Goal: Task Accomplishment & Management: Complete application form

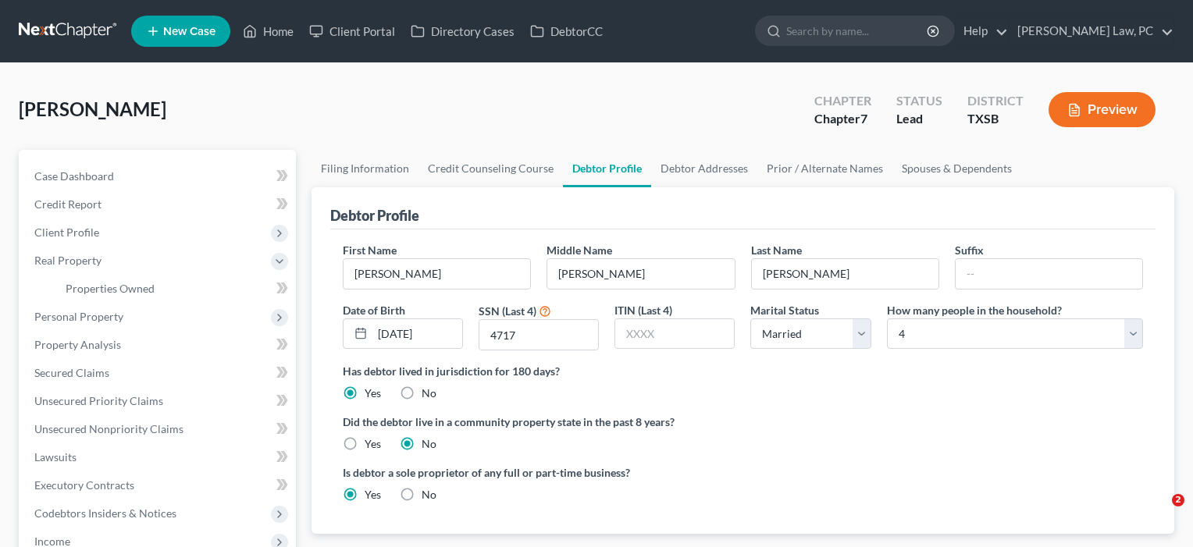
select select "1"
select select "3"
click at [365, 443] on label "Yes" at bounding box center [373, 444] width 16 height 16
click at [371, 443] on input "Yes" at bounding box center [376, 441] width 10 height 10
radio input "true"
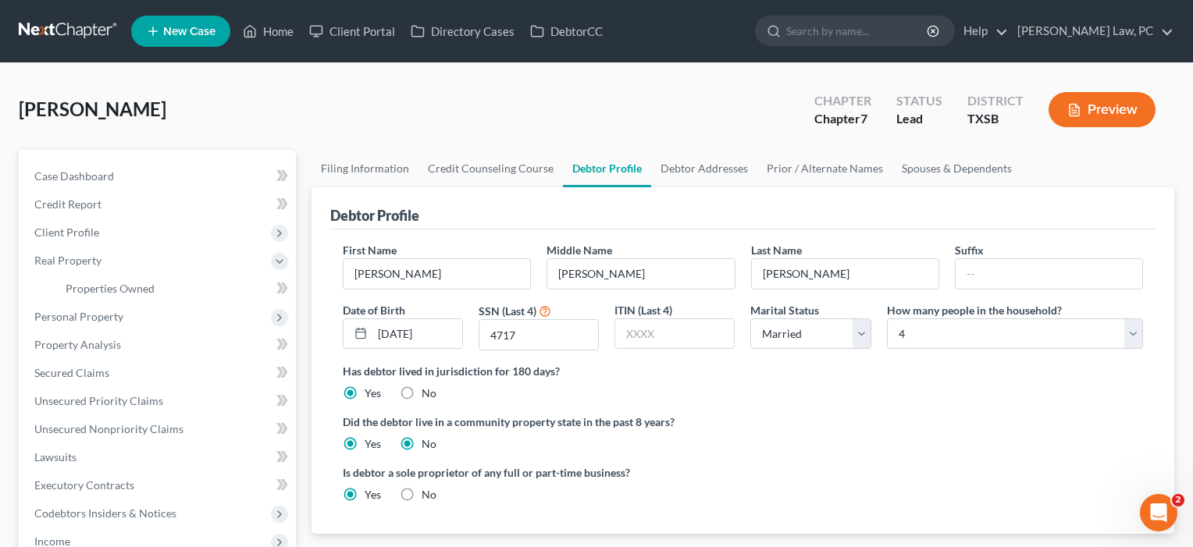
radio input "false"
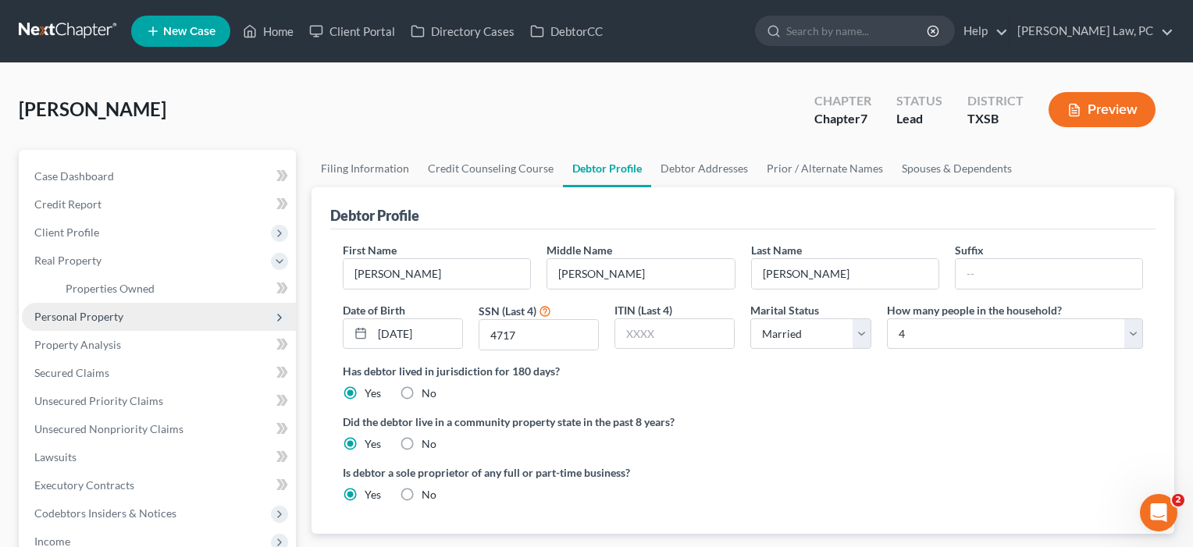
click at [93, 319] on span "Personal Property" at bounding box center [78, 316] width 89 height 13
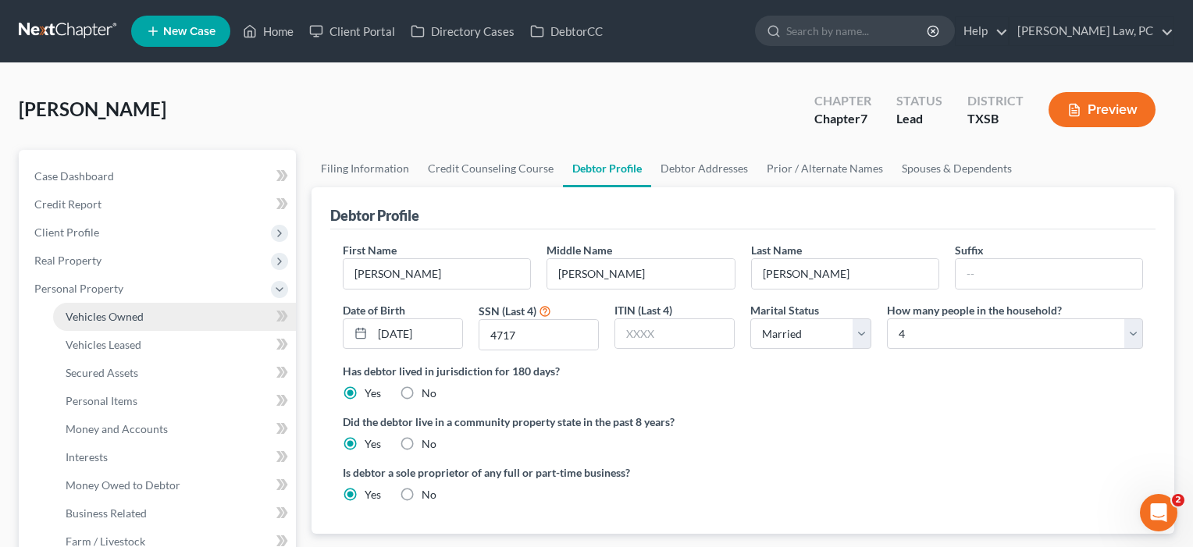
click at [93, 320] on span "Vehicles Owned" at bounding box center [105, 316] width 78 height 13
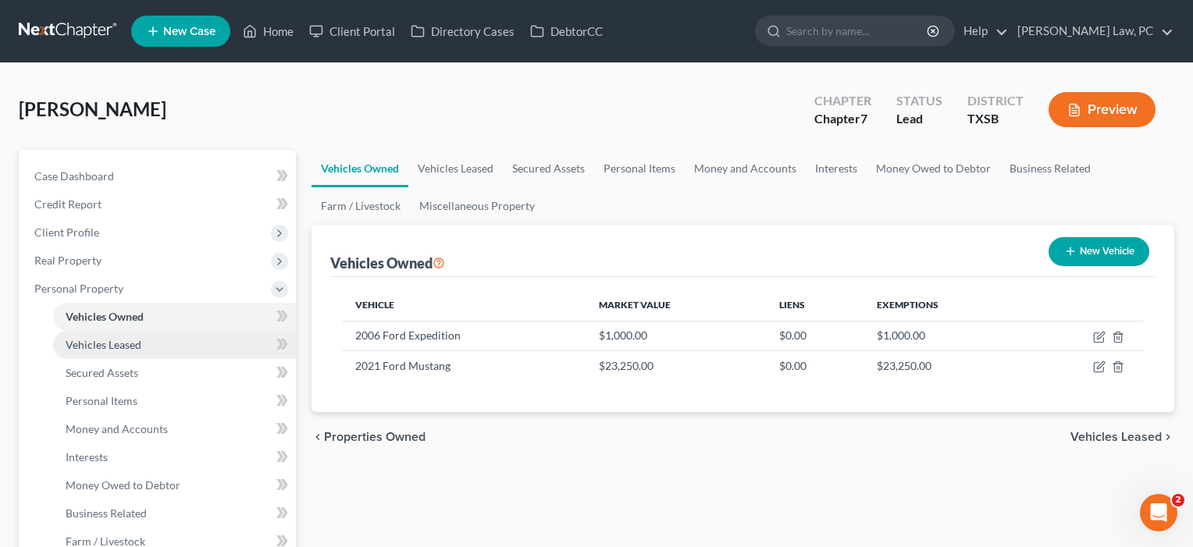
click at [117, 346] on span "Vehicles Leased" at bounding box center [104, 344] width 76 height 13
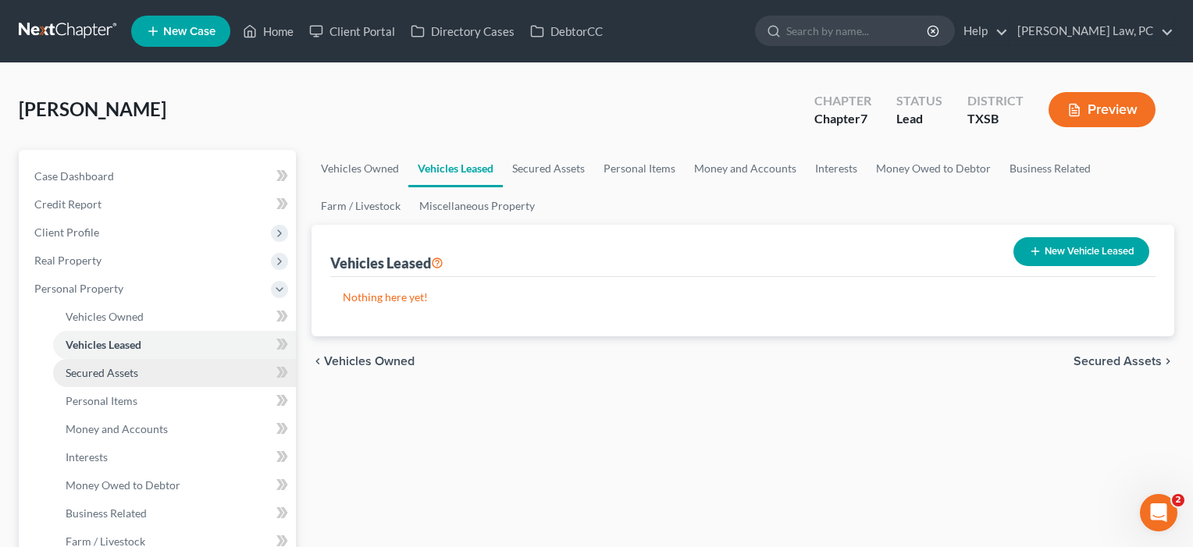
click at [116, 370] on span "Secured Assets" at bounding box center [102, 372] width 73 height 13
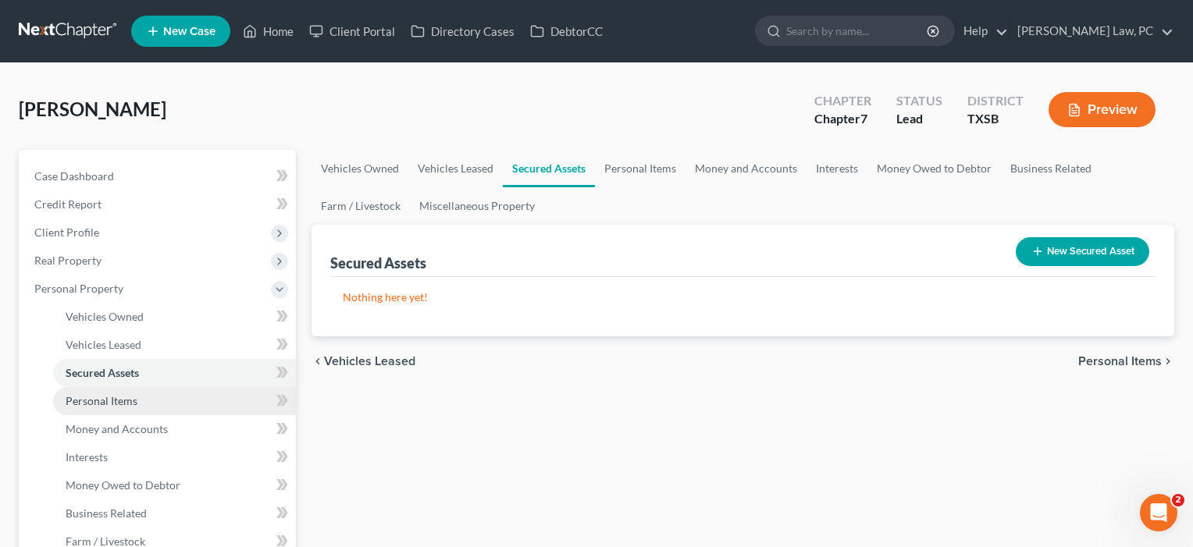
click at [112, 401] on span "Personal Items" at bounding box center [102, 400] width 72 height 13
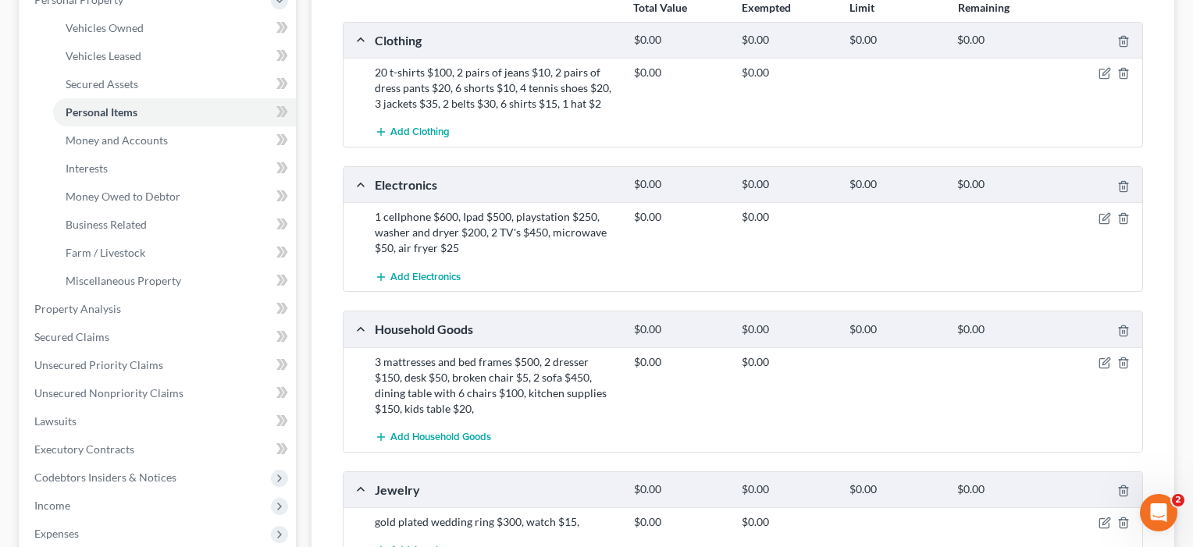
scroll to position [290, 0]
click at [104, 145] on link "Money and Accounts" at bounding box center [174, 139] width 243 height 28
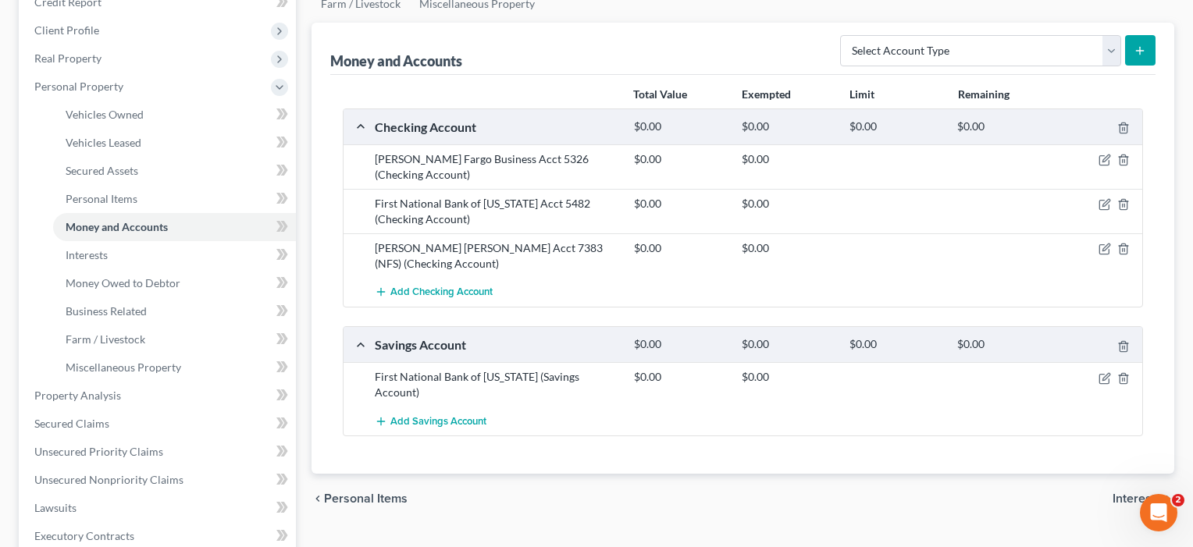
scroll to position [203, 0]
click at [1102, 160] on icon "button" at bounding box center [1105, 158] width 7 height 7
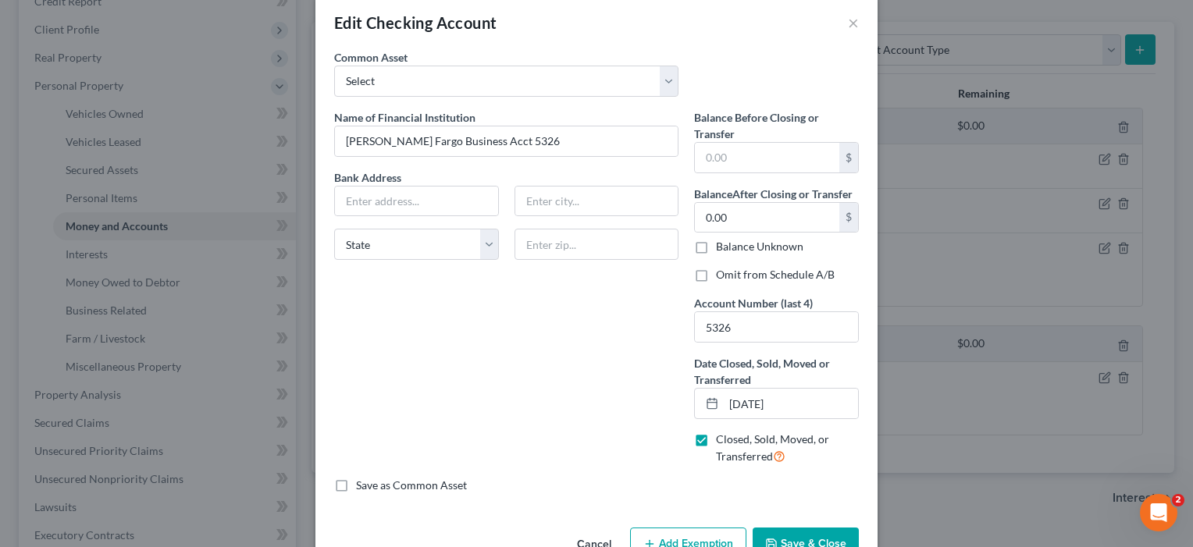
scroll to position [25, 0]
click at [727, 160] on input "text" at bounding box center [767, 156] width 144 height 30
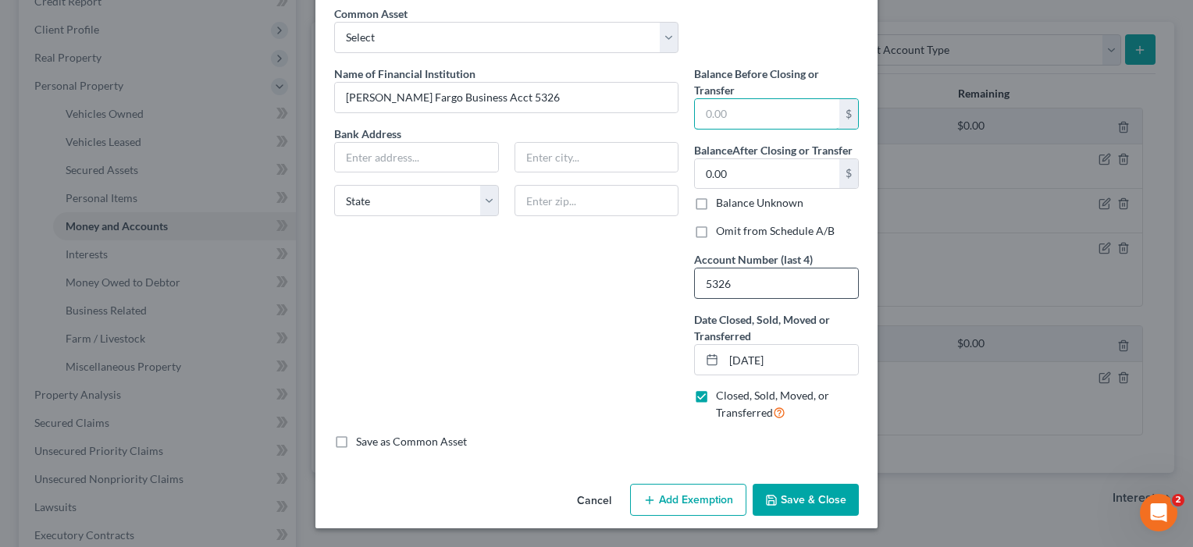
scroll to position [66, 0]
type input "0.00"
click at [809, 505] on button "Save & Close" at bounding box center [806, 500] width 106 height 33
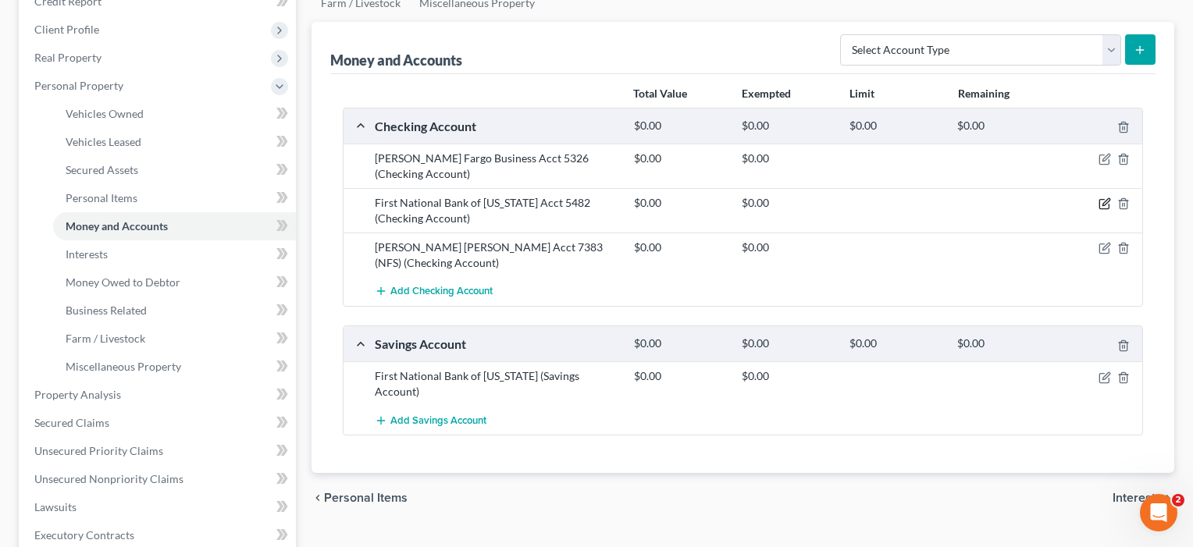
click at [1103, 201] on icon "button" at bounding box center [1105, 204] width 12 height 12
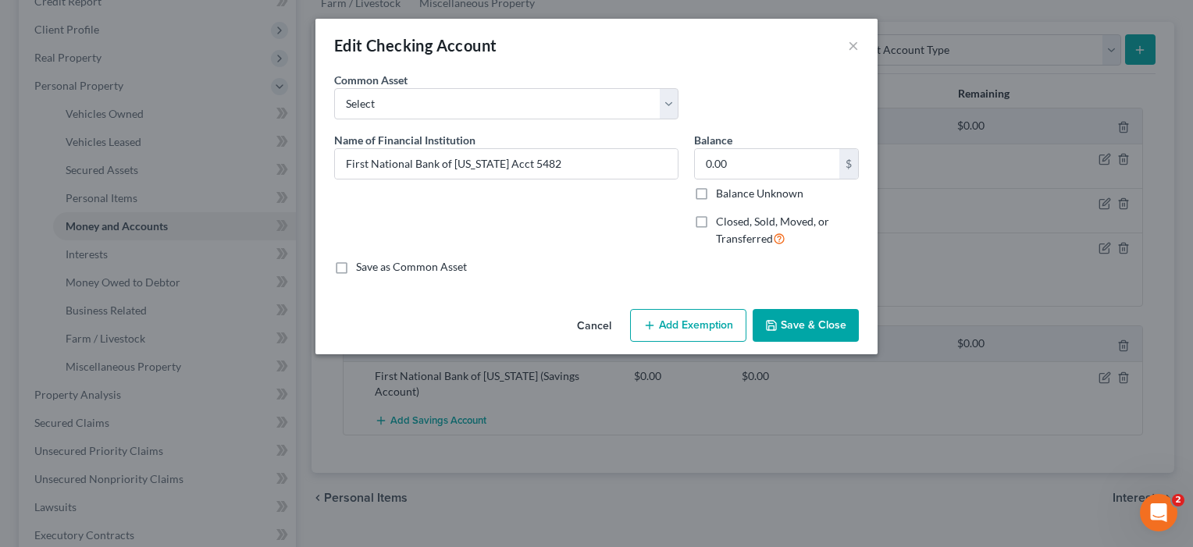
click at [818, 329] on button "Save & Close" at bounding box center [806, 325] width 106 height 33
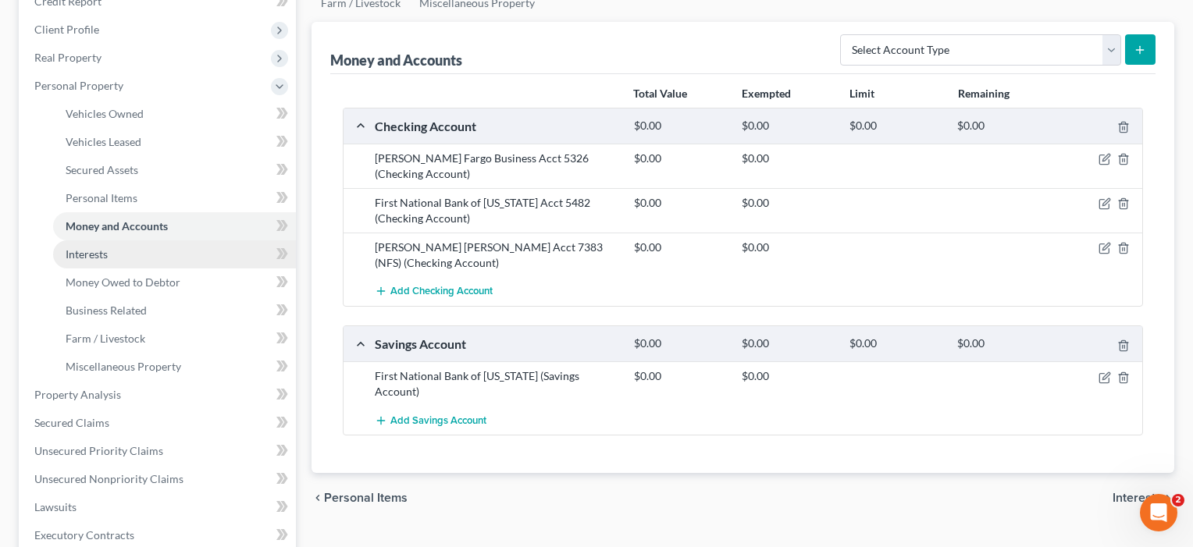
click at [101, 255] on span "Interests" at bounding box center [87, 254] width 42 height 13
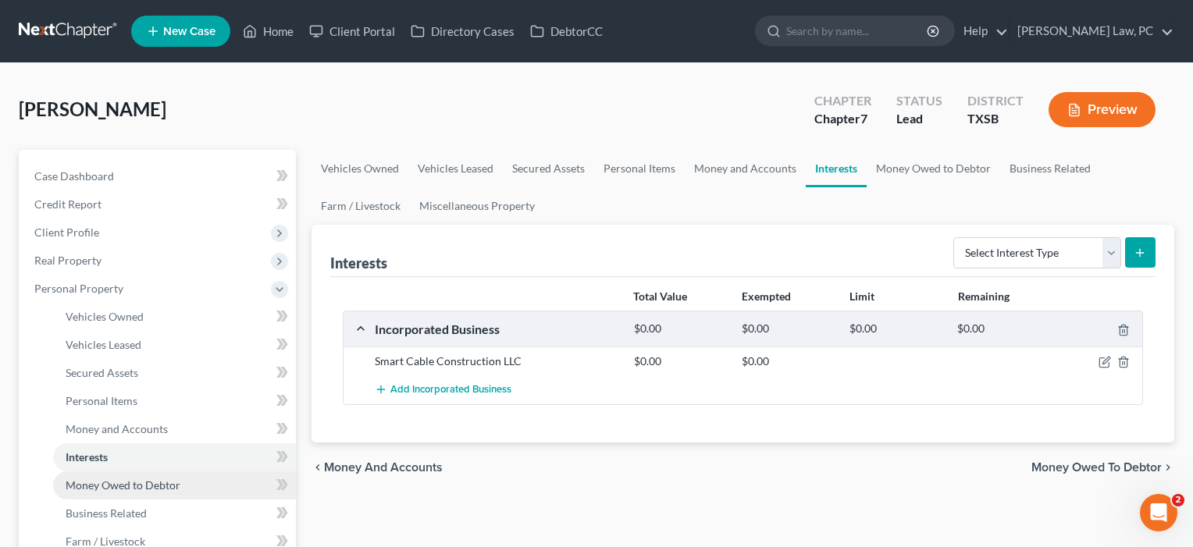
click at [123, 488] on span "Money Owed to Debtor" at bounding box center [123, 485] width 115 height 13
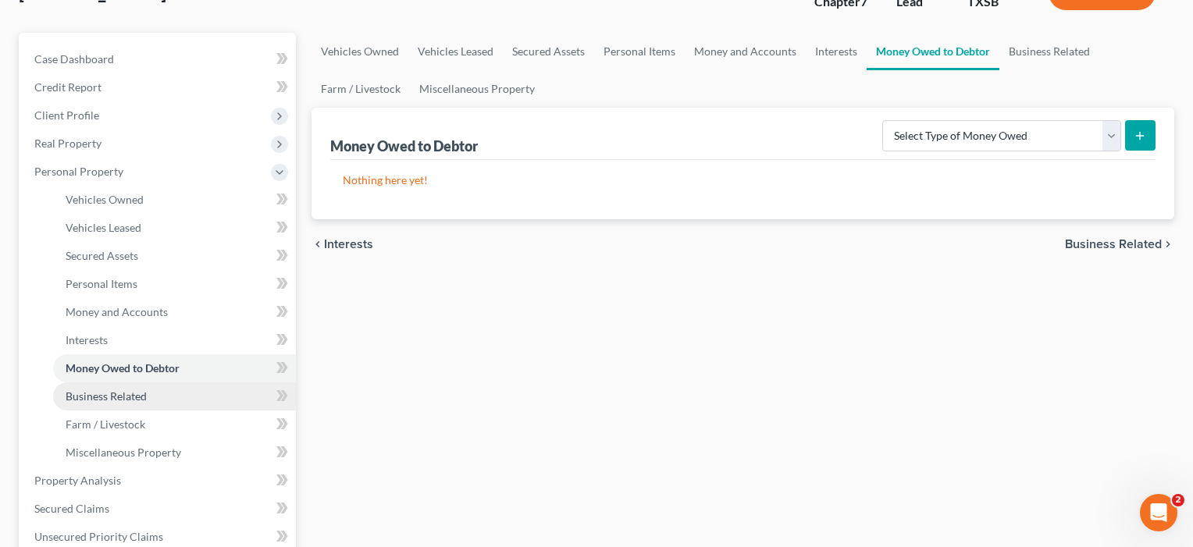
click at [123, 392] on span "Business Related" at bounding box center [106, 396] width 81 height 13
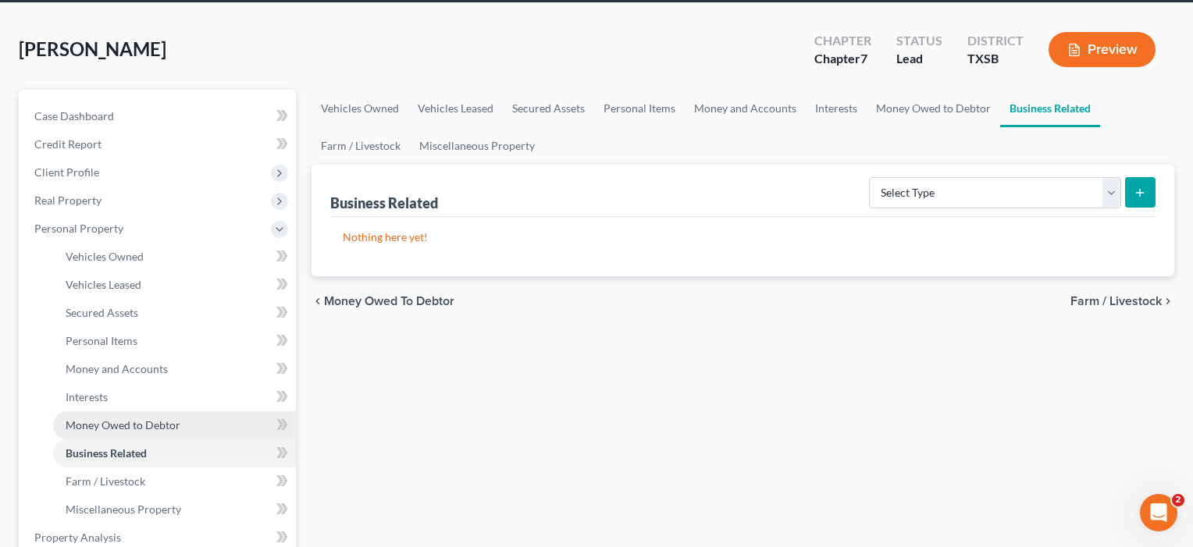
scroll to position [69, 0]
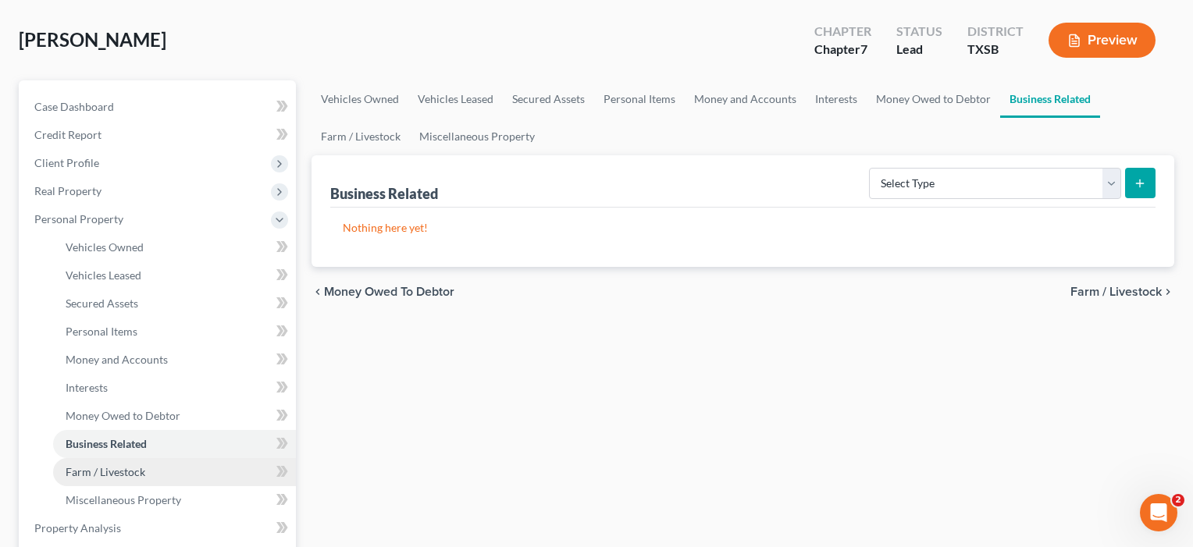
click at [88, 481] on link "Farm / Livestock" at bounding box center [174, 472] width 243 height 28
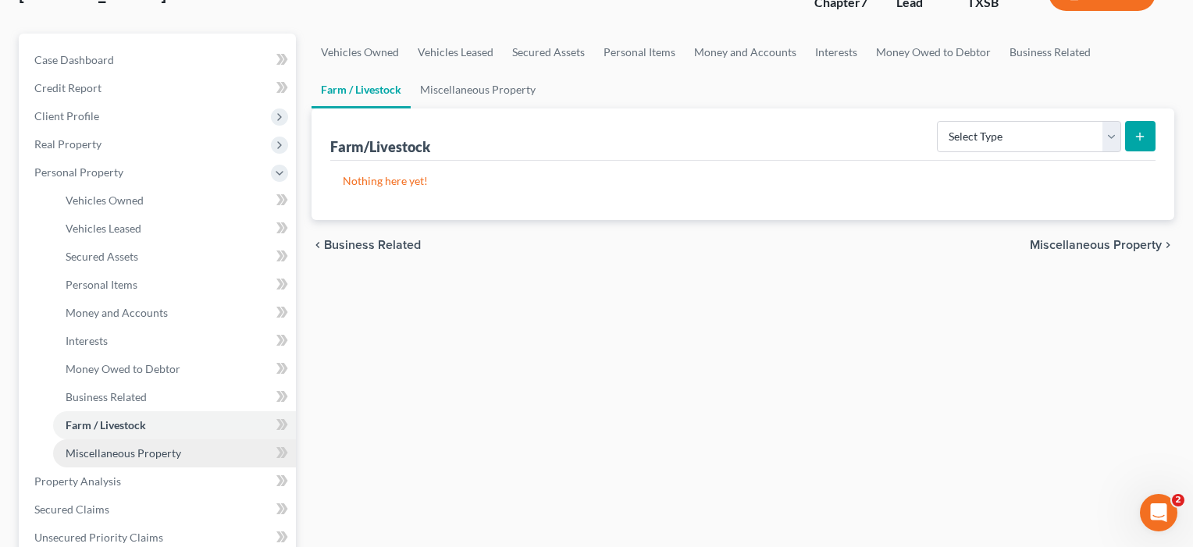
scroll to position [152, 0]
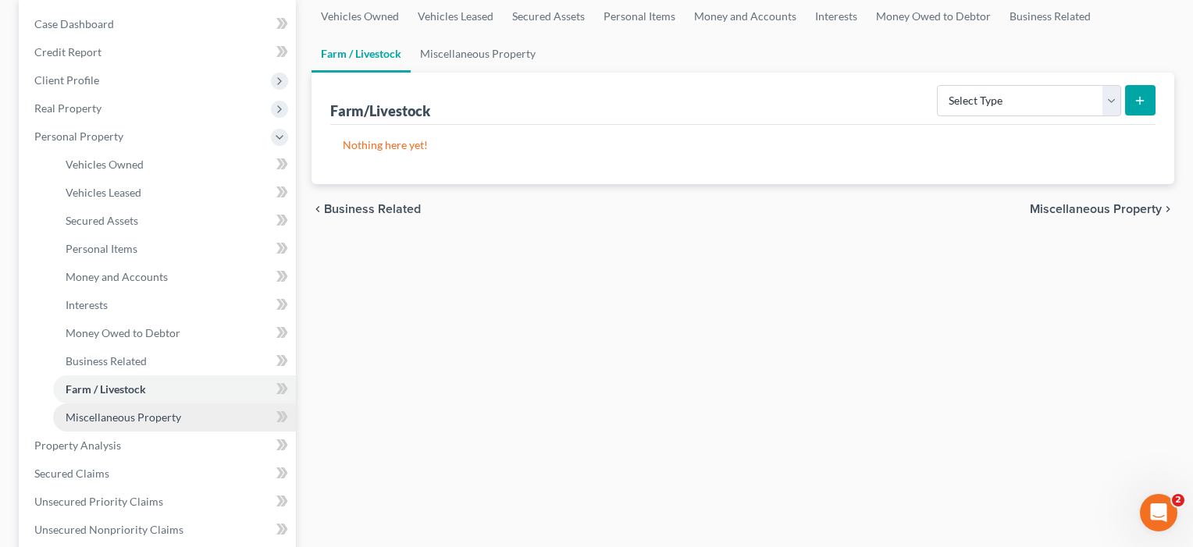
click at [115, 420] on span "Miscellaneous Property" at bounding box center [124, 417] width 116 height 13
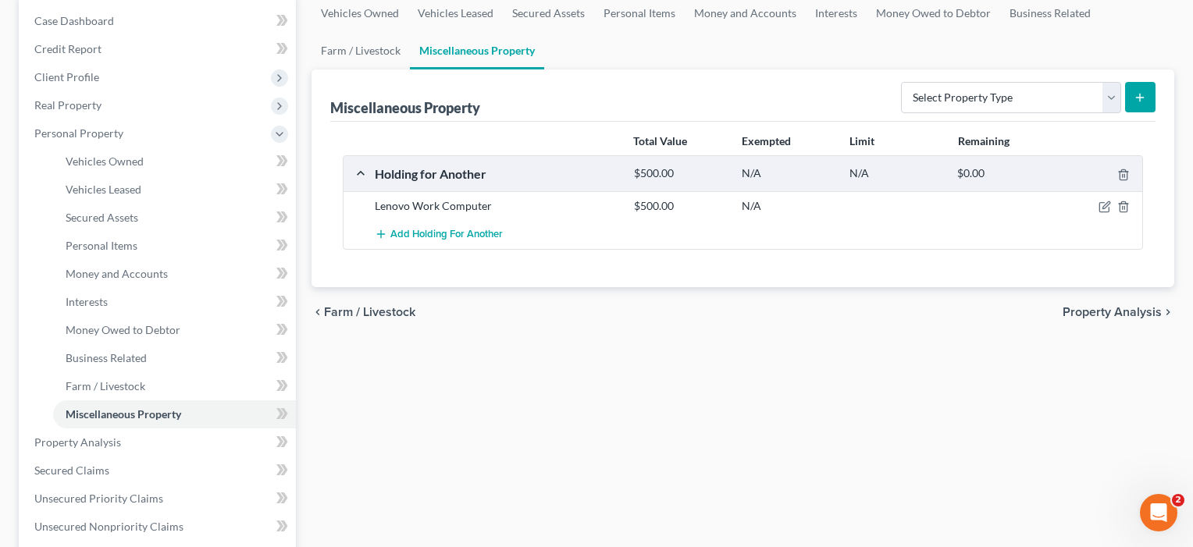
scroll to position [163, 0]
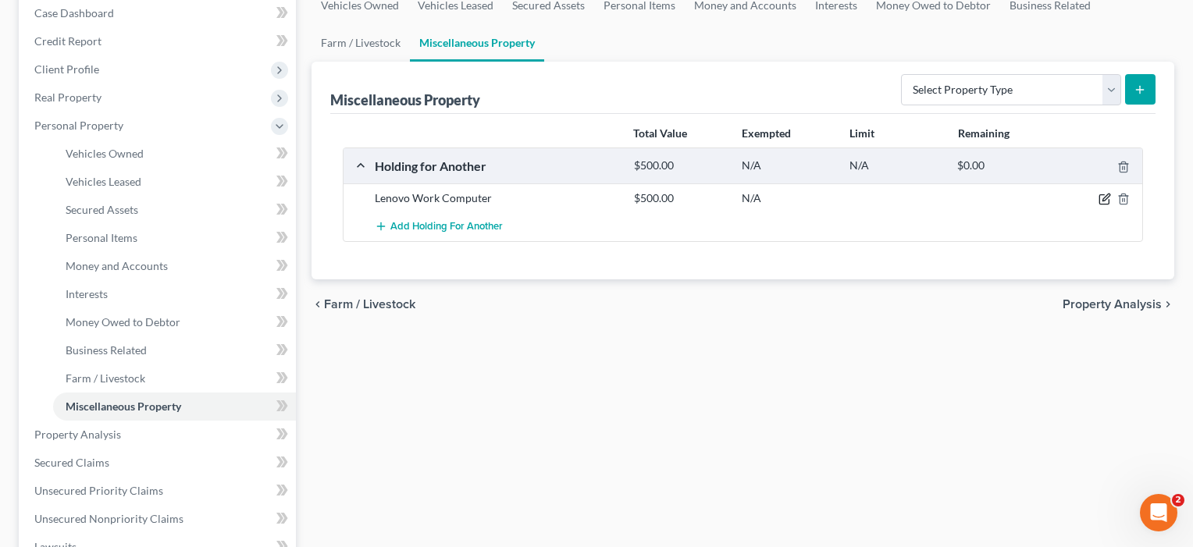
click at [1106, 200] on icon "button" at bounding box center [1105, 199] width 12 height 12
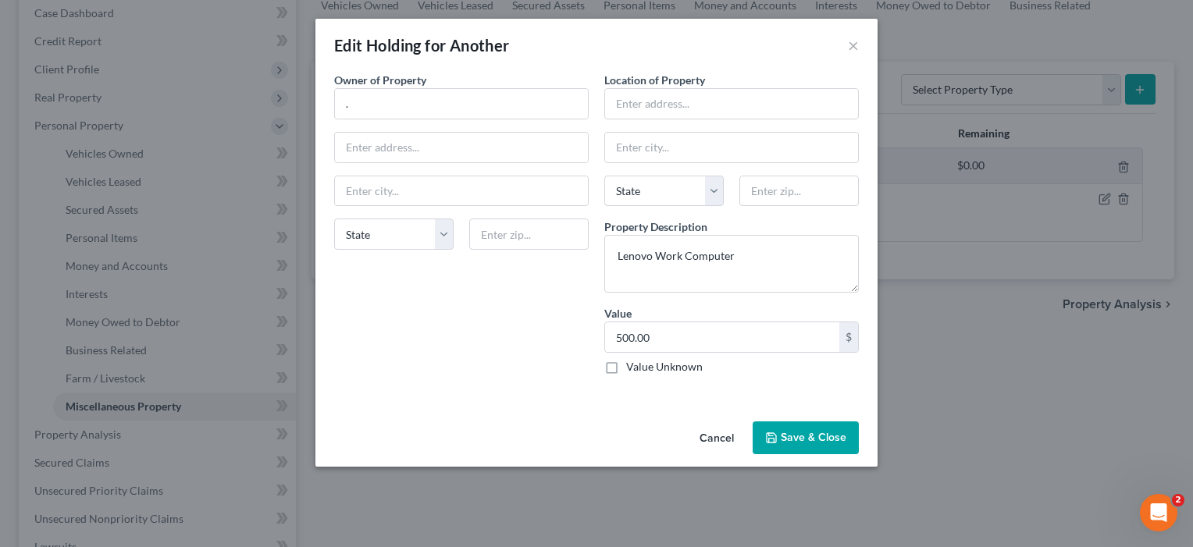
click at [816, 434] on button "Save & Close" at bounding box center [806, 438] width 106 height 33
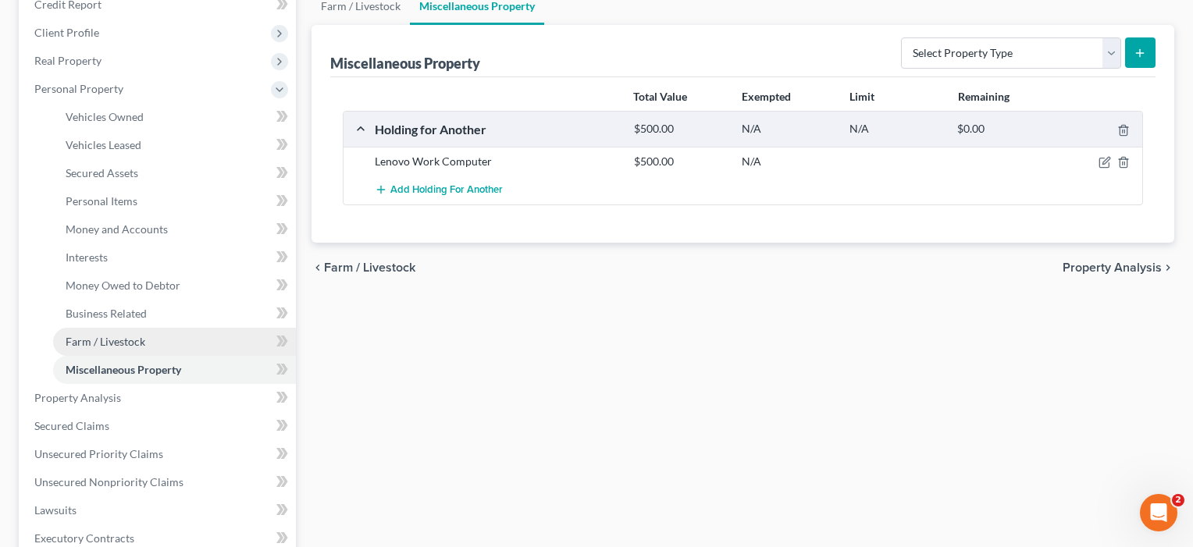
scroll to position [226, 0]
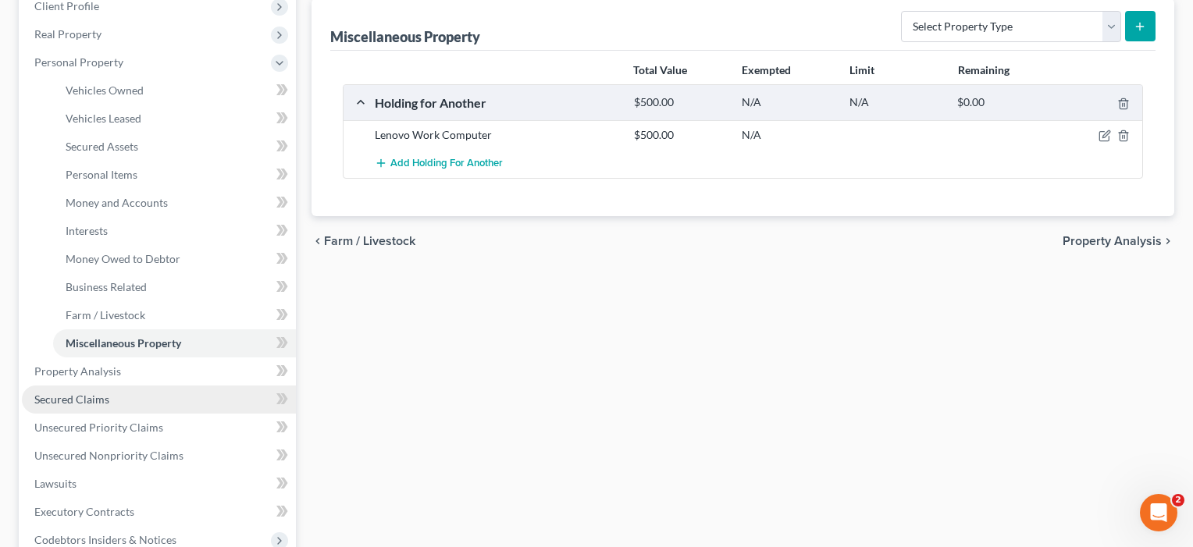
click at [73, 404] on span "Secured Claims" at bounding box center [71, 399] width 75 height 13
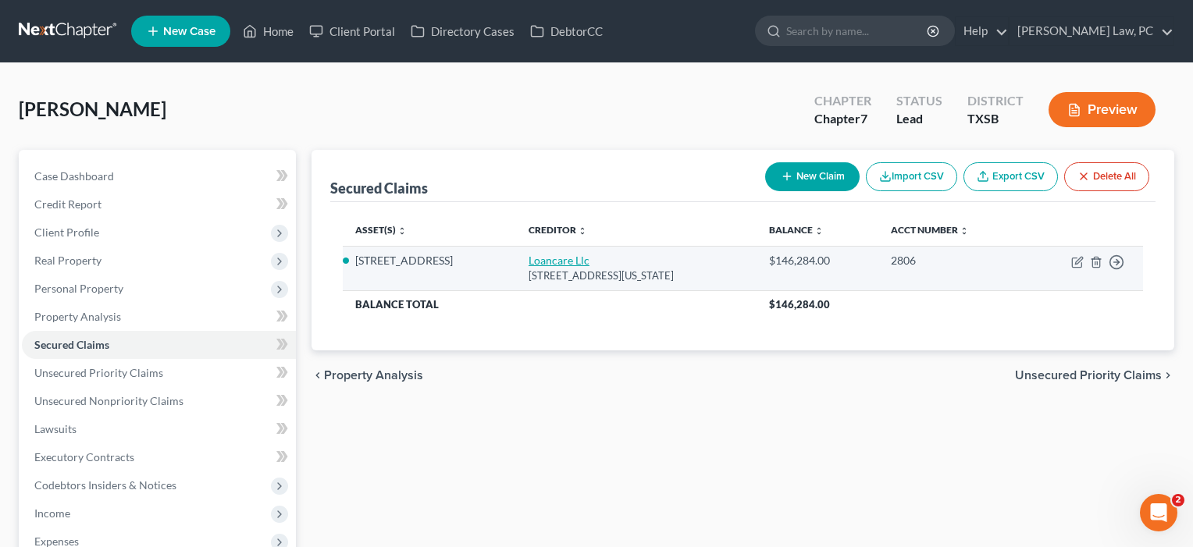
click at [560, 258] on link "Loancare Llc" at bounding box center [559, 260] width 61 height 13
select select "48"
select select "3"
select select "2"
select select "0"
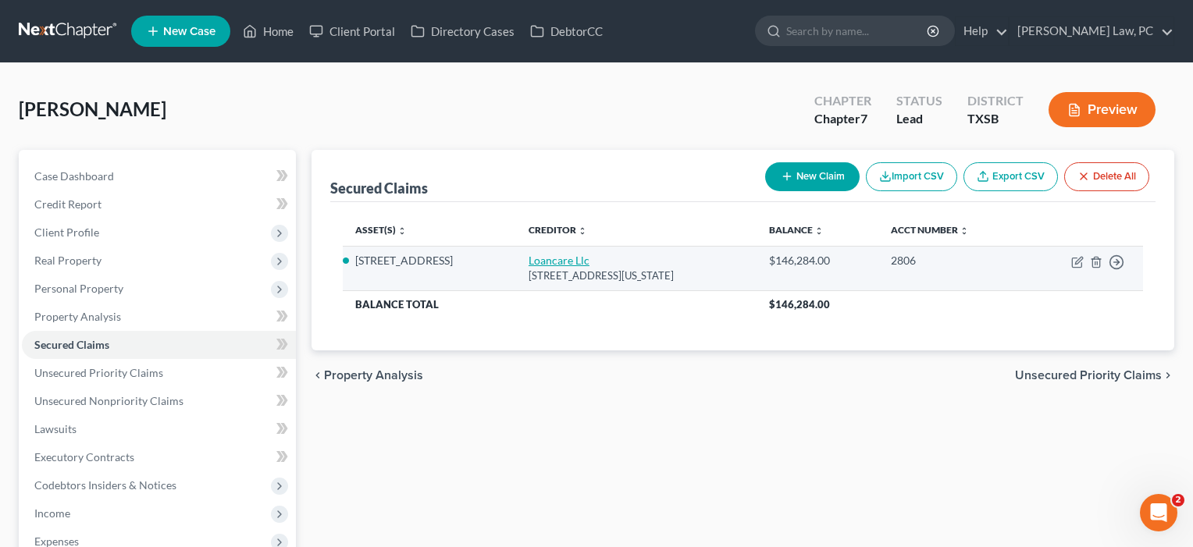
select select "0"
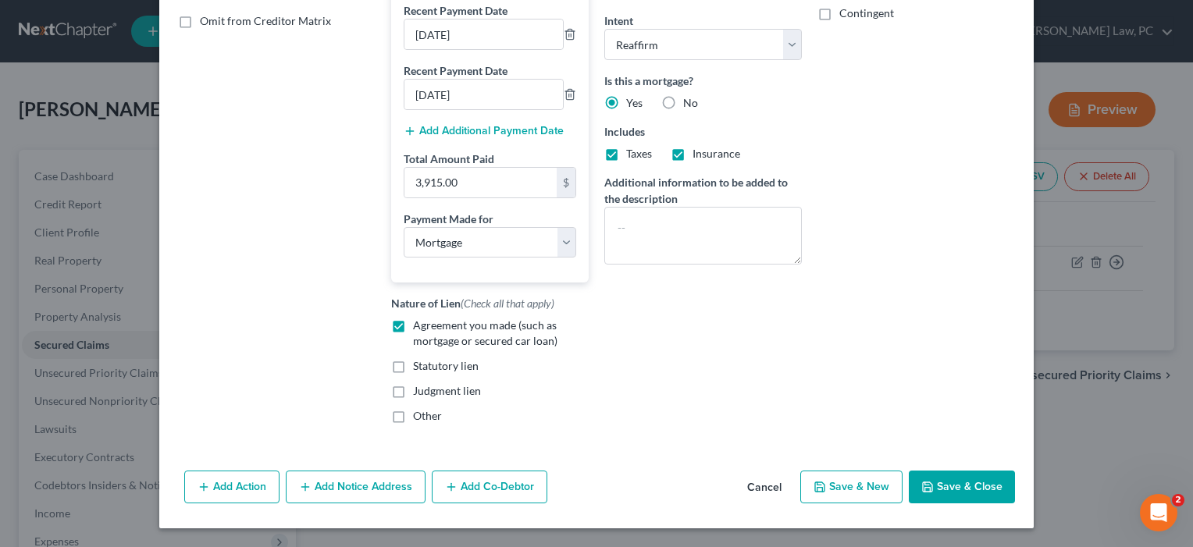
scroll to position [337, 0]
click at [970, 484] on button "Save & Close" at bounding box center [962, 487] width 106 height 33
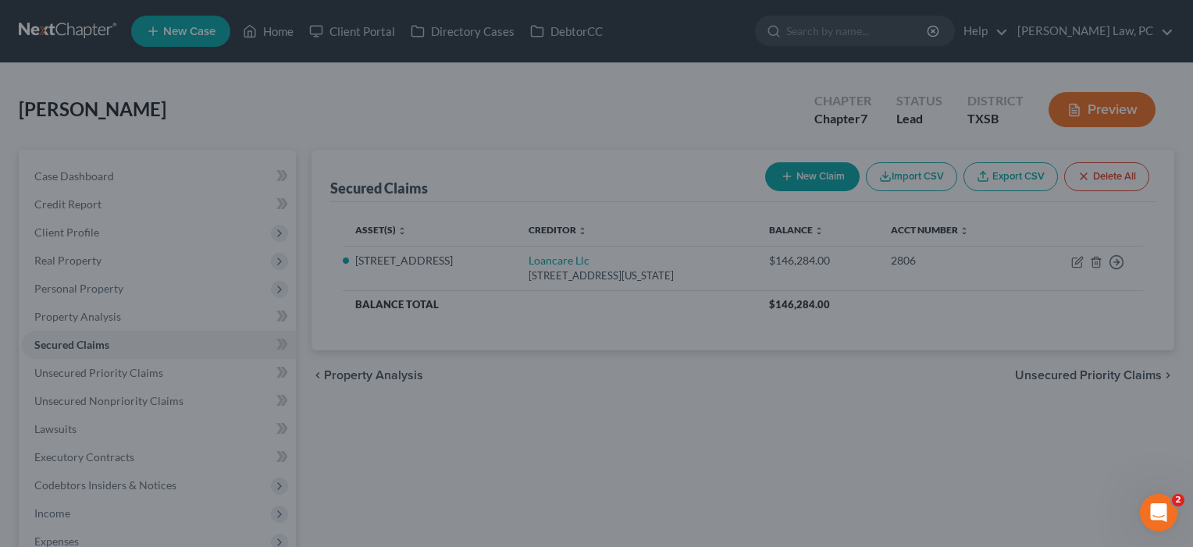
select select "5"
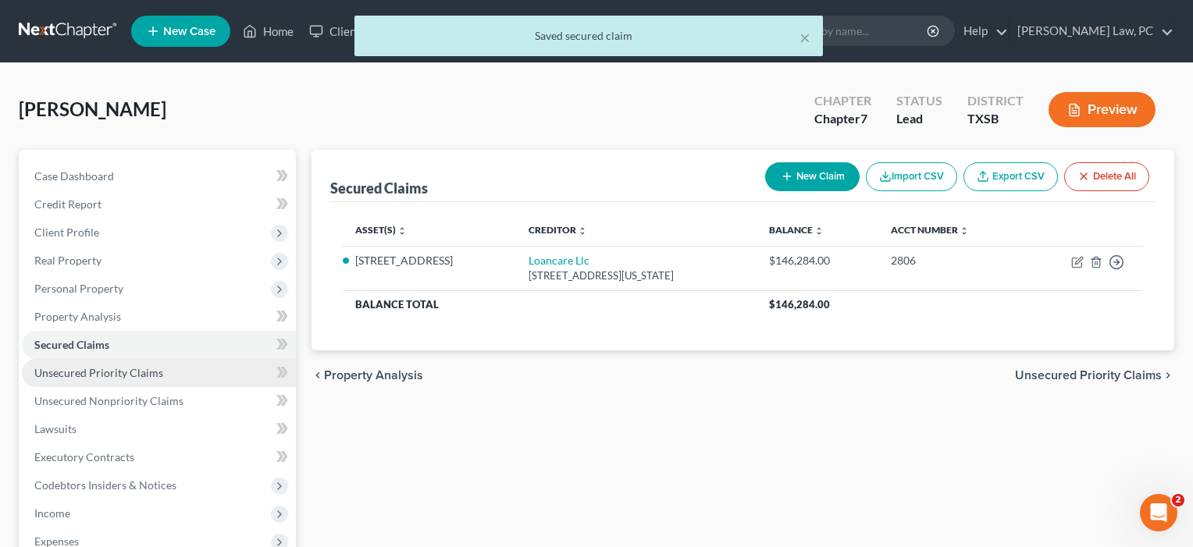
click at [109, 376] on span "Unsecured Priority Claims" at bounding box center [98, 372] width 129 height 13
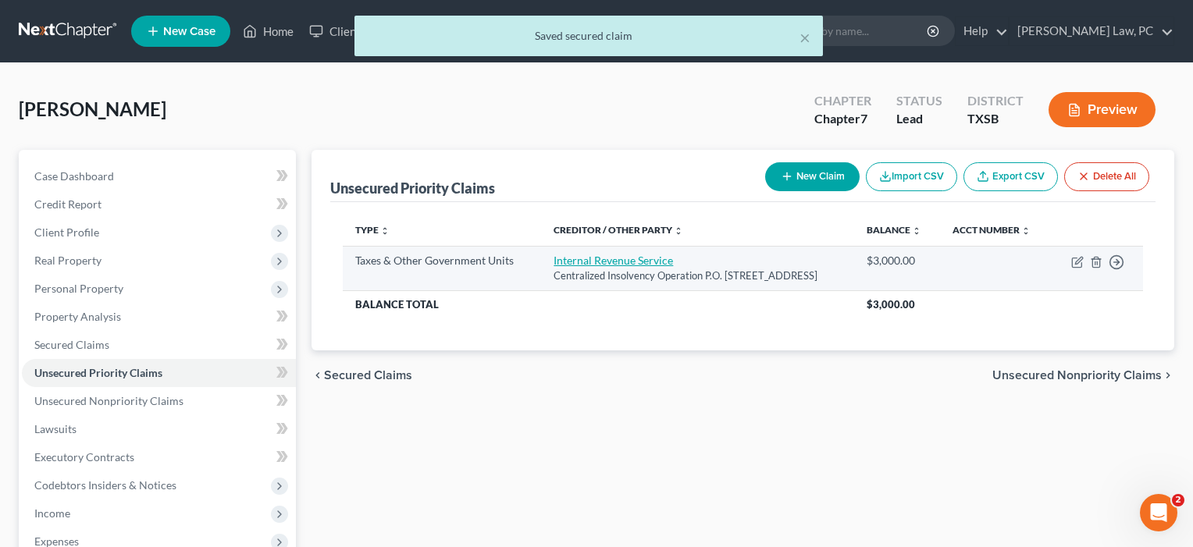
click at [561, 259] on link "Internal Revenue Service" at bounding box center [613, 260] width 119 height 13
select select "0"
select select "39"
select select "3"
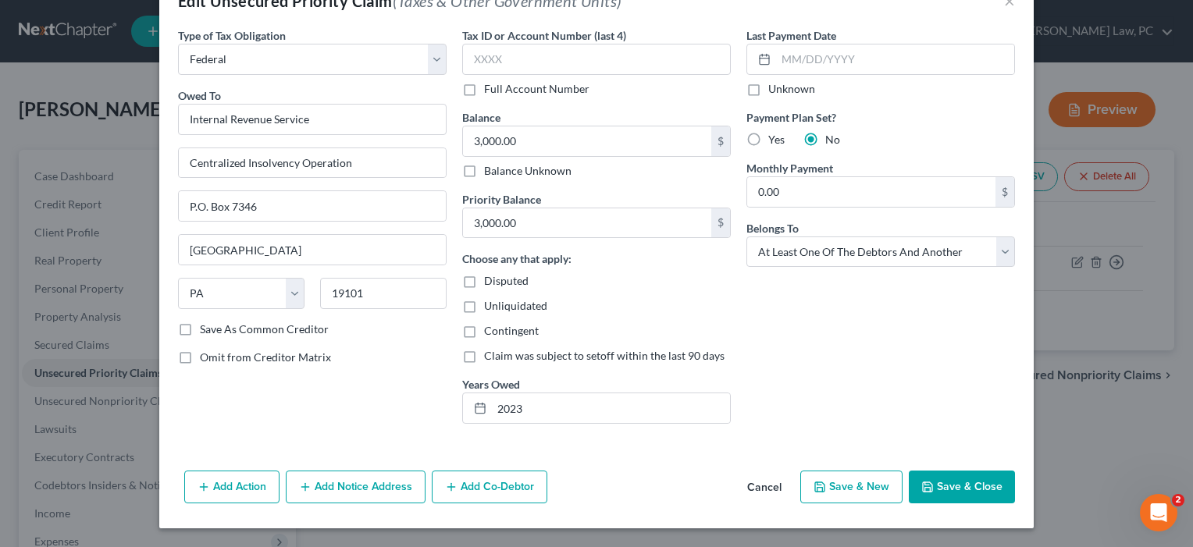
scroll to position [45, 0]
click at [952, 492] on button "Save & Close" at bounding box center [962, 487] width 106 height 33
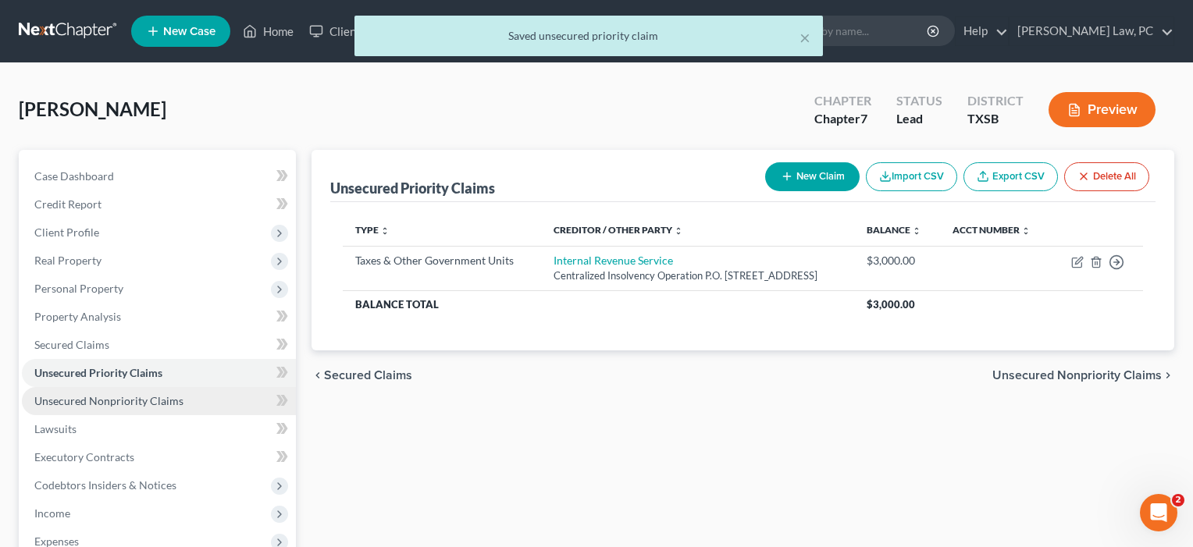
click at [83, 404] on span "Unsecured Nonpriority Claims" at bounding box center [108, 400] width 149 height 13
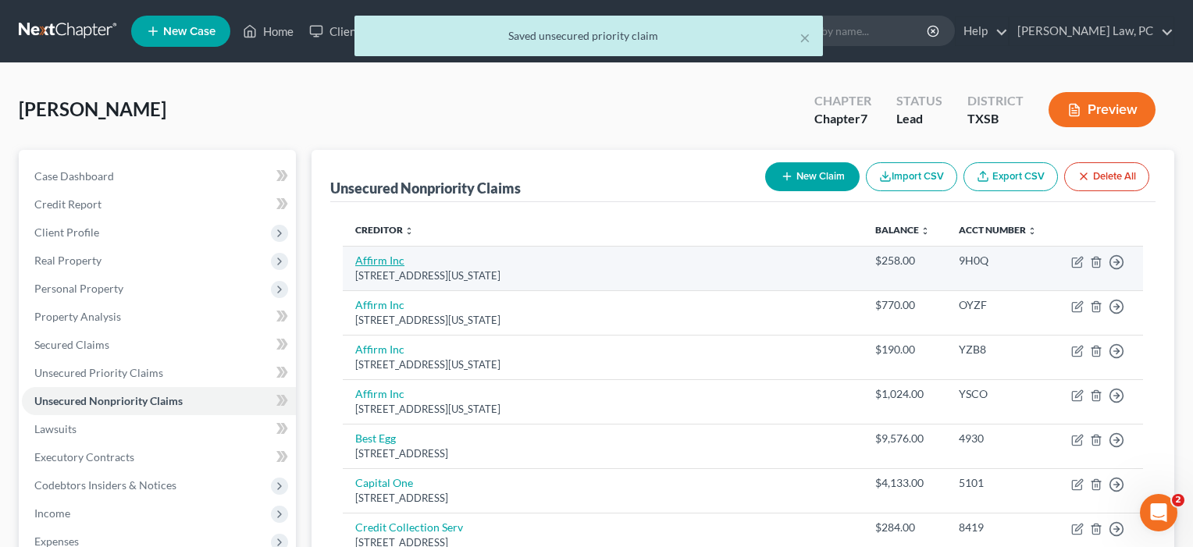
click at [379, 262] on link "Affirm Inc" at bounding box center [379, 260] width 49 height 13
select select "4"
select select "10"
select select "0"
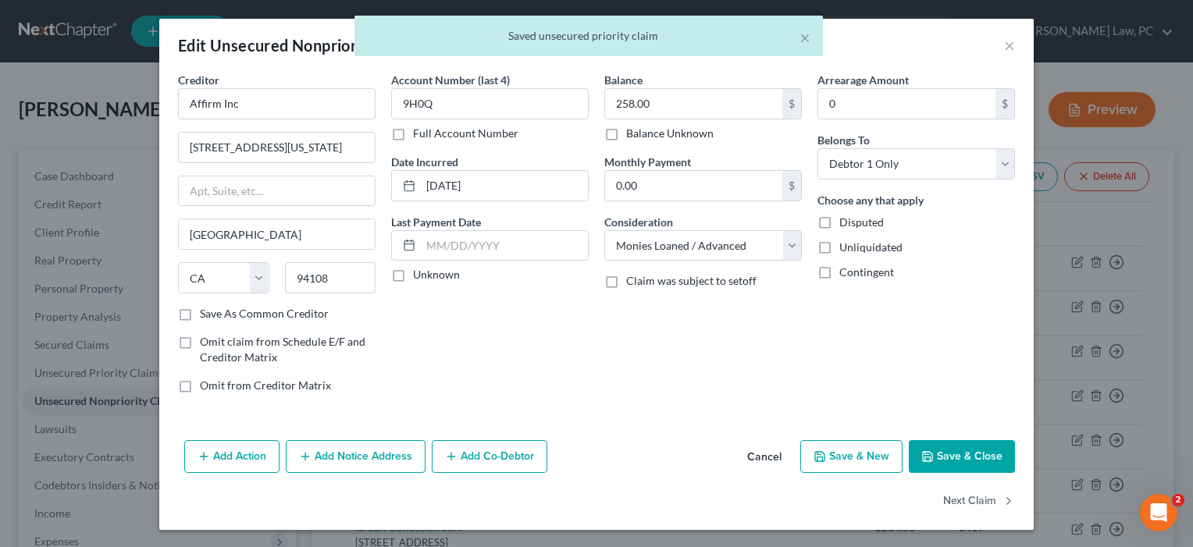
click at [256, 319] on label "Save As Common Creditor" at bounding box center [264, 314] width 129 height 16
click at [216, 316] on input "Save As Common Creditor" at bounding box center [211, 311] width 10 height 10
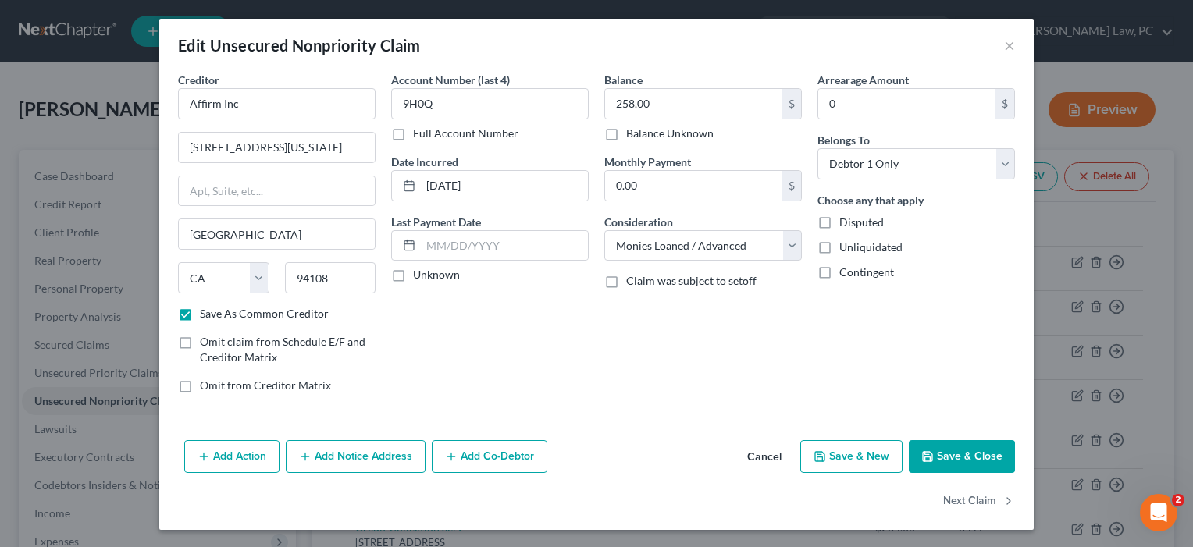
click at [962, 461] on button "Save & Close" at bounding box center [962, 456] width 106 height 33
checkbox input "false"
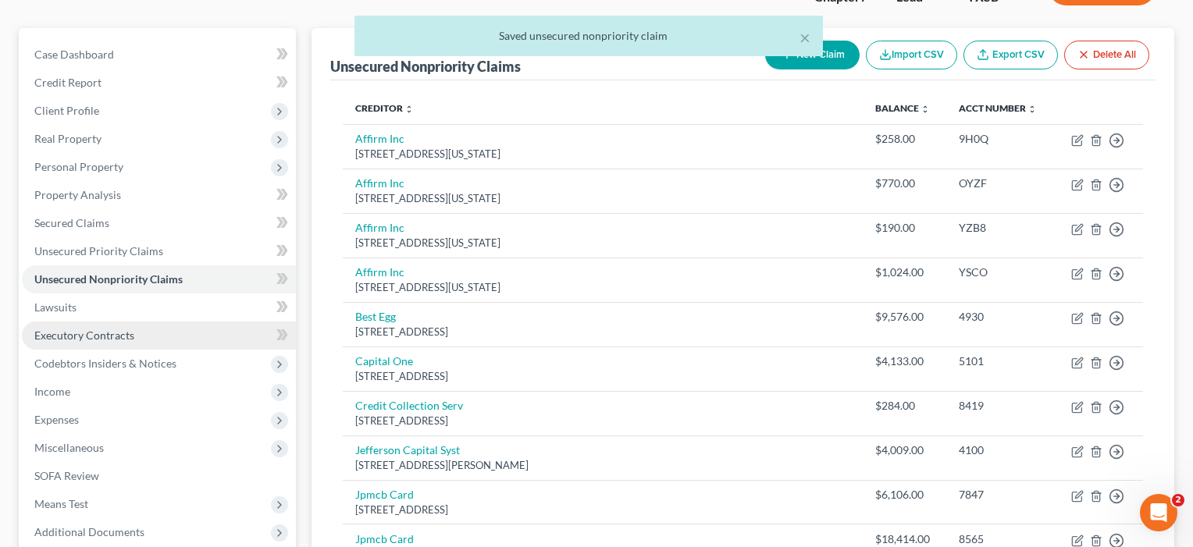
click at [66, 339] on span "Executory Contracts" at bounding box center [84, 335] width 100 height 13
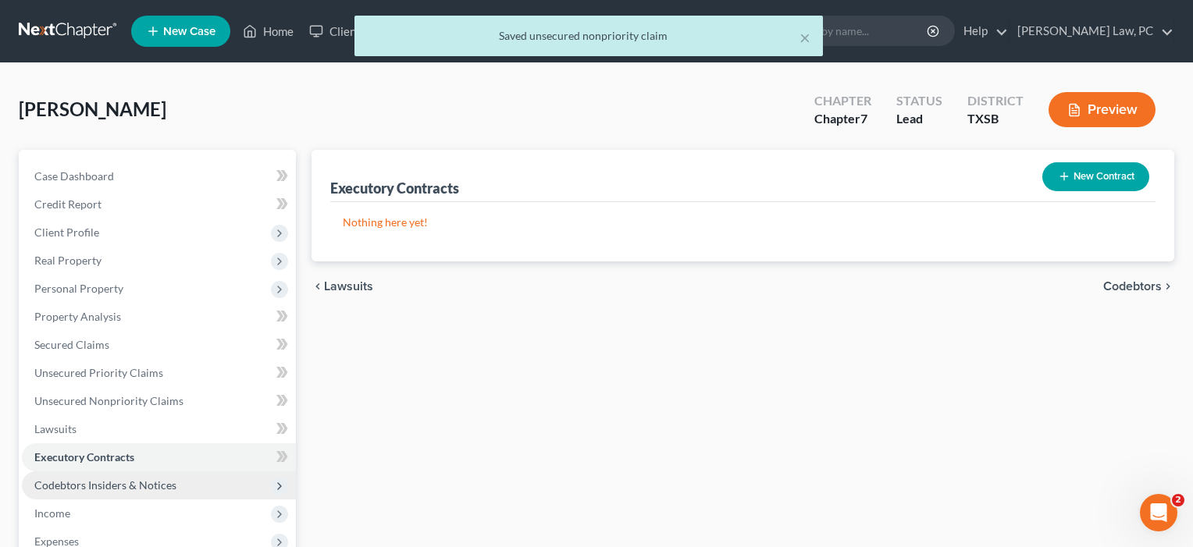
click at [40, 483] on span "Codebtors Insiders & Notices" at bounding box center [105, 485] width 142 height 13
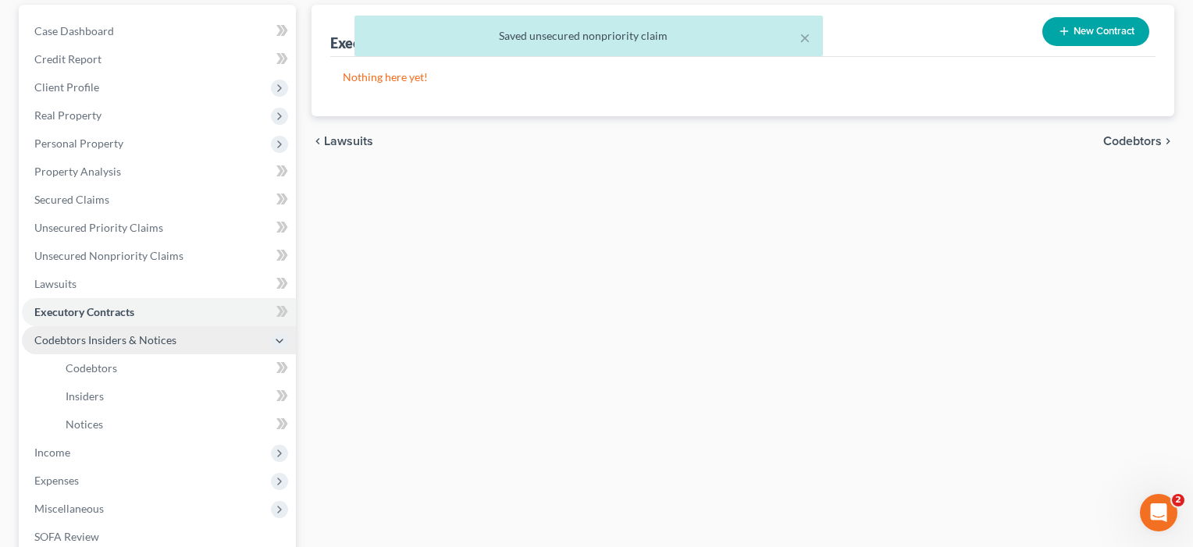
scroll to position [190, 0]
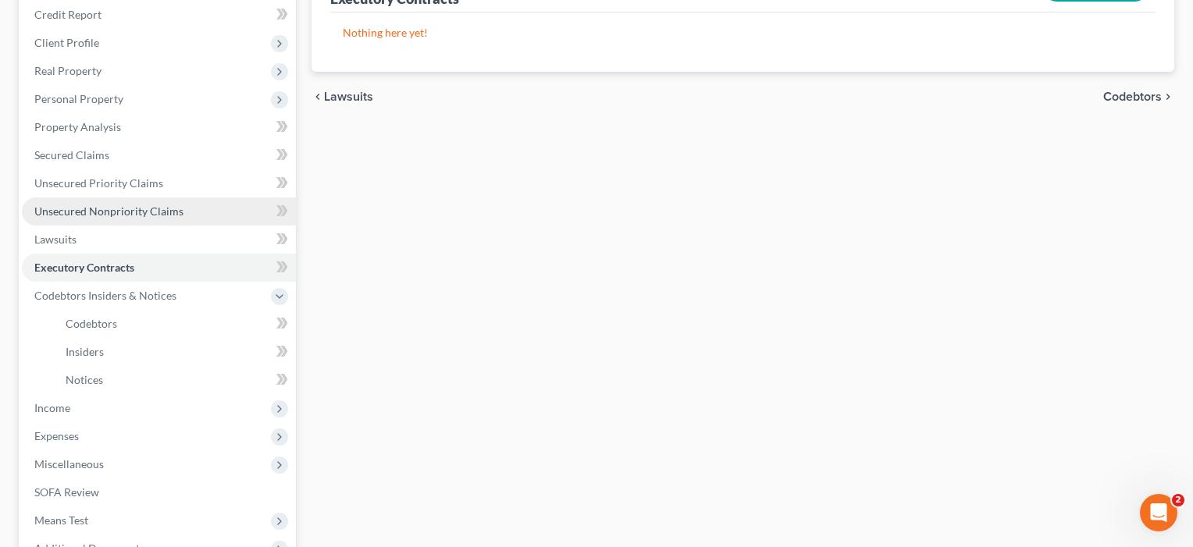
click at [87, 207] on span "Unsecured Nonpriority Claims" at bounding box center [108, 211] width 149 height 13
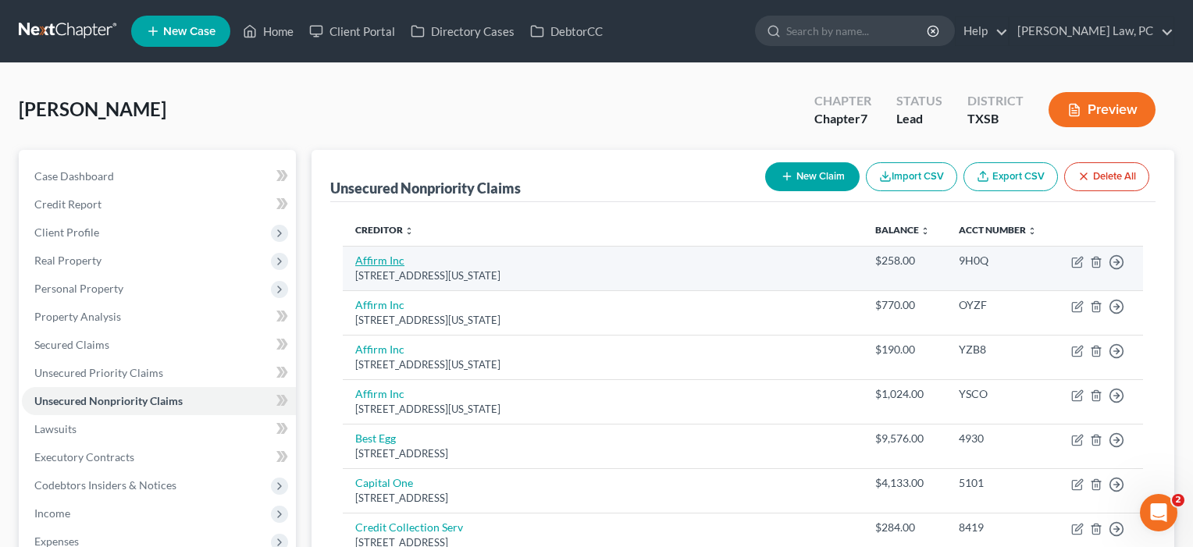
click at [386, 256] on link "Affirm Inc" at bounding box center [379, 260] width 49 height 13
select select "4"
select select "10"
select select "0"
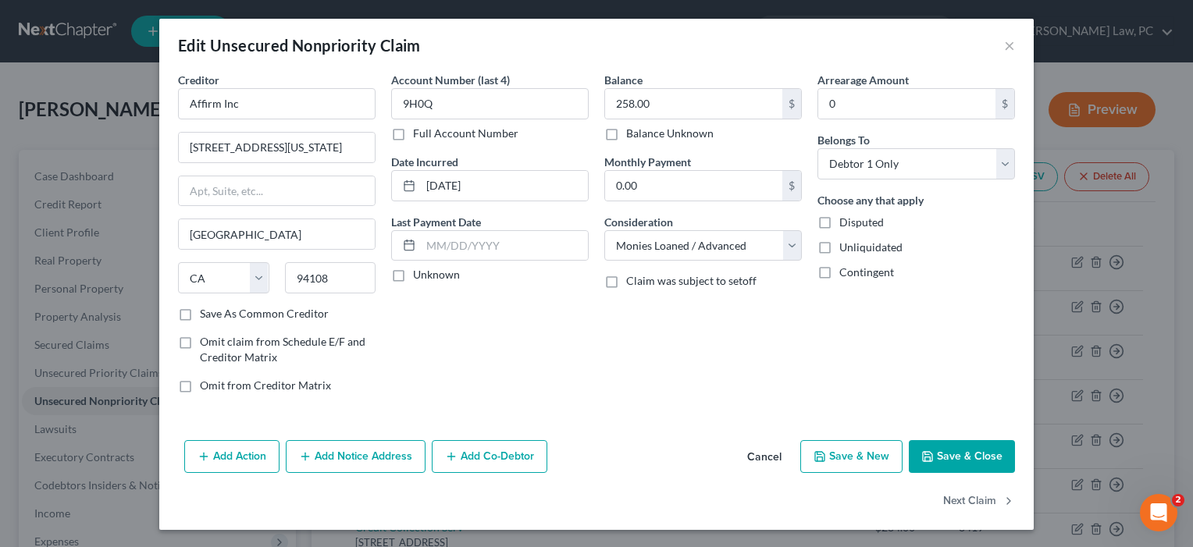
click at [954, 456] on button "Save & Close" at bounding box center [962, 456] width 106 height 33
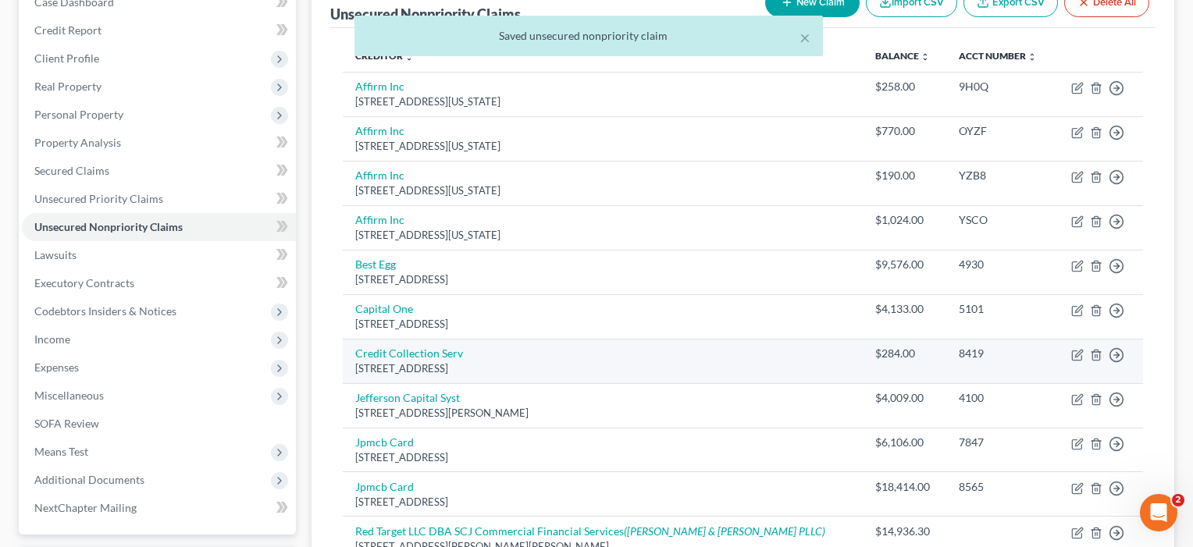
scroll to position [176, 0]
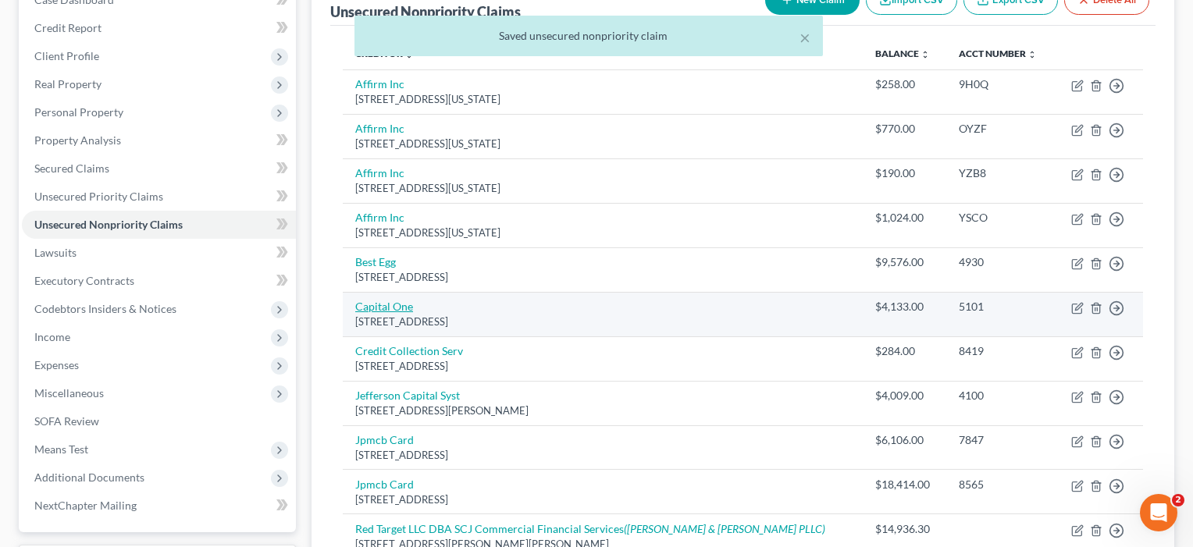
click at [399, 307] on link "Capital One" at bounding box center [384, 306] width 58 height 13
select select "46"
select select "2"
select select "0"
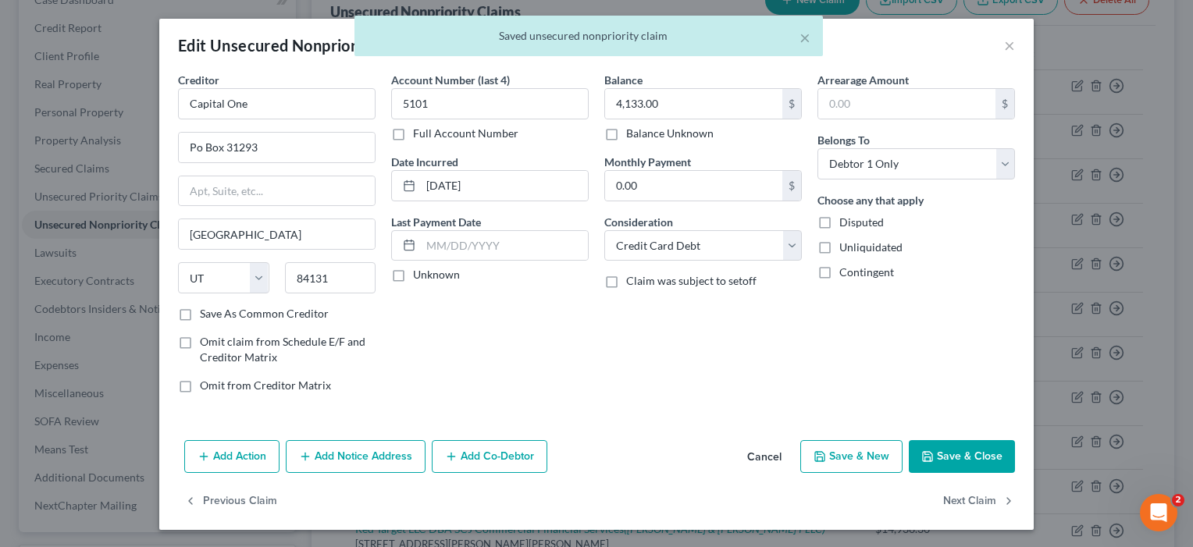
click at [981, 452] on button "Save & Close" at bounding box center [962, 456] width 106 height 33
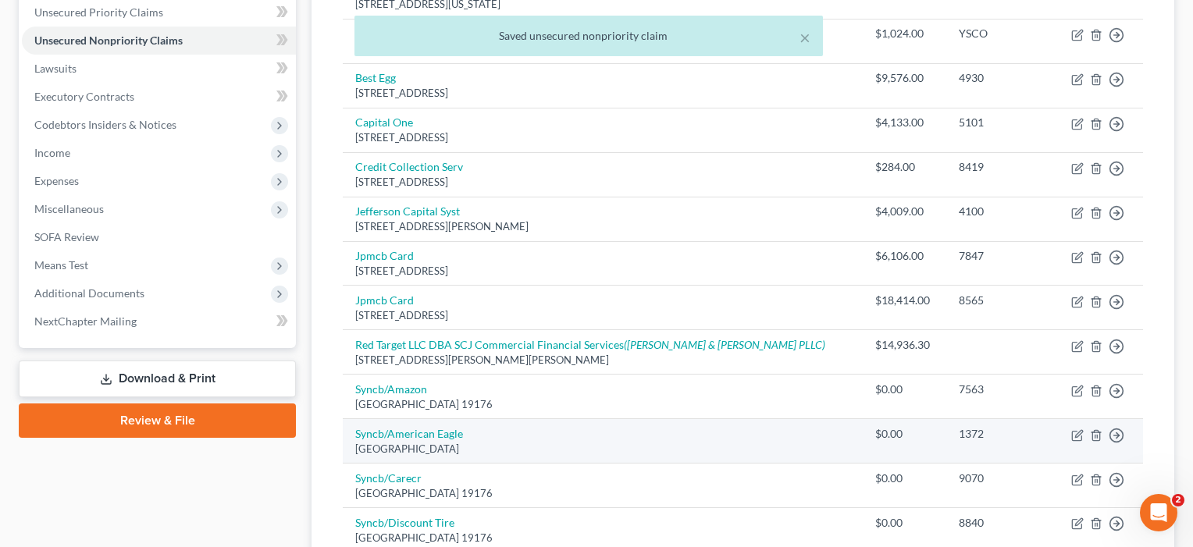
scroll to position [392, 0]
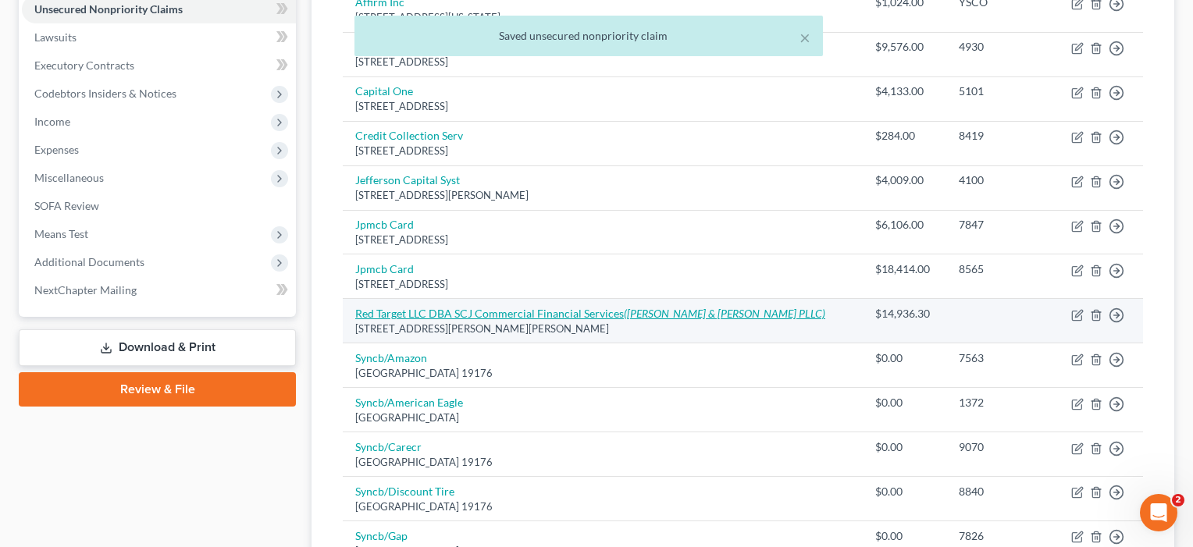
click at [404, 308] on link "Red Target LLC DBA SCJ Commercial Financial Services ([PERSON_NAME] & [PERSON_N…" at bounding box center [590, 313] width 470 height 13
select select "7"
select select "10"
select select "0"
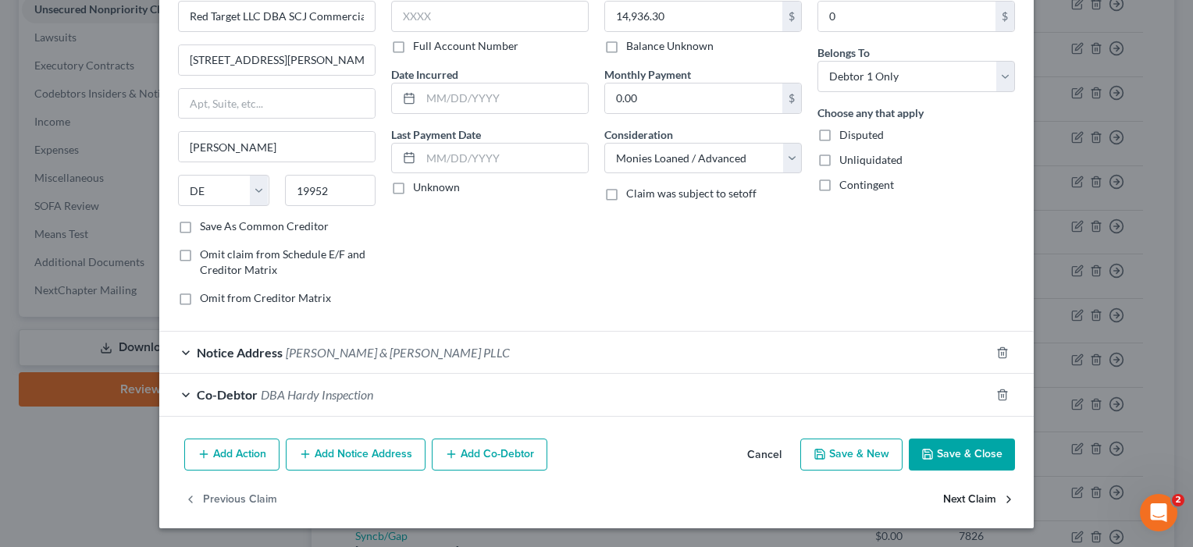
scroll to position [87, 0]
click at [970, 463] on button "Save & Close" at bounding box center [962, 456] width 106 height 33
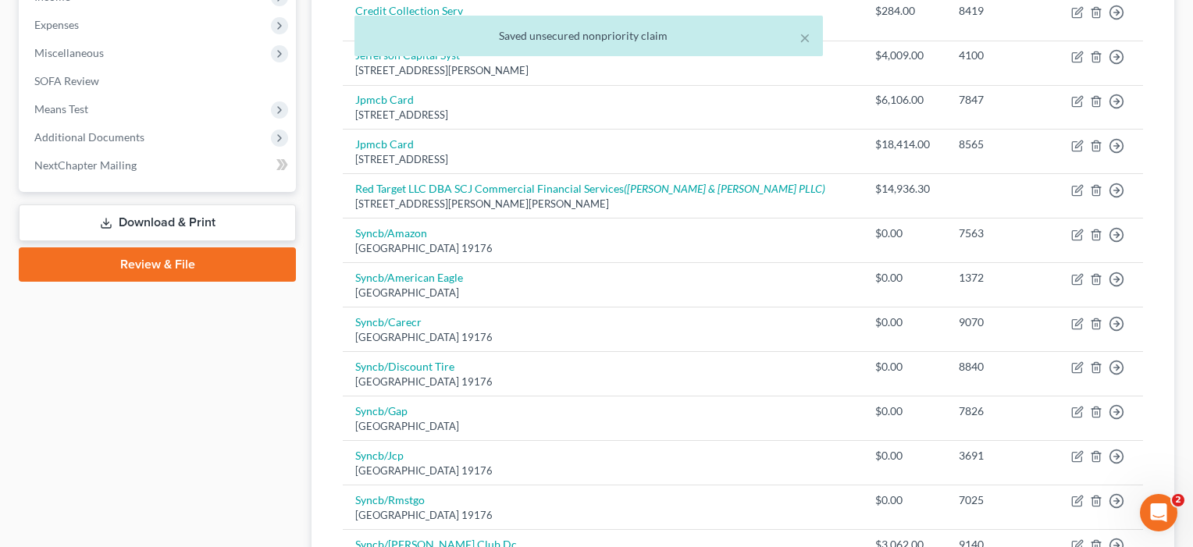
scroll to position [525, 0]
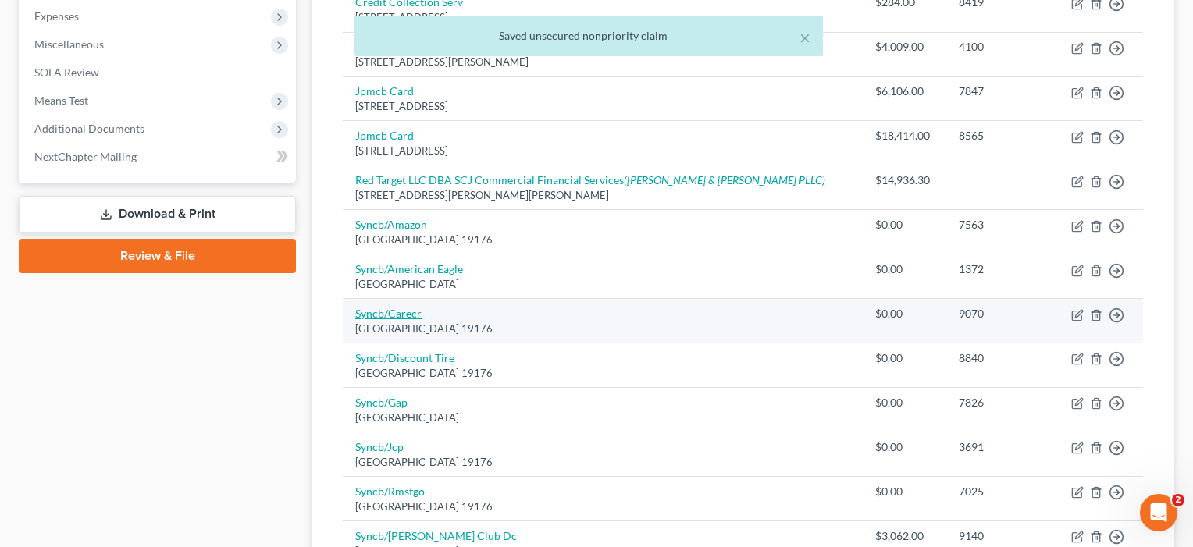
click at [390, 307] on link "Syncb/Carecr" at bounding box center [388, 313] width 66 height 13
select select "39"
select select "2"
select select "0"
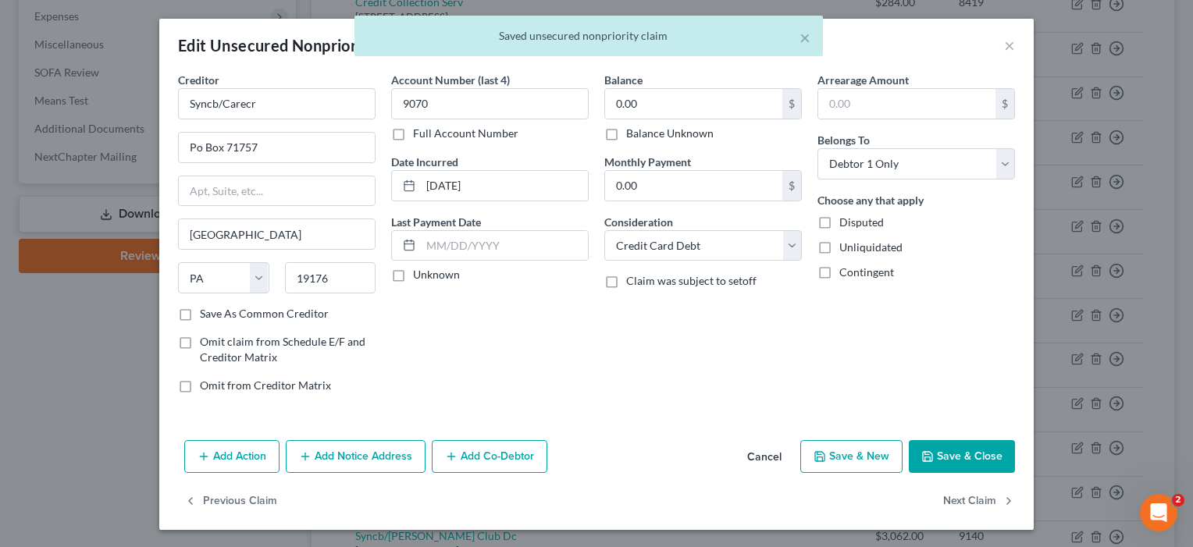
click at [961, 461] on button "Save & Close" at bounding box center [962, 456] width 106 height 33
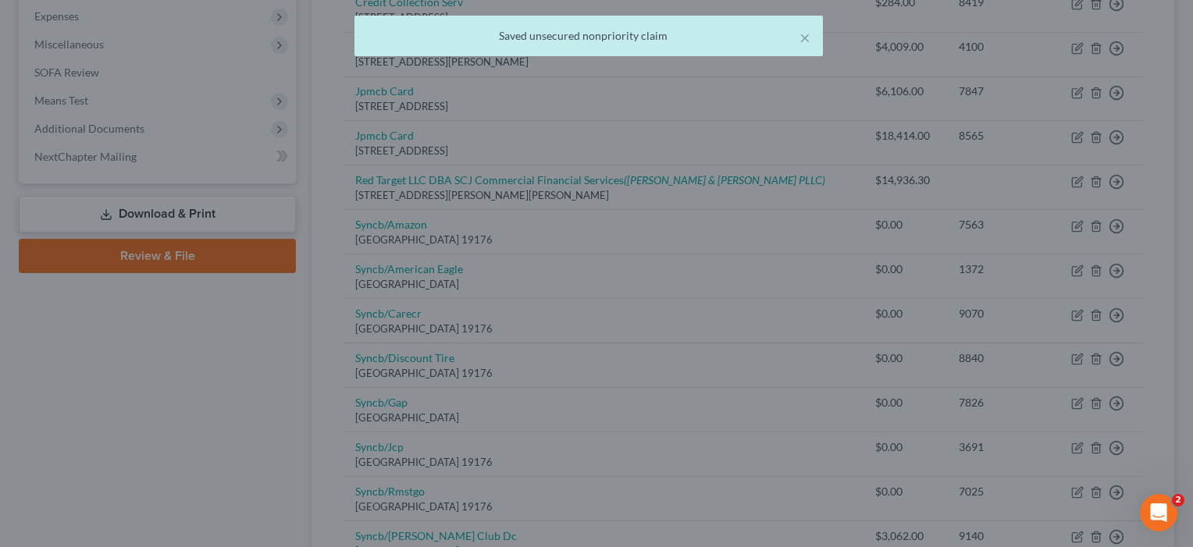
type input "0"
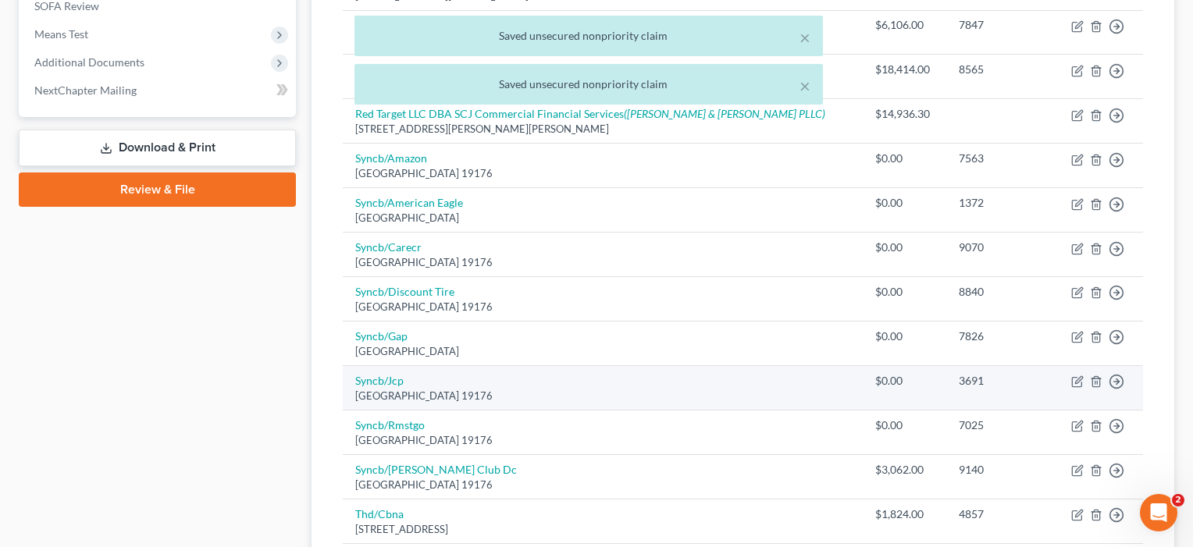
scroll to position [681, 0]
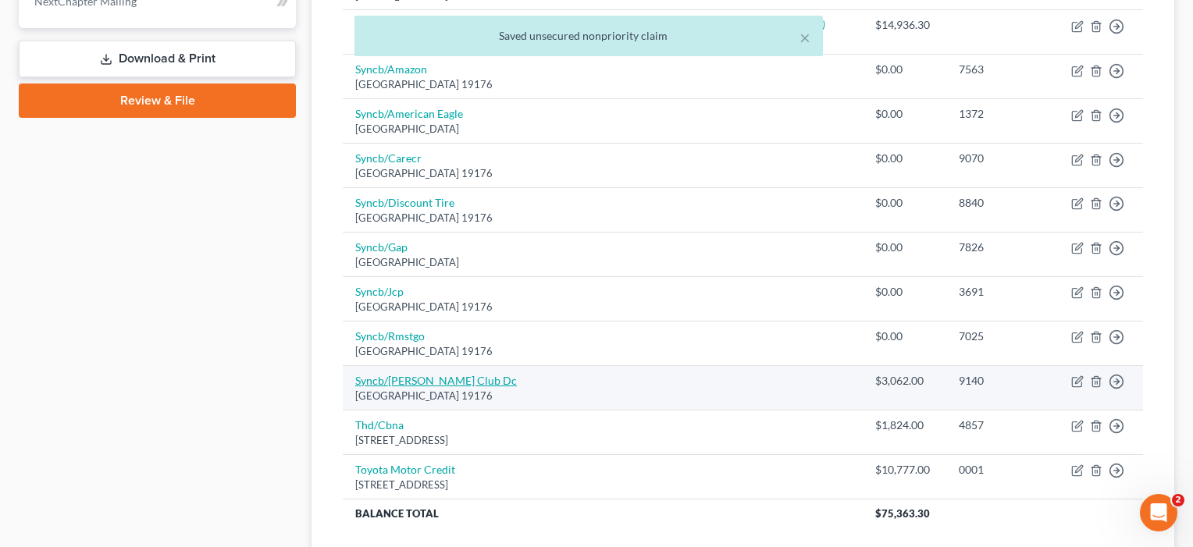
click at [368, 379] on link "Syncb/[PERSON_NAME] Club Dc" at bounding box center [436, 380] width 162 height 13
select select "39"
select select "2"
select select "0"
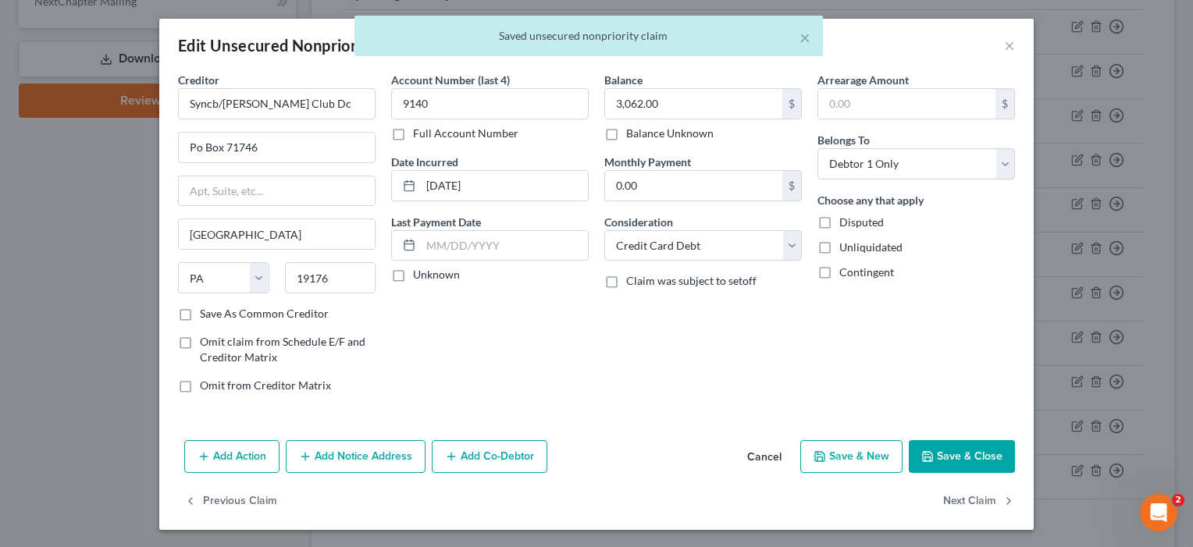
click at [952, 458] on button "Save & Close" at bounding box center [962, 456] width 106 height 33
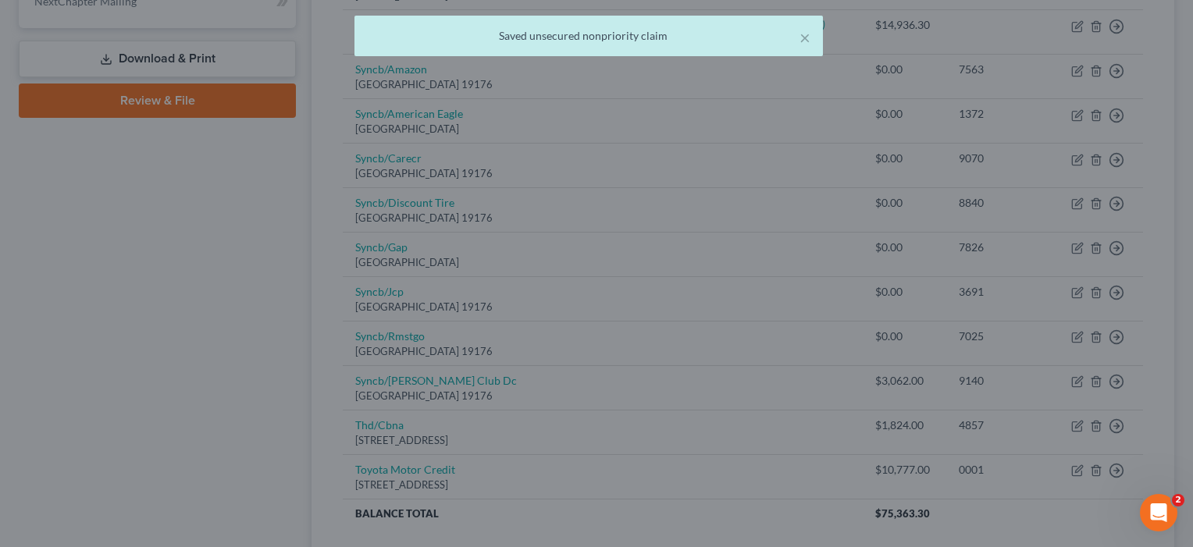
type input "0"
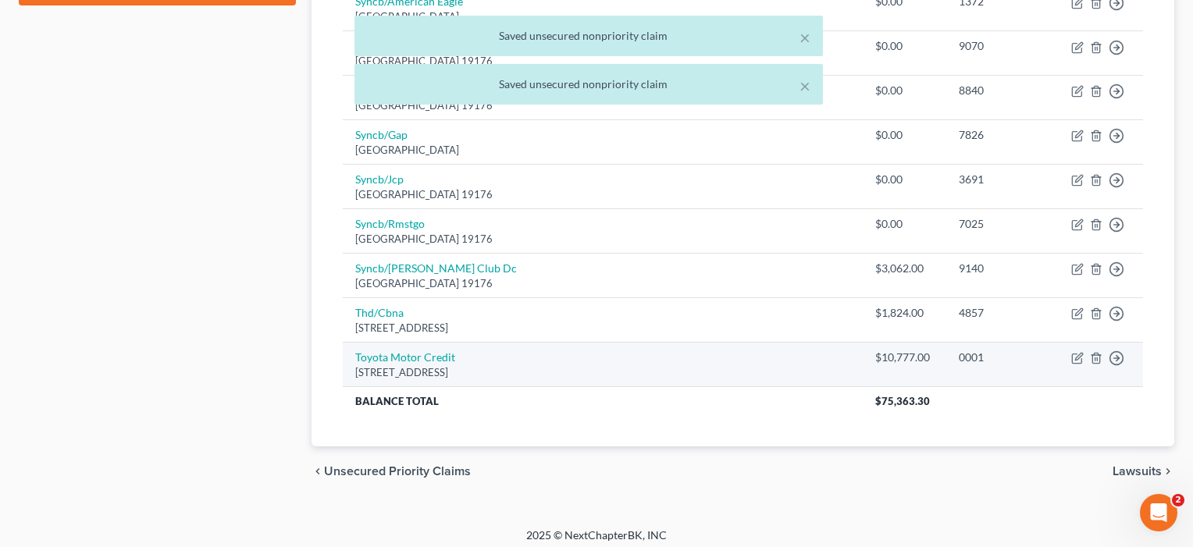
scroll to position [792, 0]
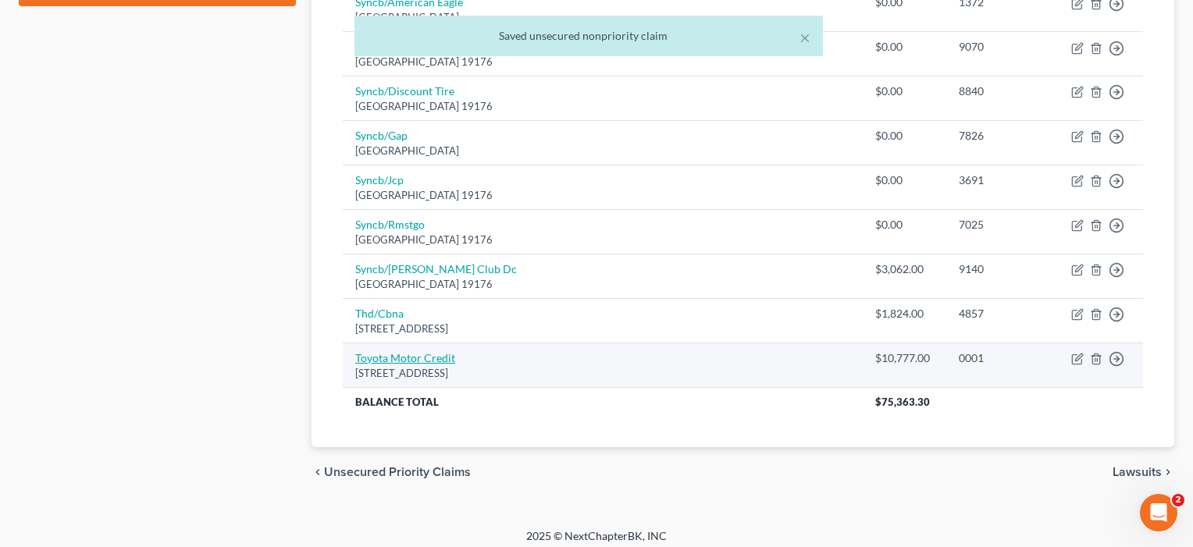
click at [436, 351] on link "Toyota Motor Credit" at bounding box center [405, 357] width 100 height 13
select select "16"
select select "4"
select select "0"
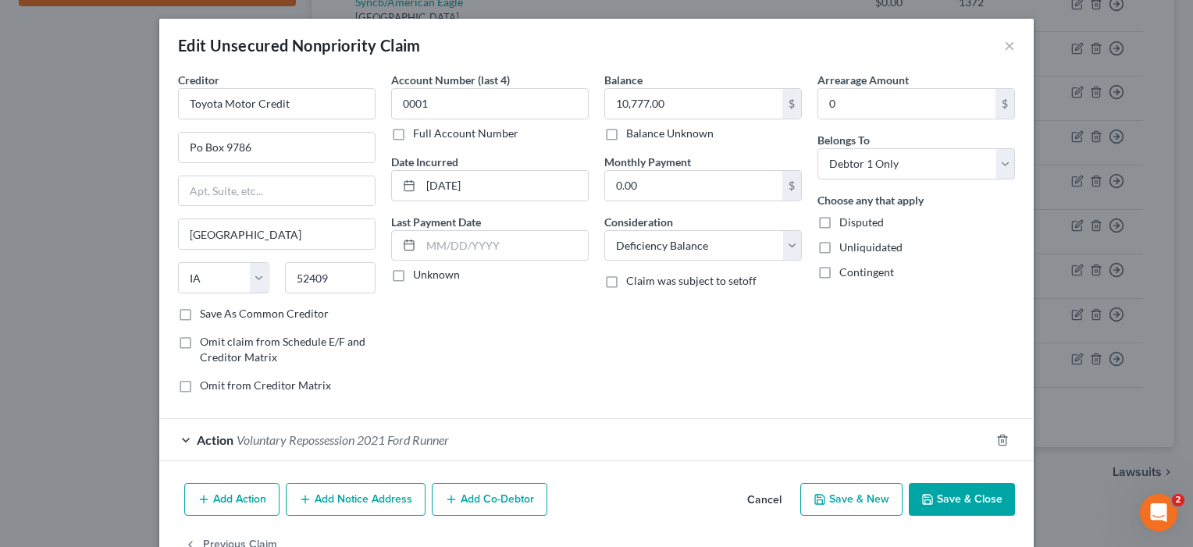
click at [979, 500] on button "Save & Close" at bounding box center [962, 499] width 106 height 33
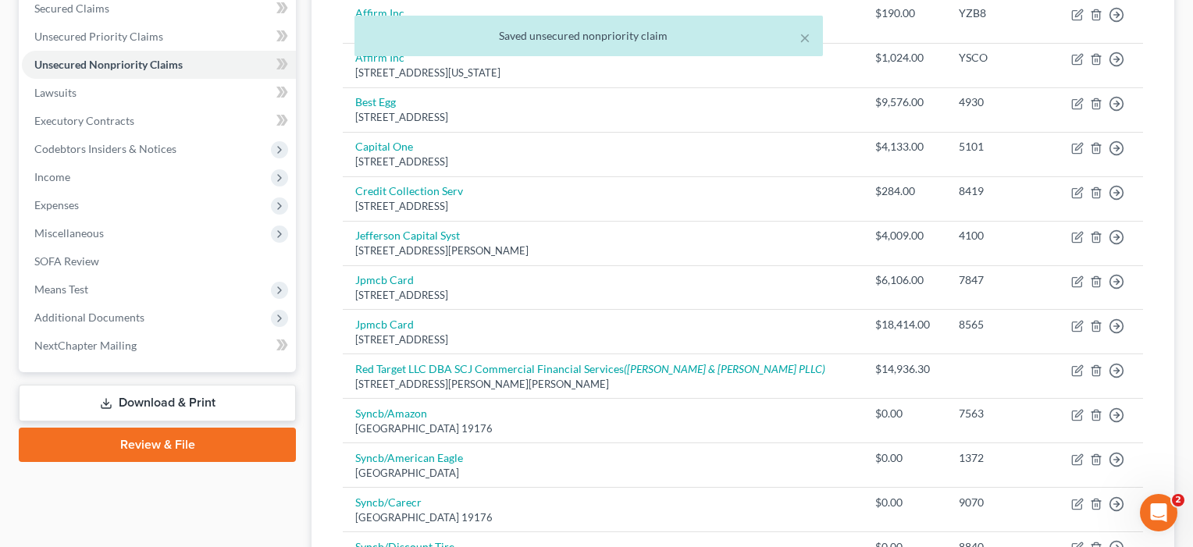
scroll to position [196, 0]
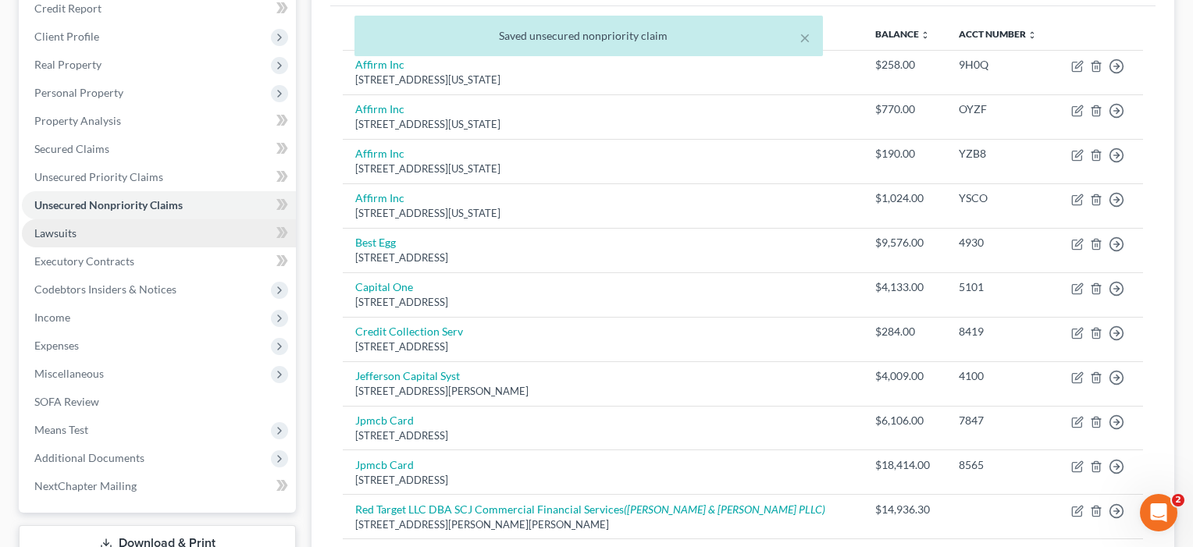
click at [51, 237] on span "Lawsuits" at bounding box center [55, 232] width 42 height 13
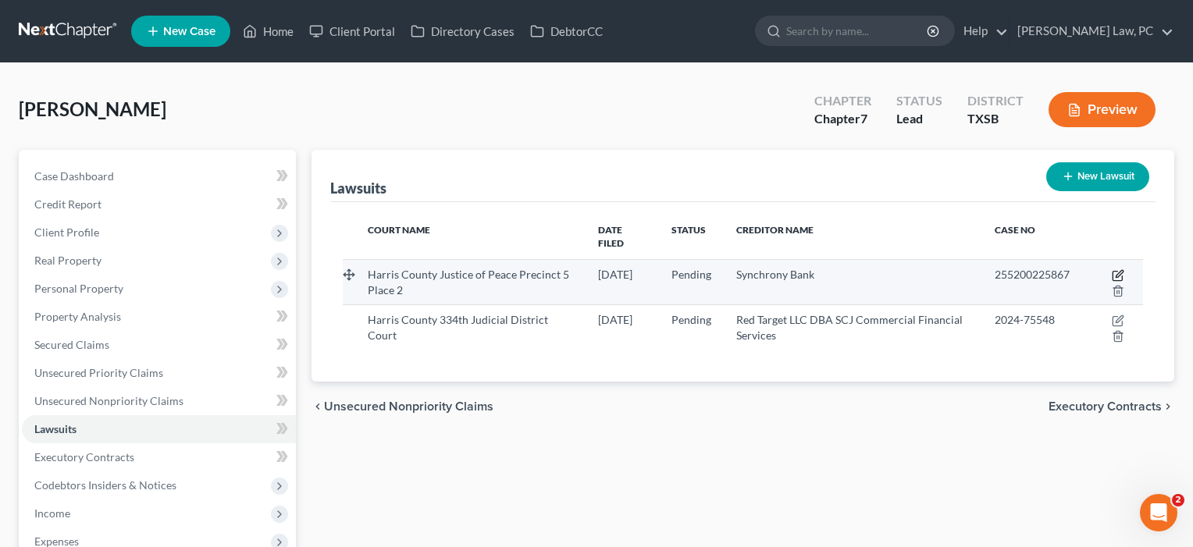
click at [1119, 269] on icon "button" at bounding box center [1118, 275] width 12 height 12
select select "45"
select select "0"
select select "4"
select select "45"
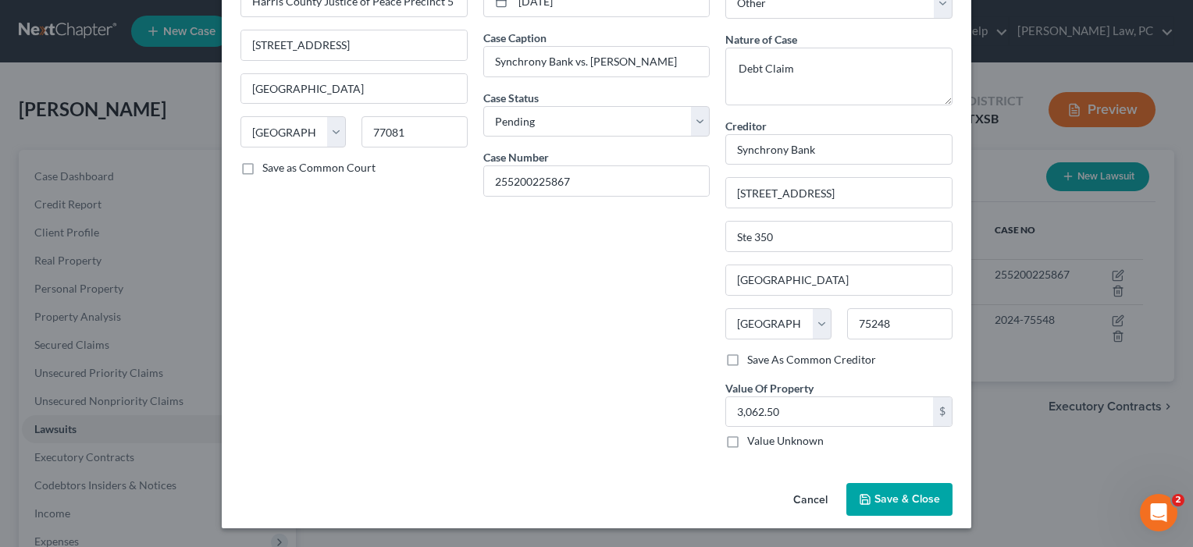
scroll to position [101, 0]
click at [896, 511] on button "Save & Close" at bounding box center [899, 500] width 106 height 33
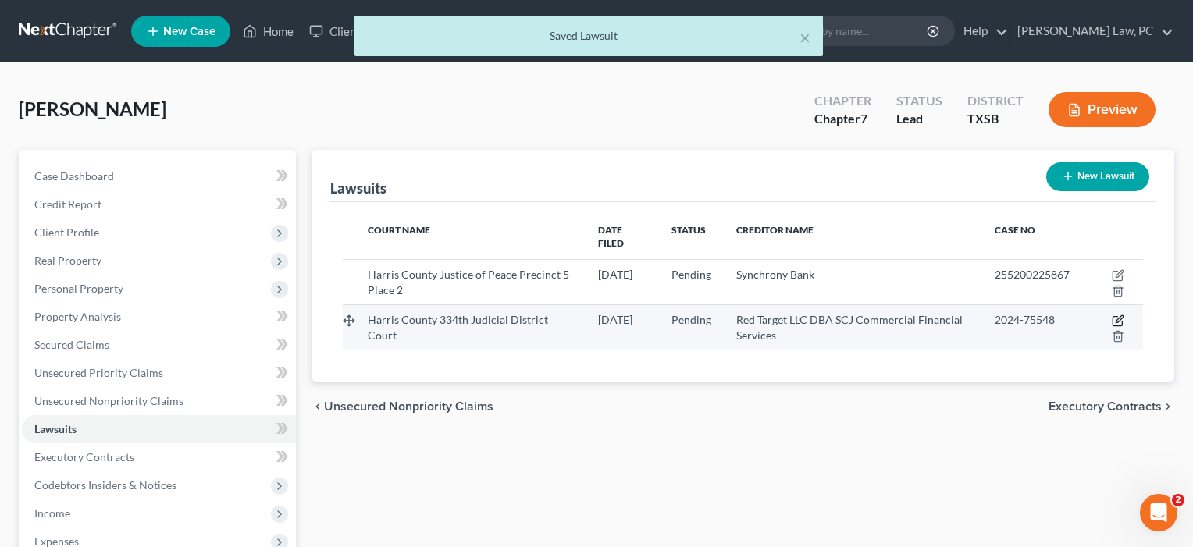
click at [1118, 316] on icon "button" at bounding box center [1119, 319] width 7 height 7
select select "45"
select select "0"
select select "4"
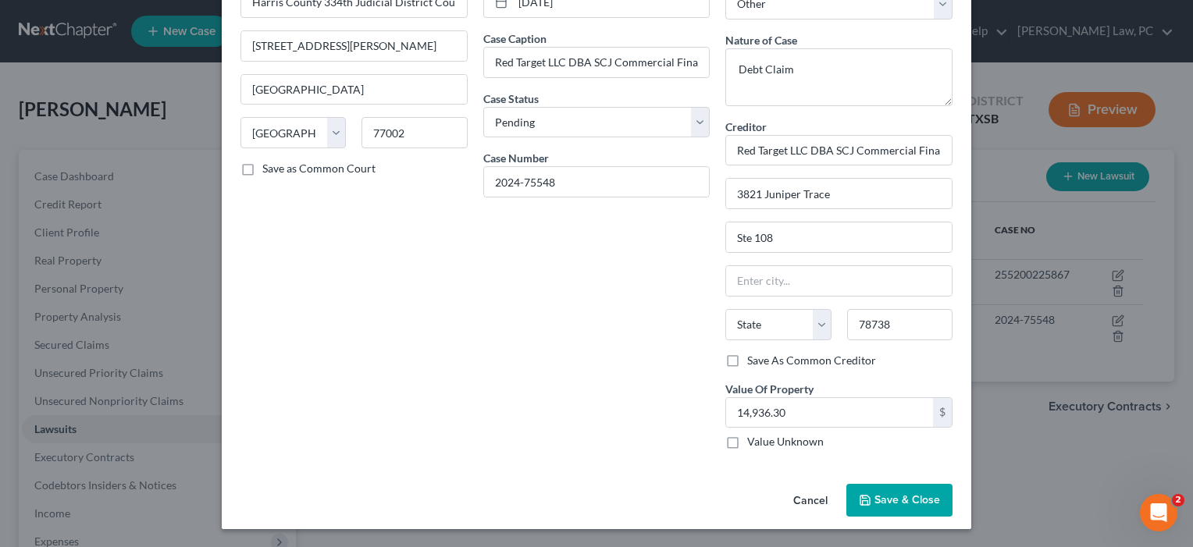
click at [892, 504] on span "Save & Close" at bounding box center [907, 499] width 66 height 13
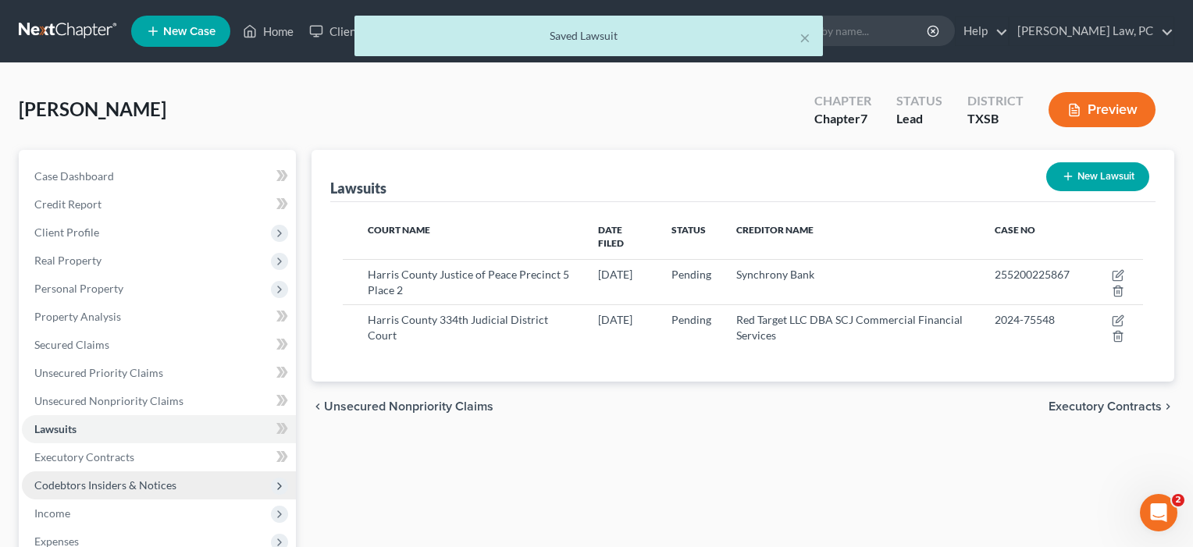
click at [88, 480] on span "Codebtors Insiders & Notices" at bounding box center [105, 485] width 142 height 13
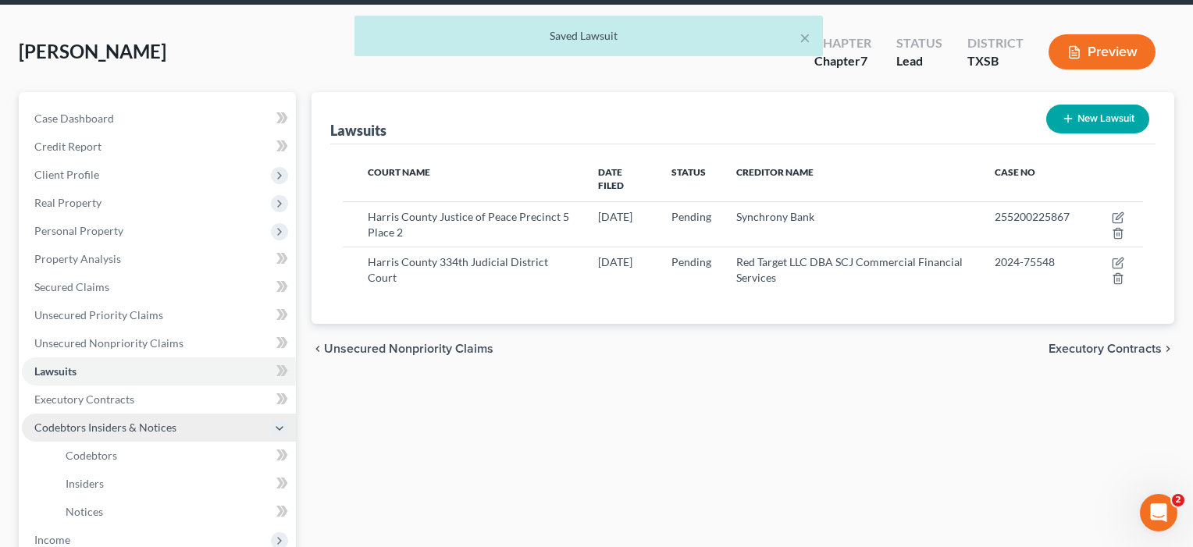
scroll to position [69, 0]
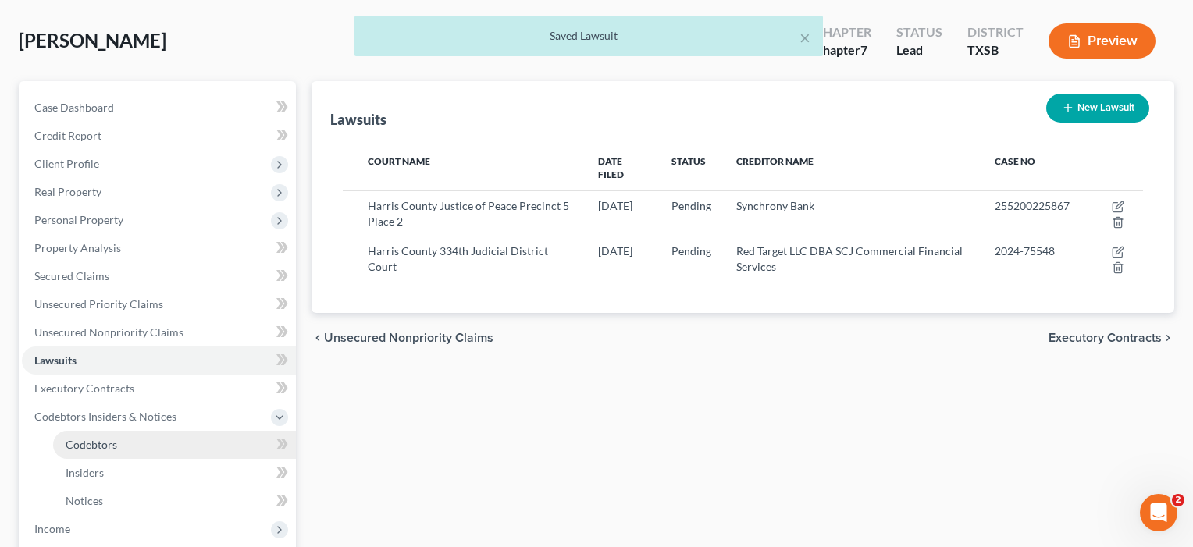
click at [90, 452] on link "Codebtors" at bounding box center [174, 445] width 243 height 28
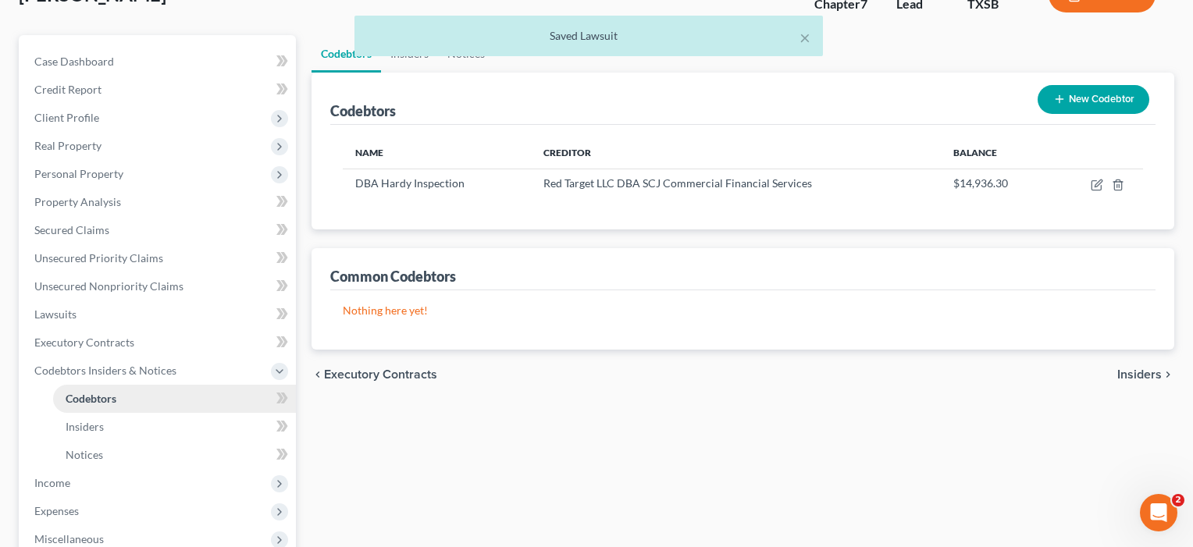
scroll to position [90, 0]
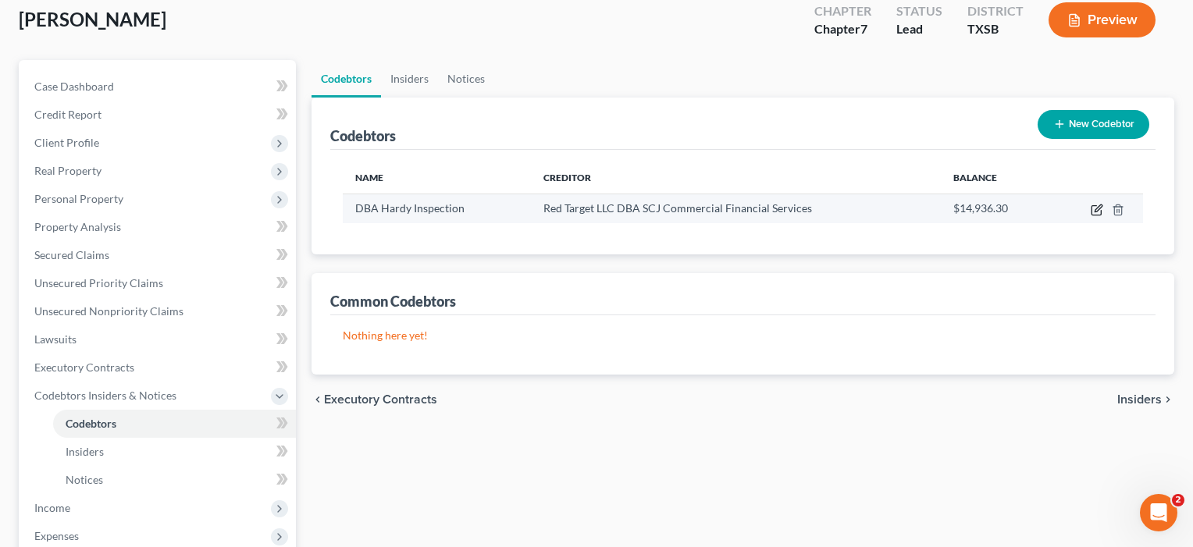
click at [1101, 212] on icon "button" at bounding box center [1096, 210] width 9 height 9
select select "45"
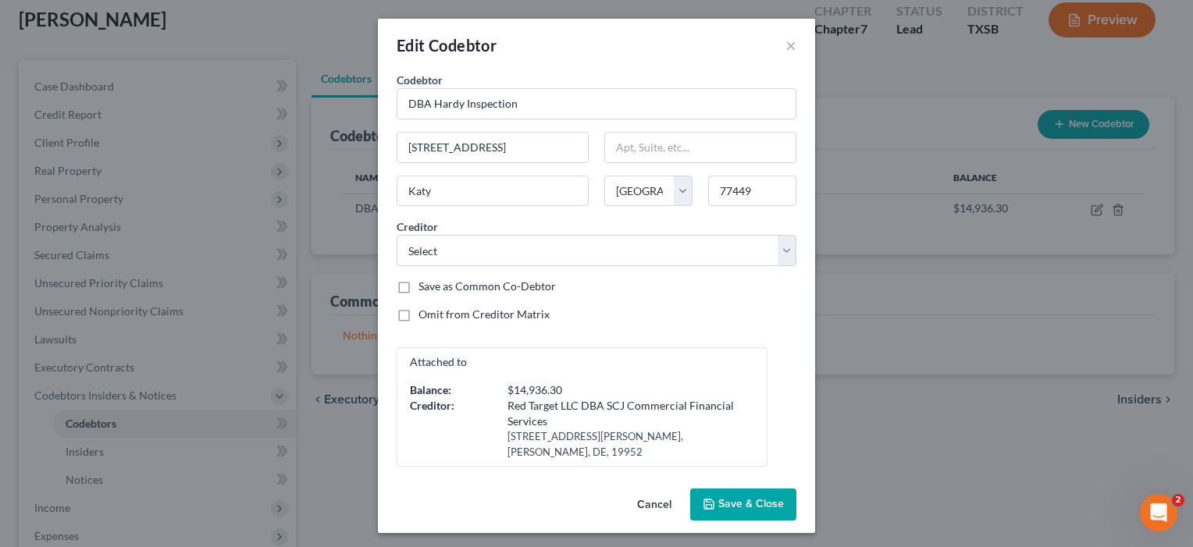
click at [772, 491] on button "Save & Close" at bounding box center [743, 505] width 106 height 33
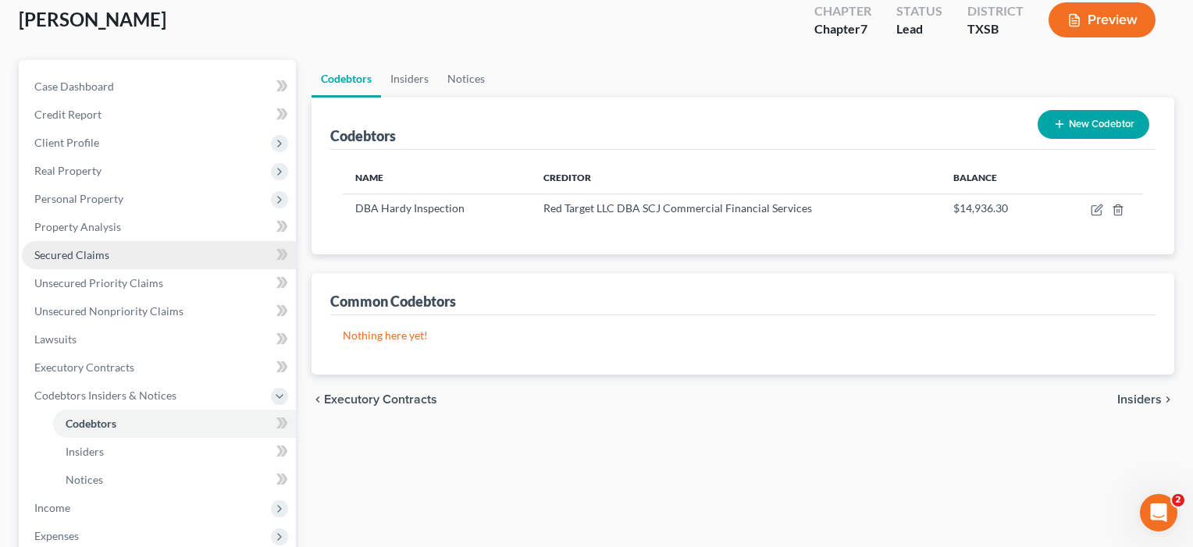
click at [66, 258] on span "Secured Claims" at bounding box center [71, 254] width 75 height 13
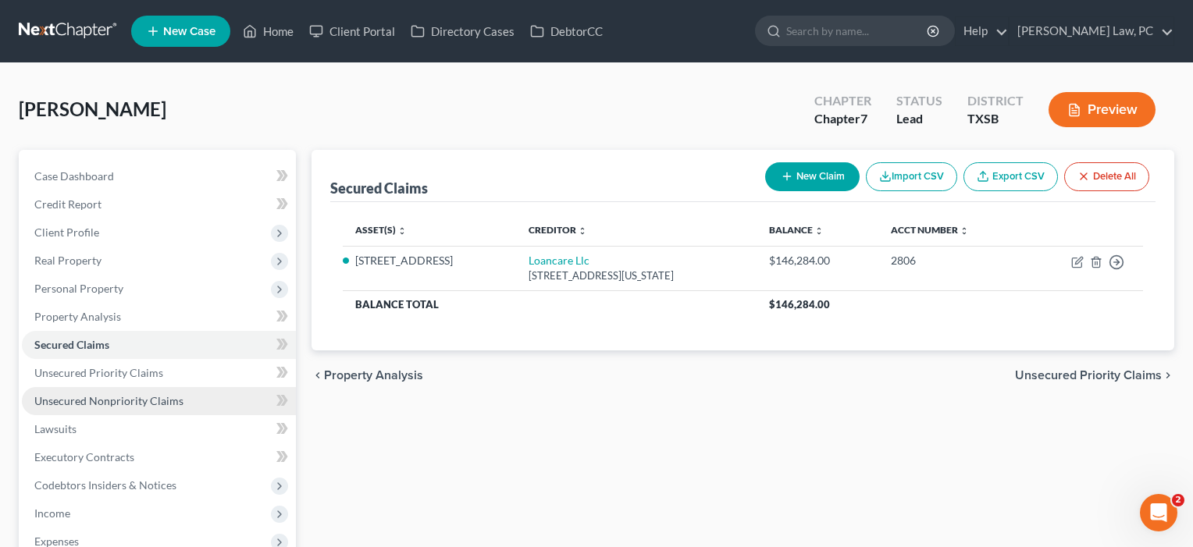
click at [66, 394] on span "Unsecured Nonpriority Claims" at bounding box center [108, 400] width 149 height 13
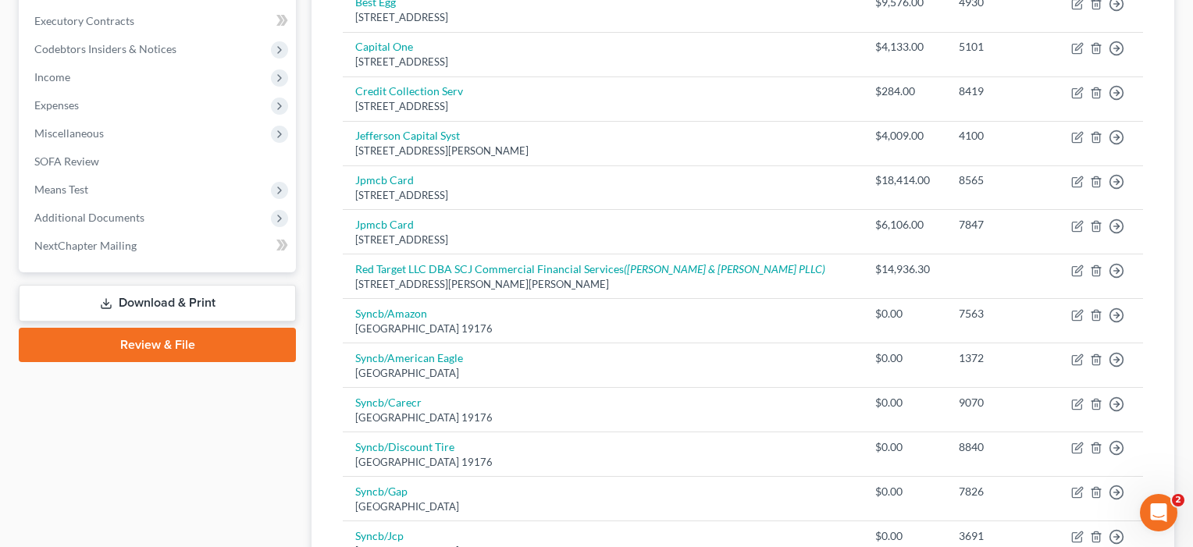
scroll to position [465, 0]
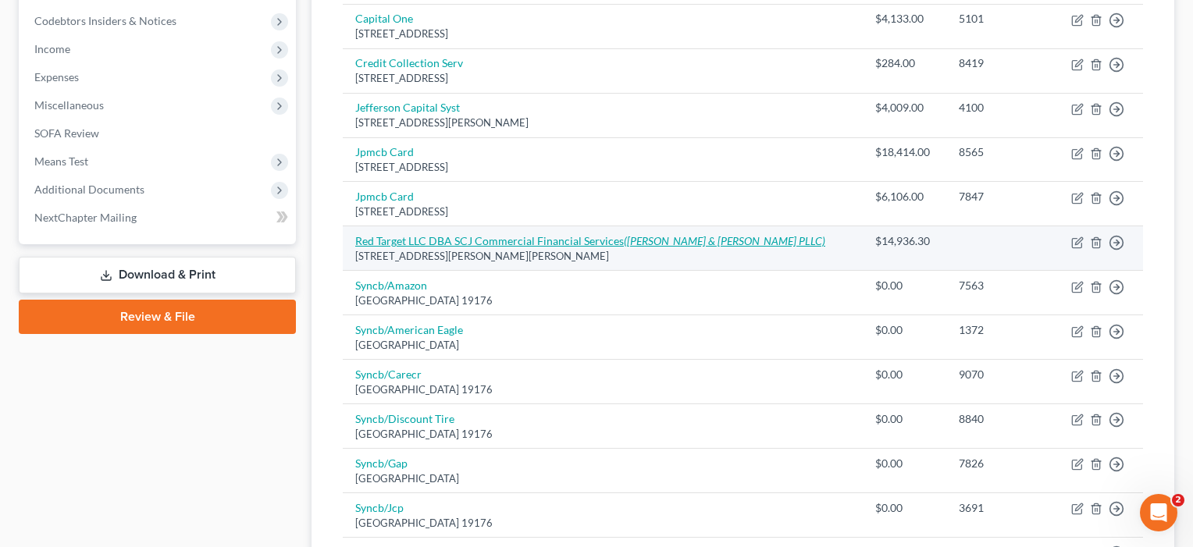
click at [550, 237] on link "Red Target LLC DBA SCJ Commercial Financial Services ([PERSON_NAME] & [PERSON_N…" at bounding box center [590, 240] width 470 height 13
select select "7"
select select "10"
select select "0"
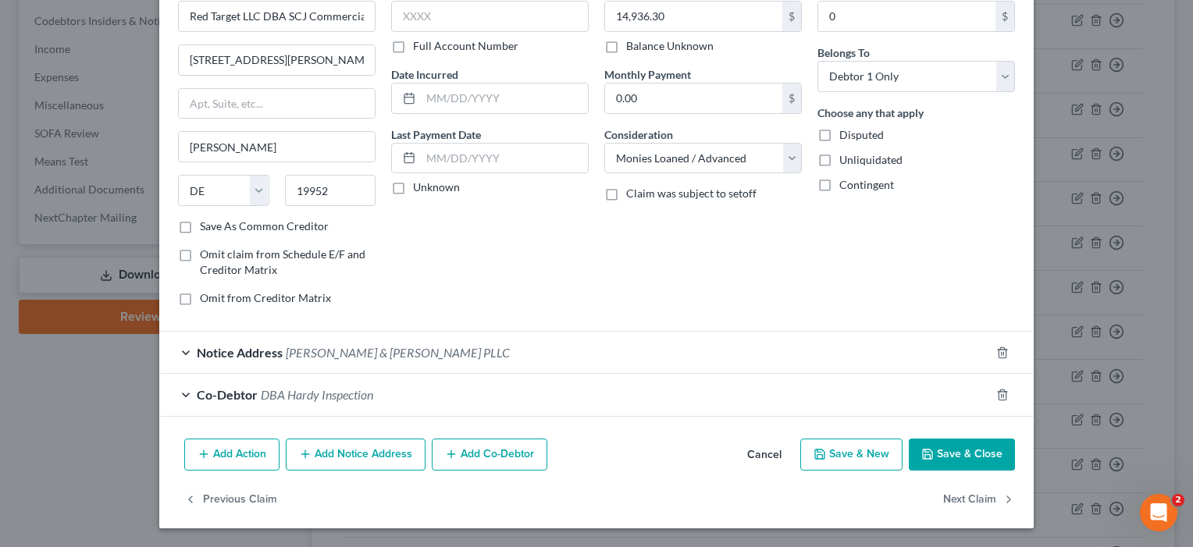
scroll to position [87, 0]
click at [985, 454] on button "Save & Close" at bounding box center [962, 456] width 106 height 33
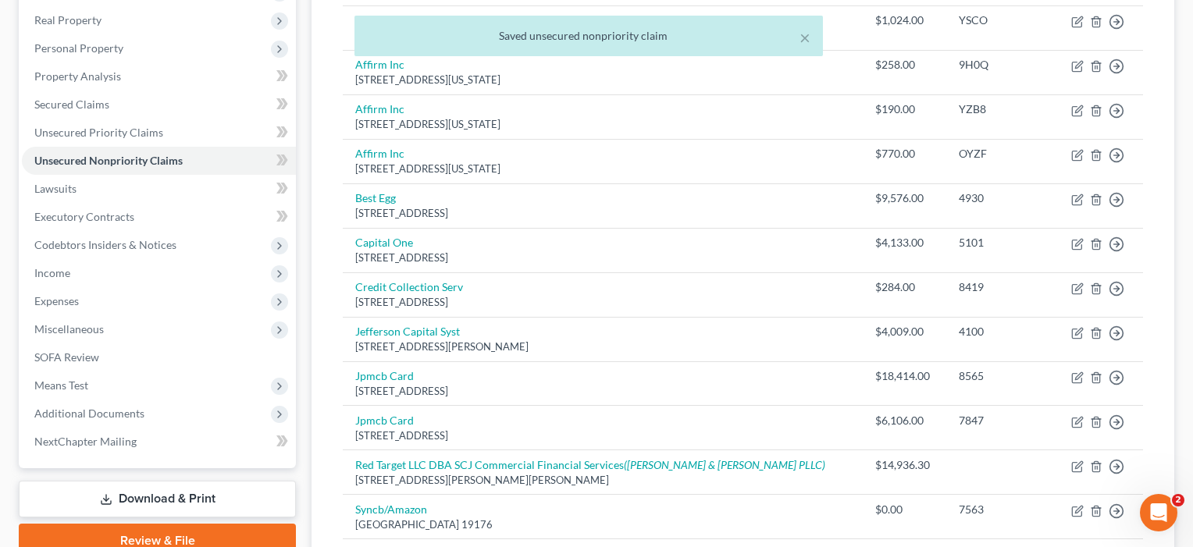
scroll to position [240, 0]
click at [86, 194] on link "Lawsuits" at bounding box center [159, 190] width 274 height 28
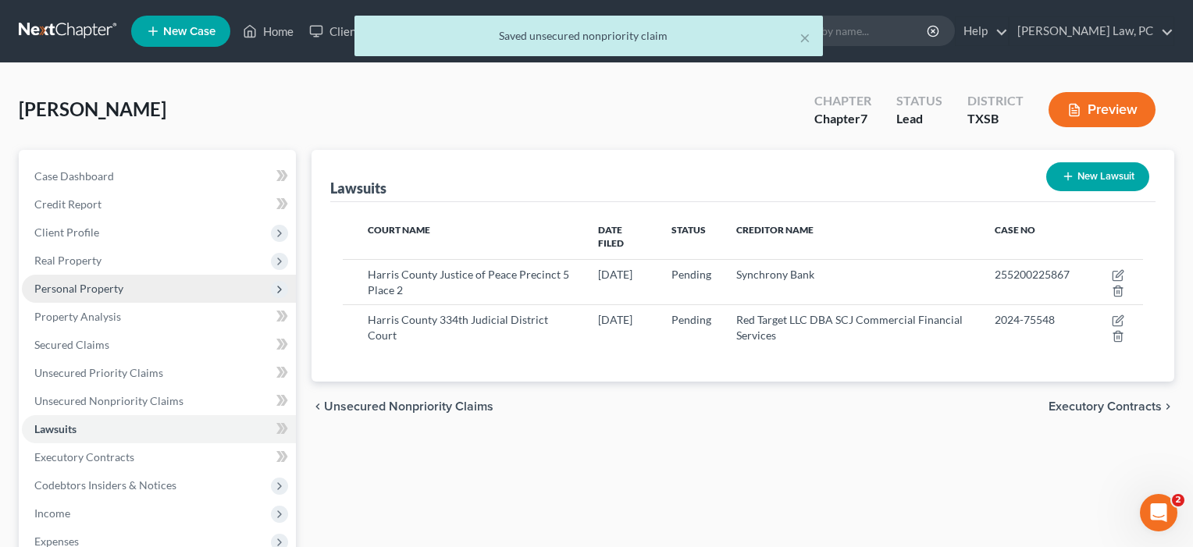
click at [80, 290] on span "Personal Property" at bounding box center [78, 288] width 89 height 13
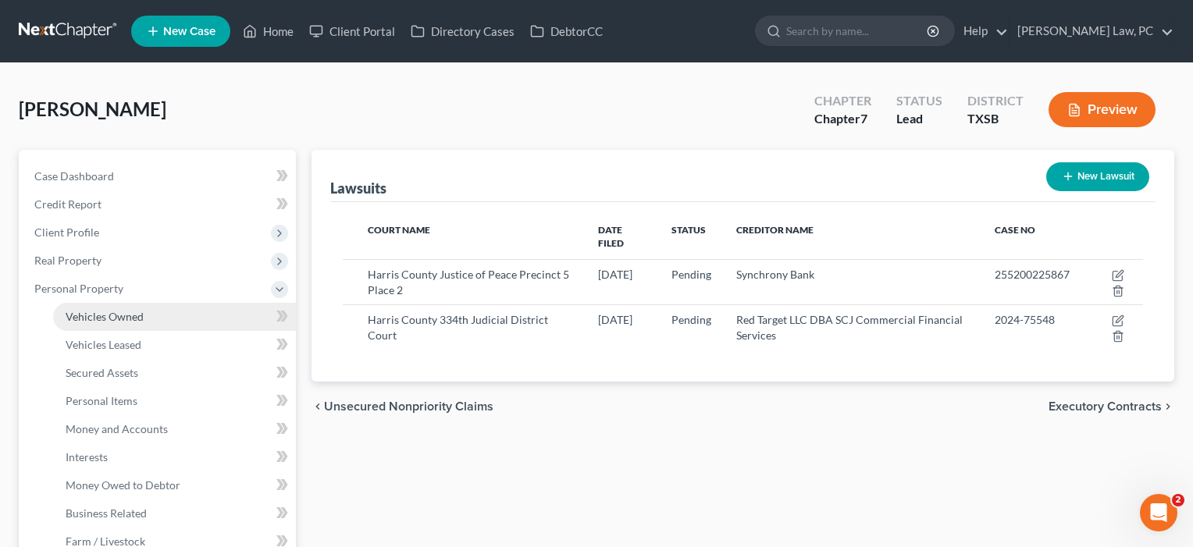
click at [83, 322] on span "Vehicles Owned" at bounding box center [105, 316] width 78 height 13
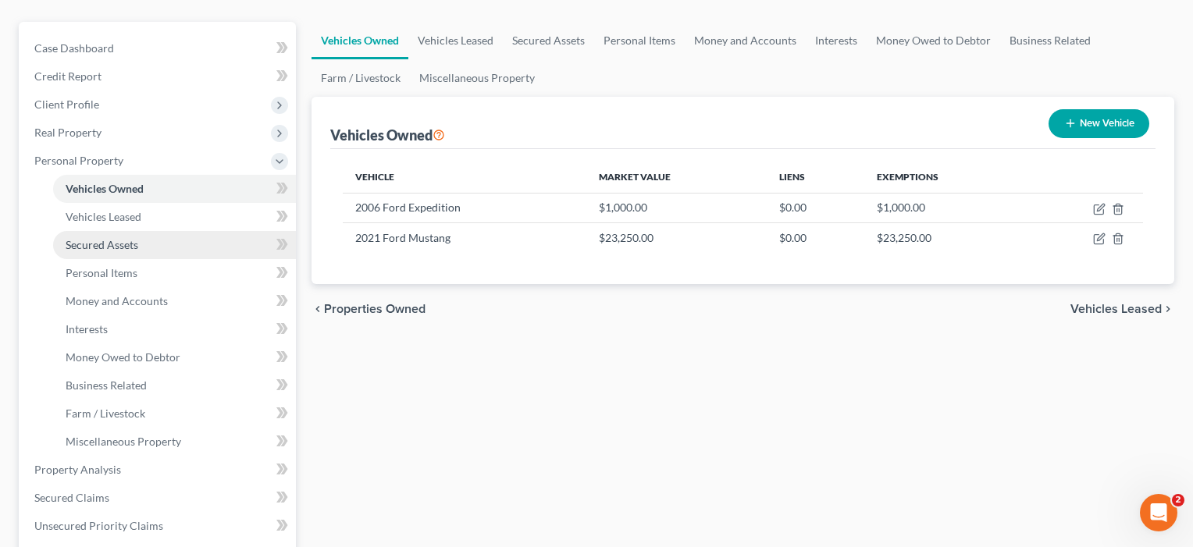
scroll to position [134, 0]
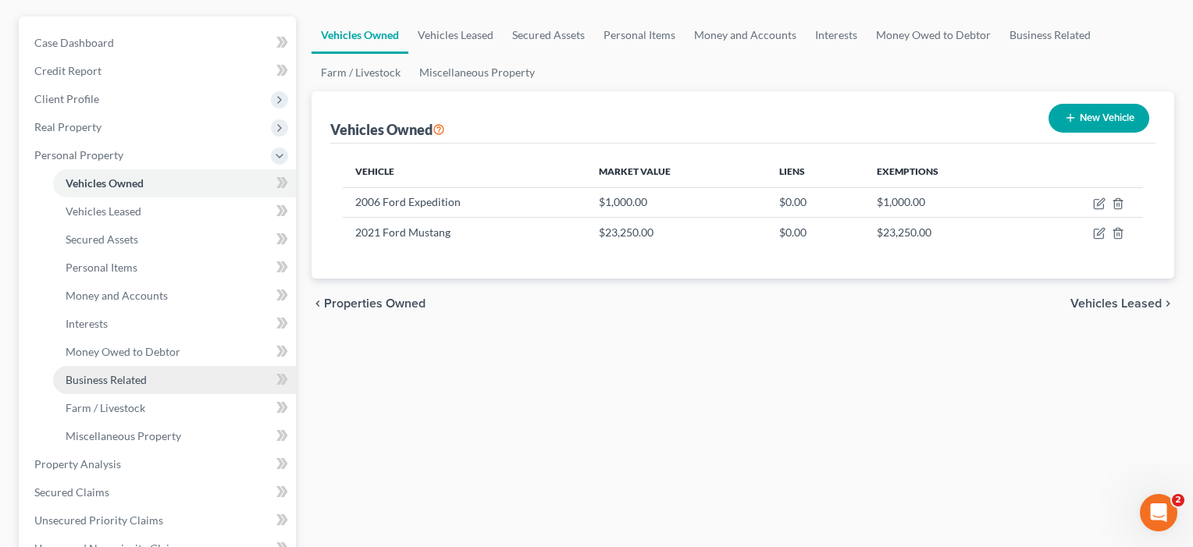
click at [126, 379] on span "Business Related" at bounding box center [106, 379] width 81 height 13
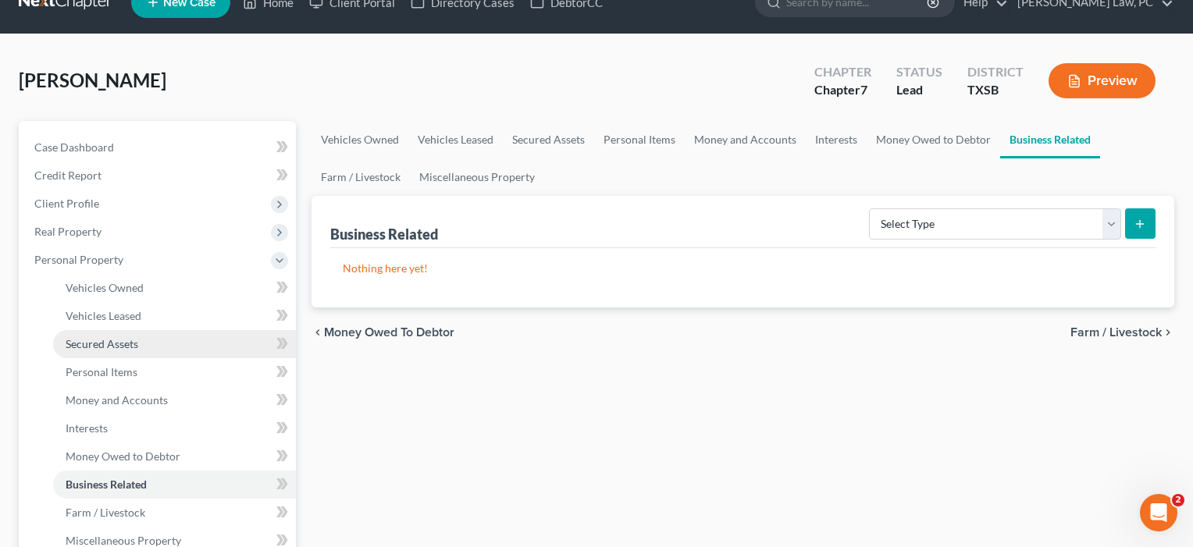
scroll to position [62, 0]
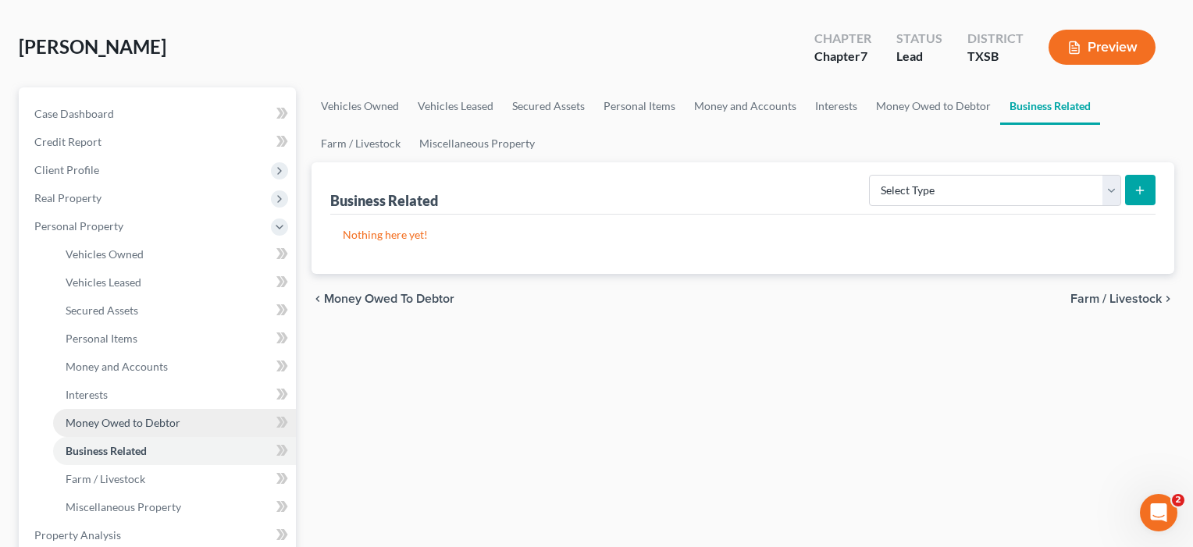
click at [87, 424] on span "Money Owed to Debtor" at bounding box center [123, 422] width 115 height 13
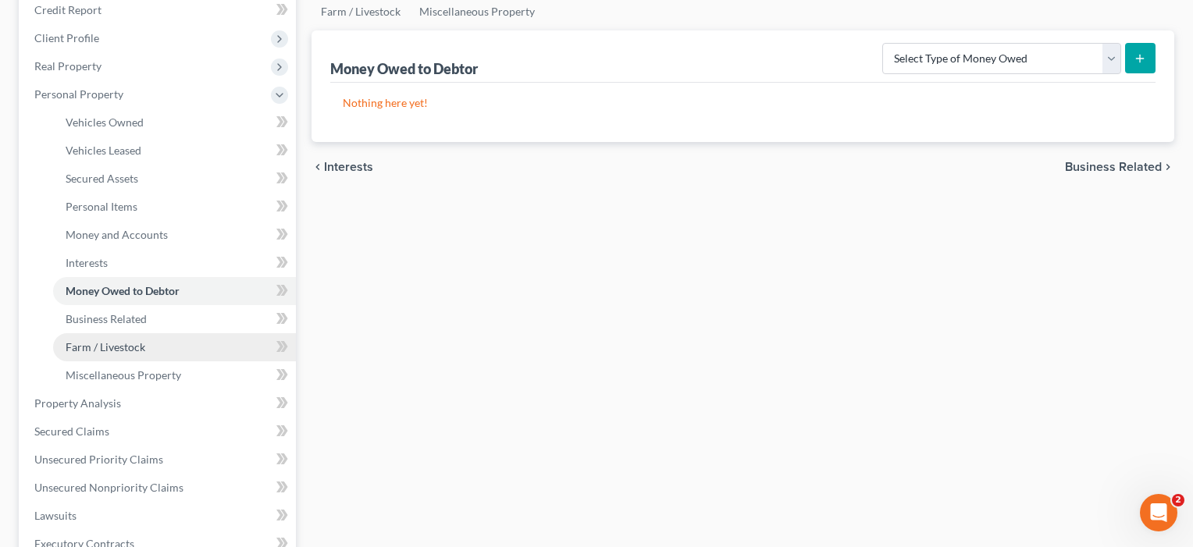
click at [95, 339] on link "Farm / Livestock" at bounding box center [174, 347] width 243 height 28
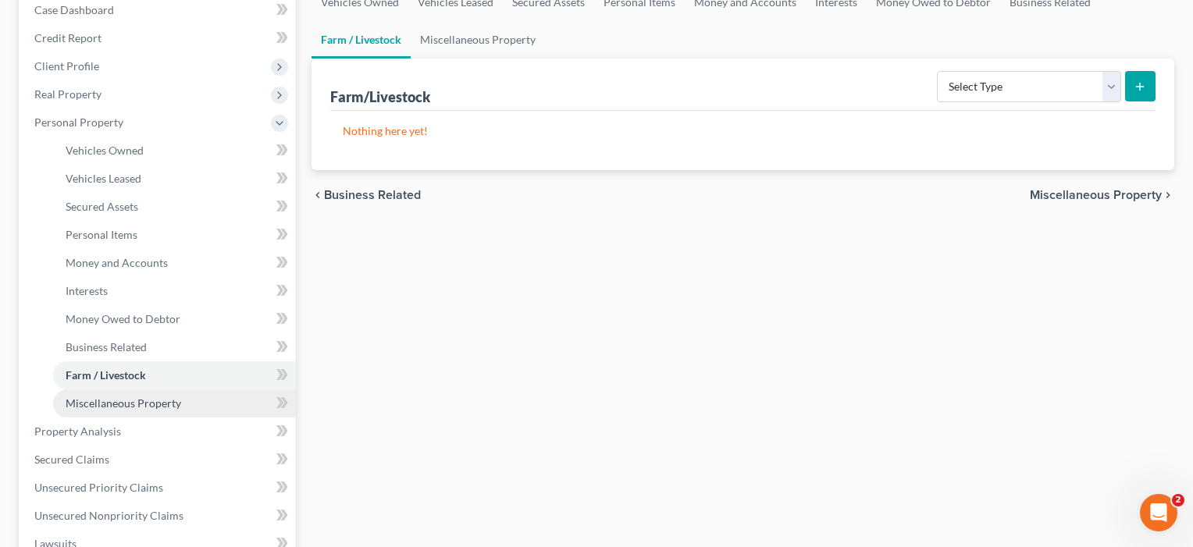
click at [96, 407] on span "Miscellaneous Property" at bounding box center [124, 403] width 116 height 13
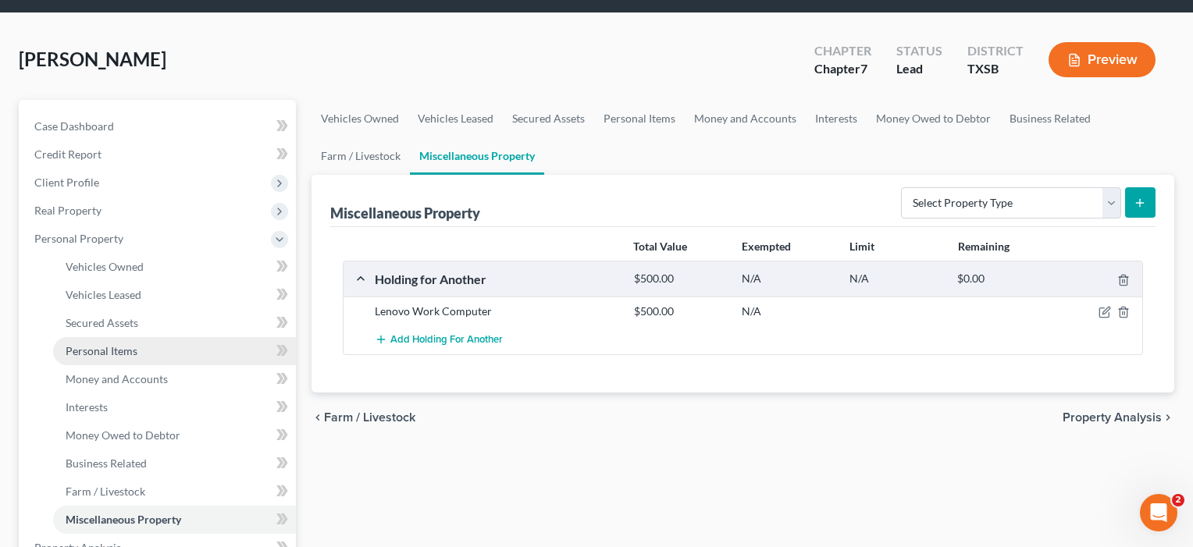
scroll to position [77, 0]
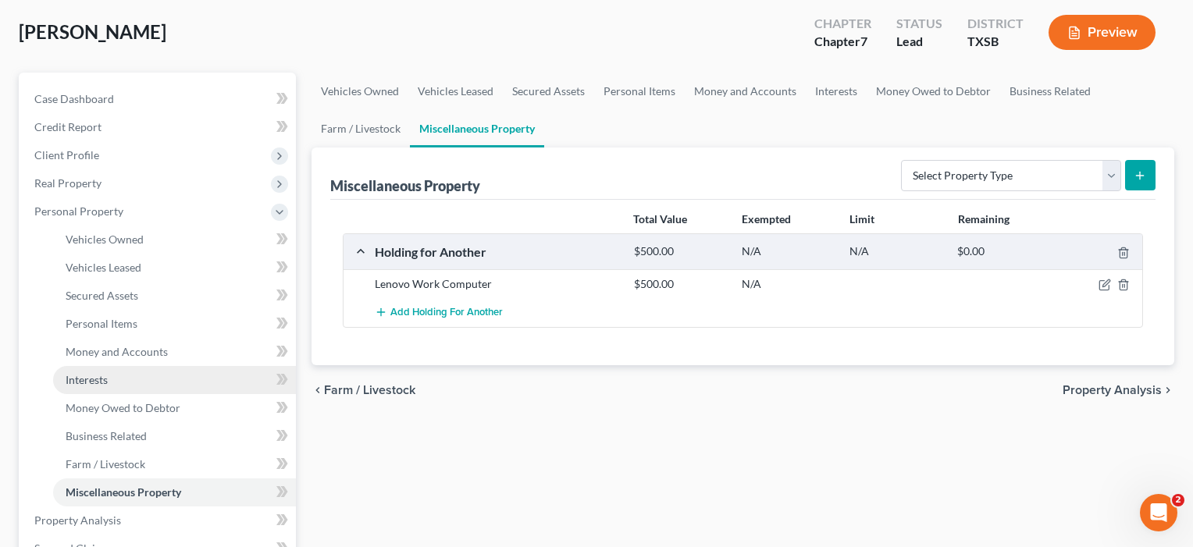
click at [94, 381] on span "Interests" at bounding box center [87, 379] width 42 height 13
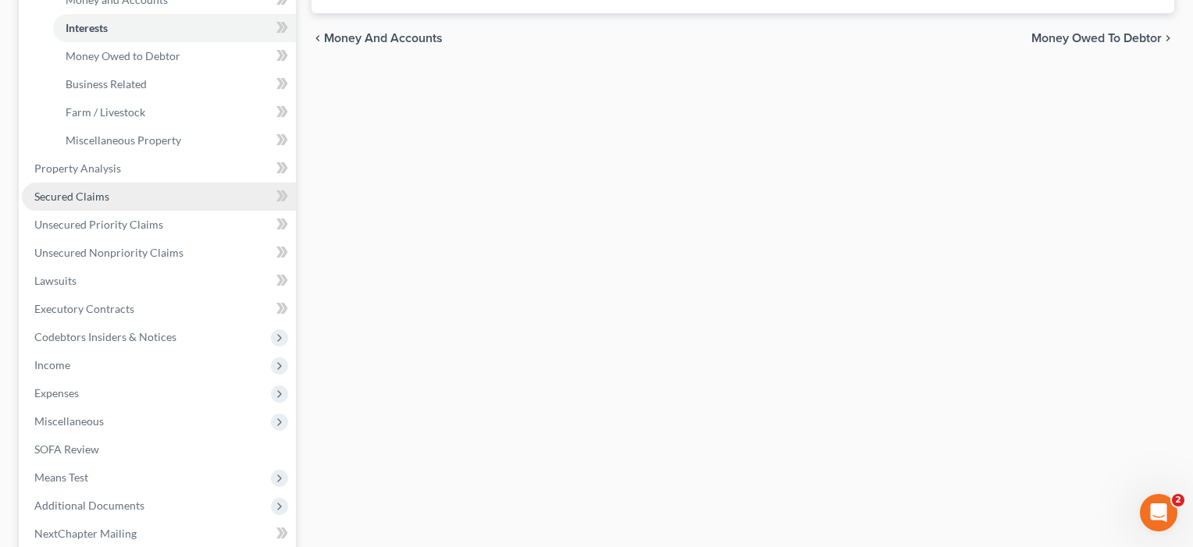
scroll to position [433, 0]
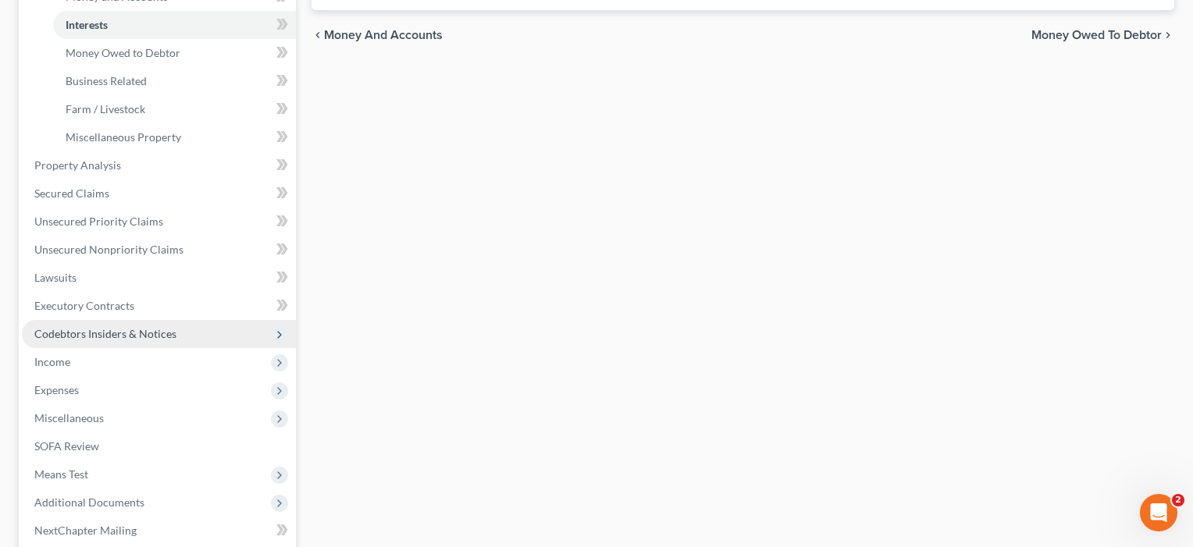
click at [82, 332] on span "Codebtors Insiders & Notices" at bounding box center [105, 333] width 142 height 13
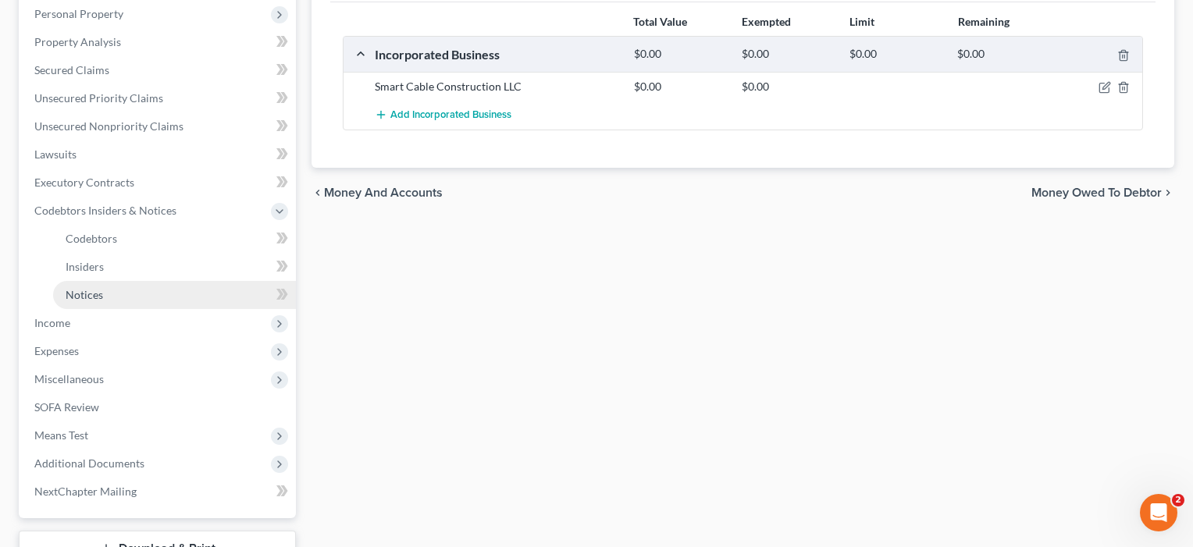
scroll to position [276, 0]
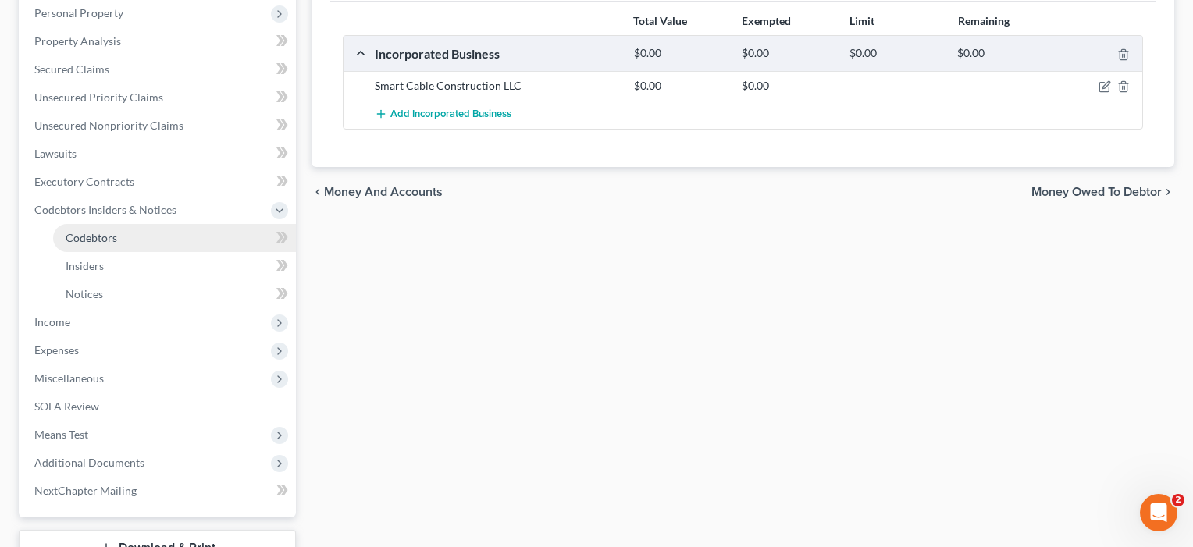
click at [126, 230] on link "Codebtors" at bounding box center [174, 238] width 243 height 28
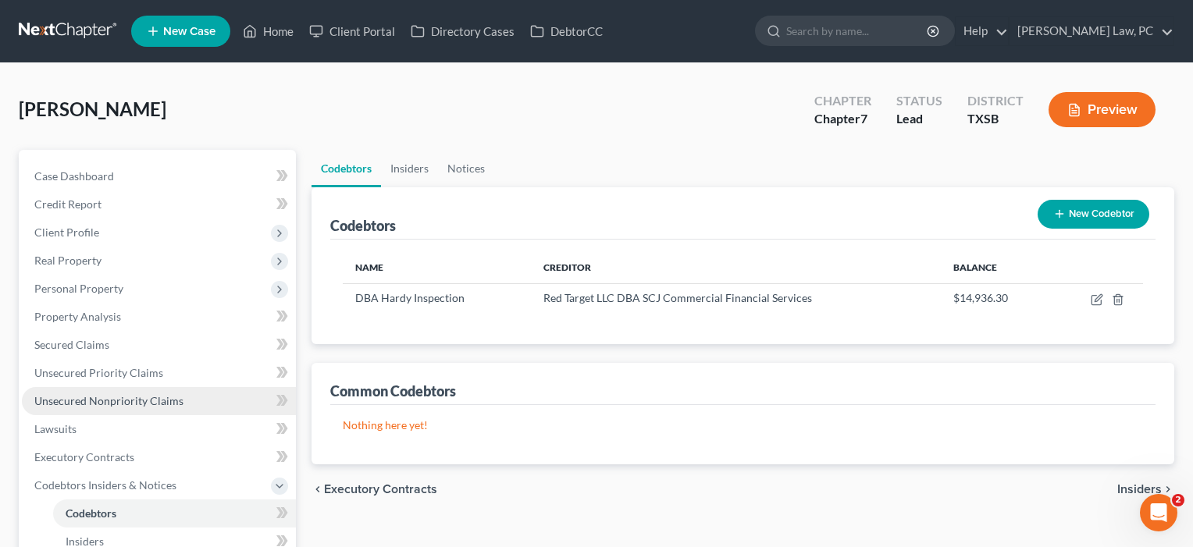
click at [113, 392] on link "Unsecured Nonpriority Claims" at bounding box center [159, 401] width 274 height 28
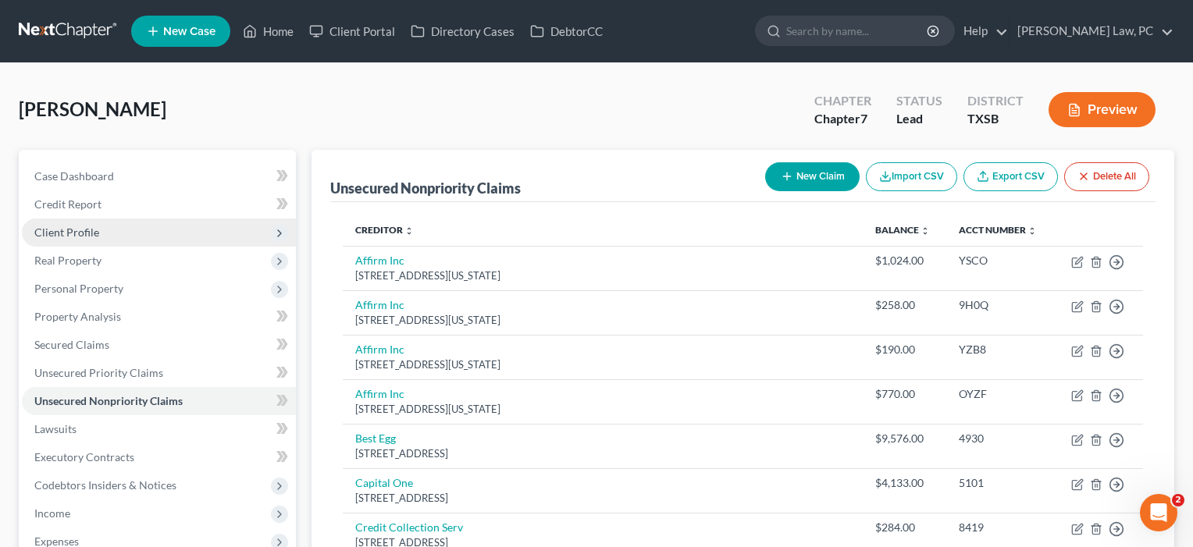
click at [112, 233] on span "Client Profile" at bounding box center [159, 233] width 274 height 28
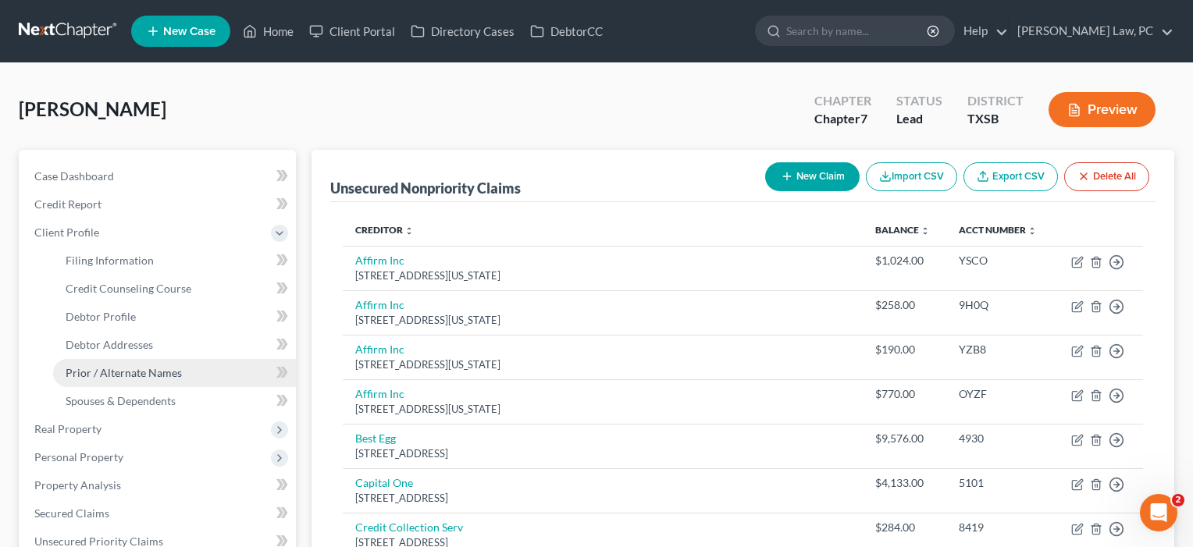
click at [112, 377] on span "Prior / Alternate Names" at bounding box center [124, 372] width 116 height 13
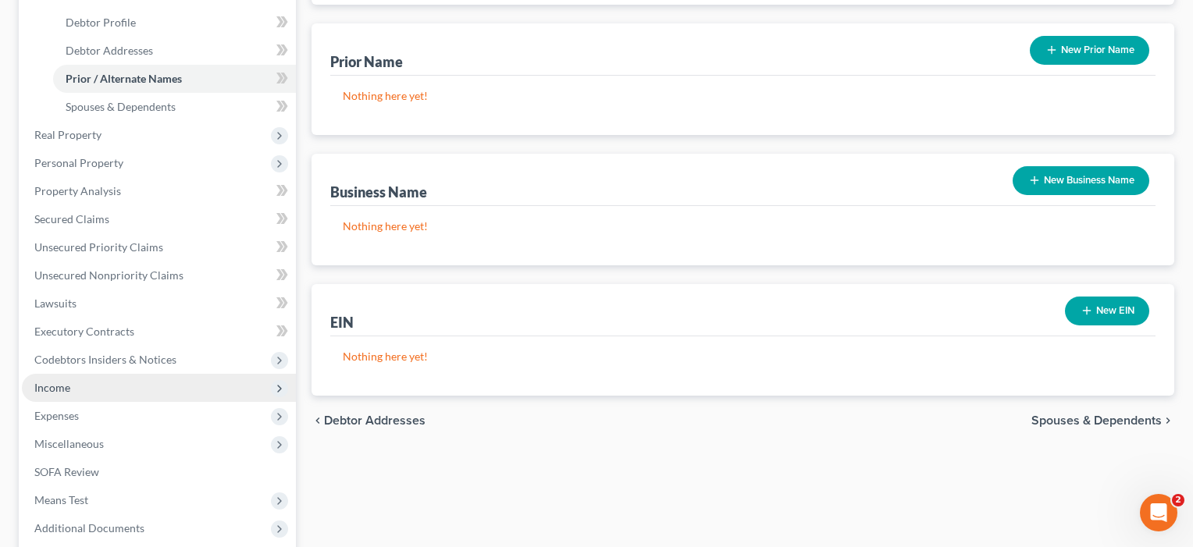
scroll to position [140, 0]
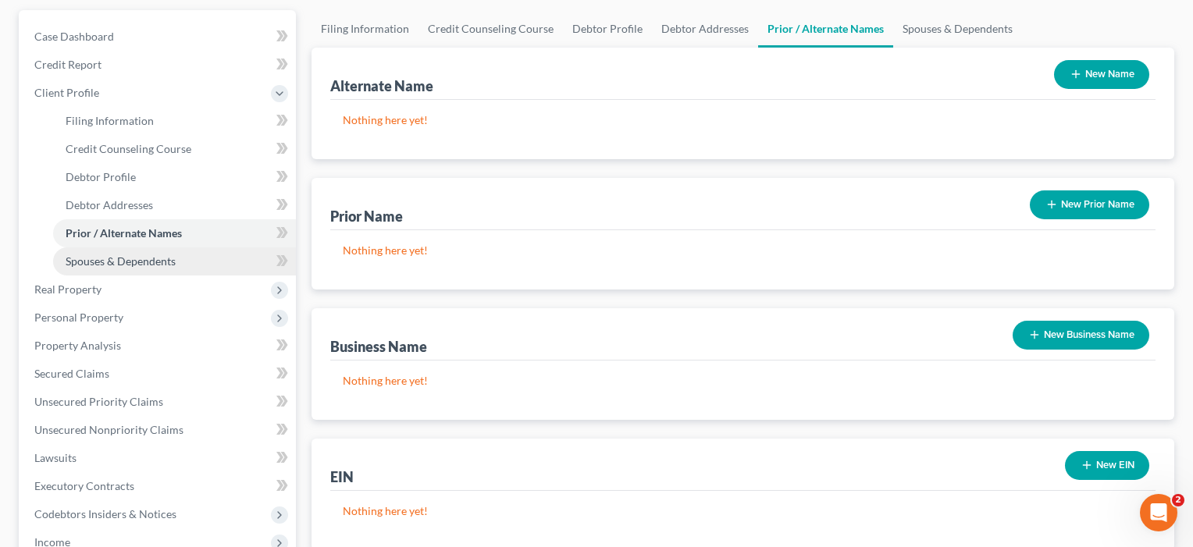
click at [136, 258] on span "Spouses & Dependents" at bounding box center [121, 261] width 110 height 13
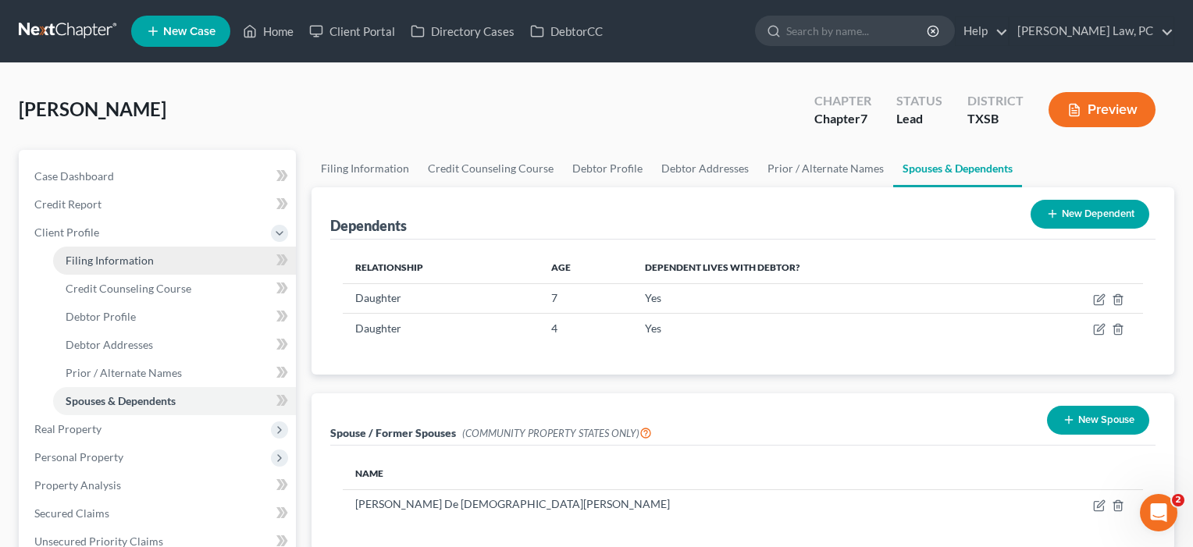
click at [120, 263] on span "Filing Information" at bounding box center [110, 260] width 88 height 13
select select "1"
select select "0"
select select "79"
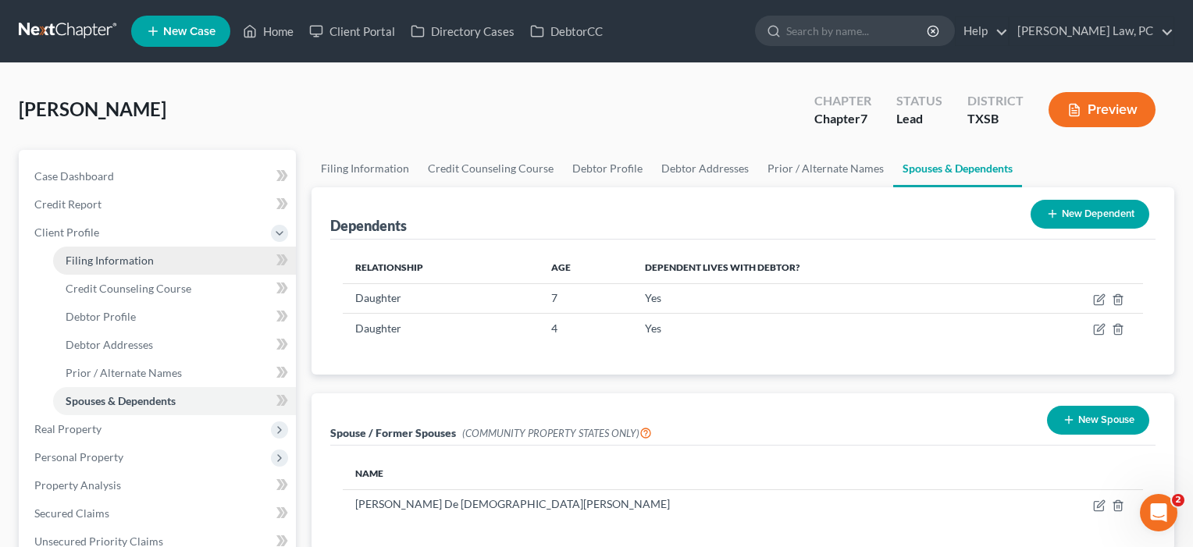
select select "2"
select select "45"
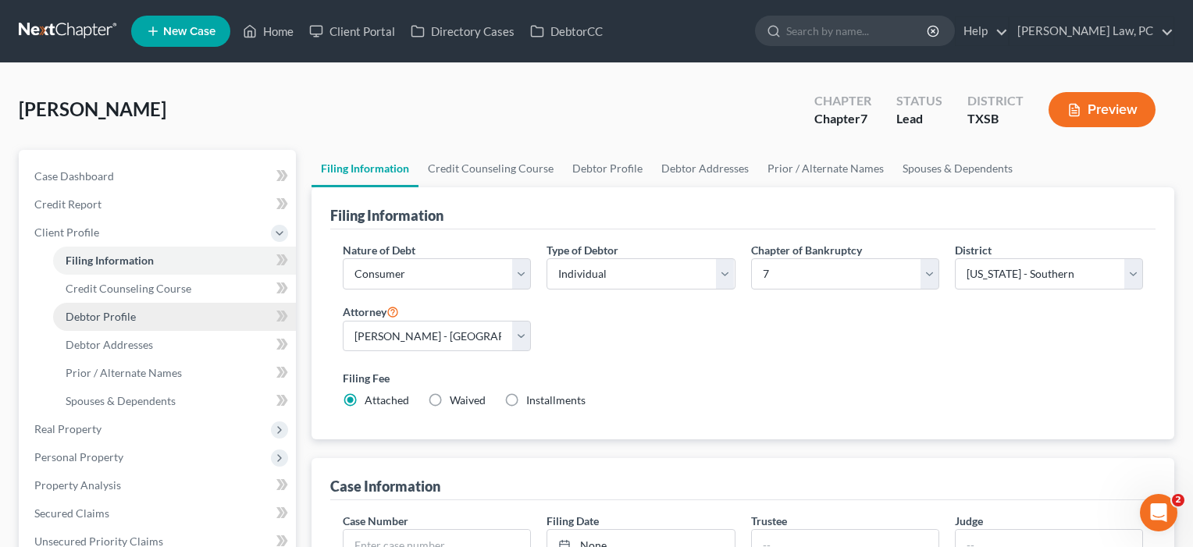
click at [112, 315] on span "Debtor Profile" at bounding box center [101, 316] width 70 height 13
select select "1"
select select "3"
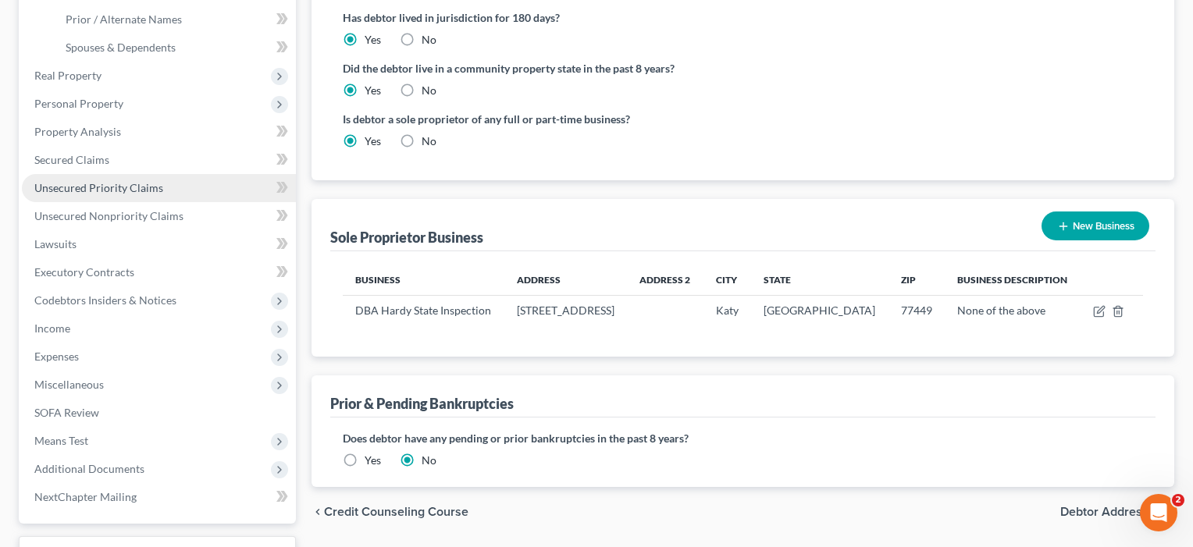
scroll to position [354, 0]
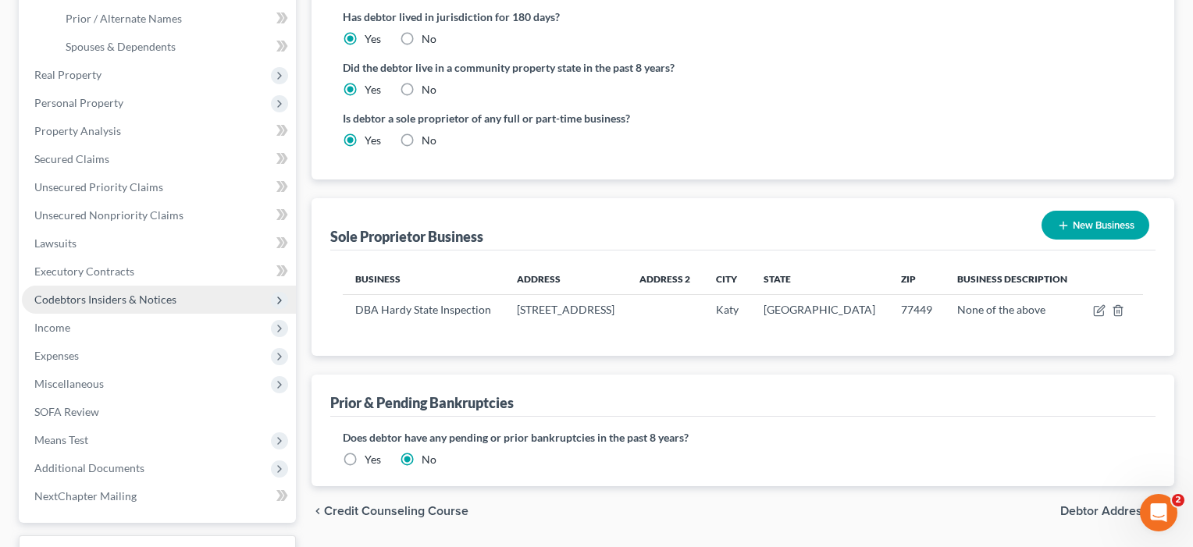
click at [77, 299] on span "Codebtors Insiders & Notices" at bounding box center [105, 299] width 142 height 13
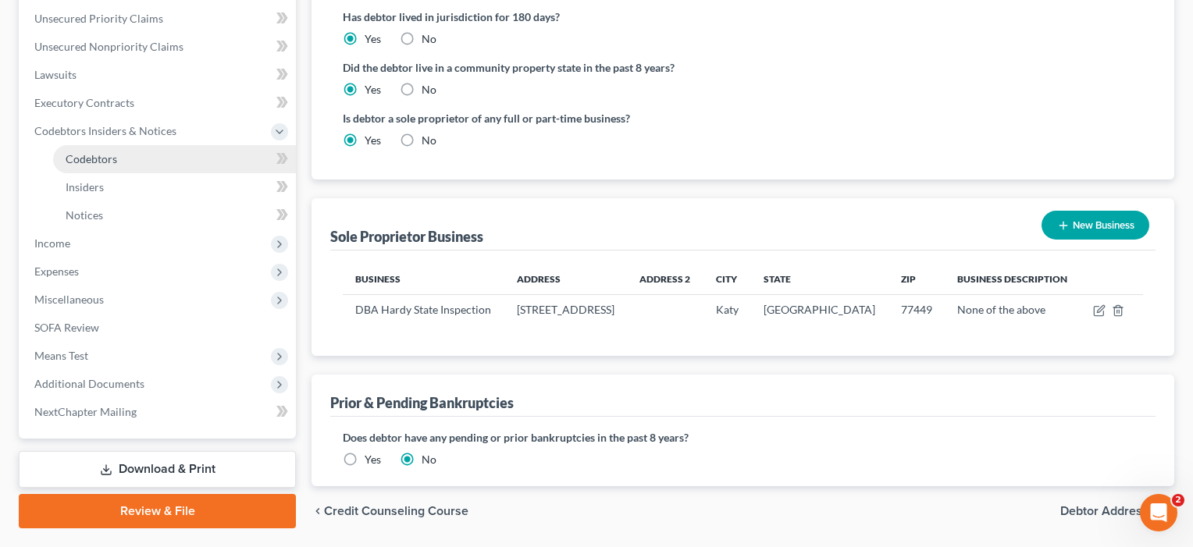
click at [105, 148] on link "Codebtors" at bounding box center [174, 159] width 243 height 28
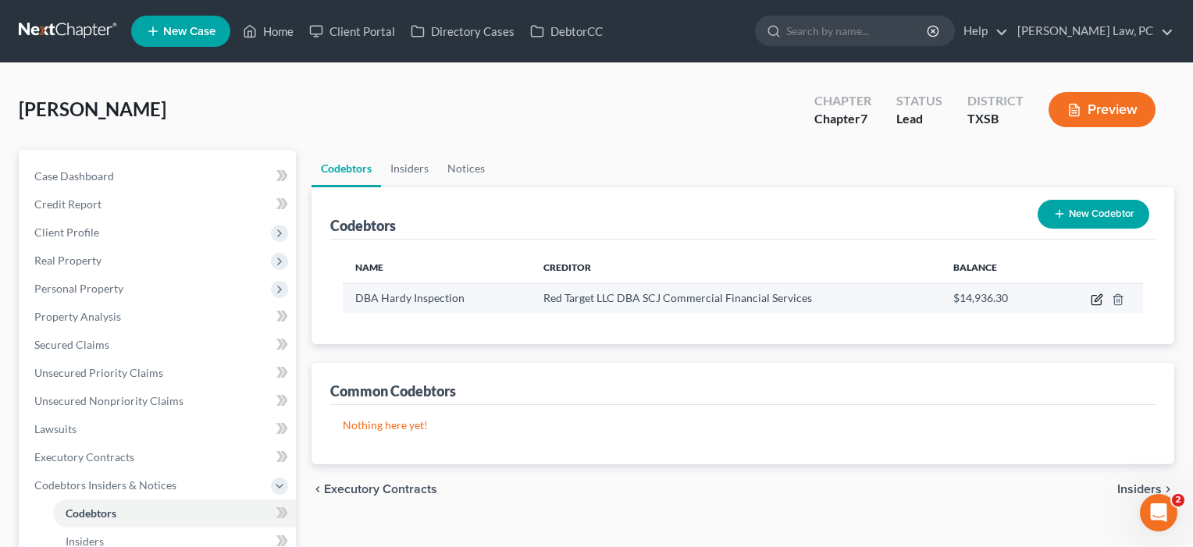
click at [1099, 299] on icon "button" at bounding box center [1098, 297] width 7 height 7
select select "45"
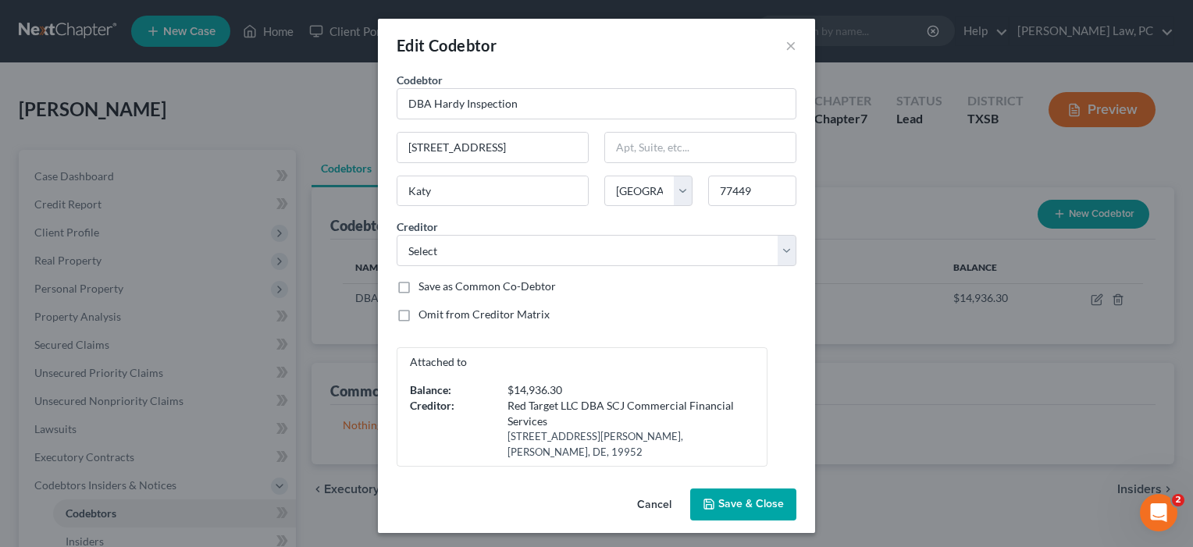
click at [733, 508] on span "Save & Close" at bounding box center [751, 504] width 66 height 13
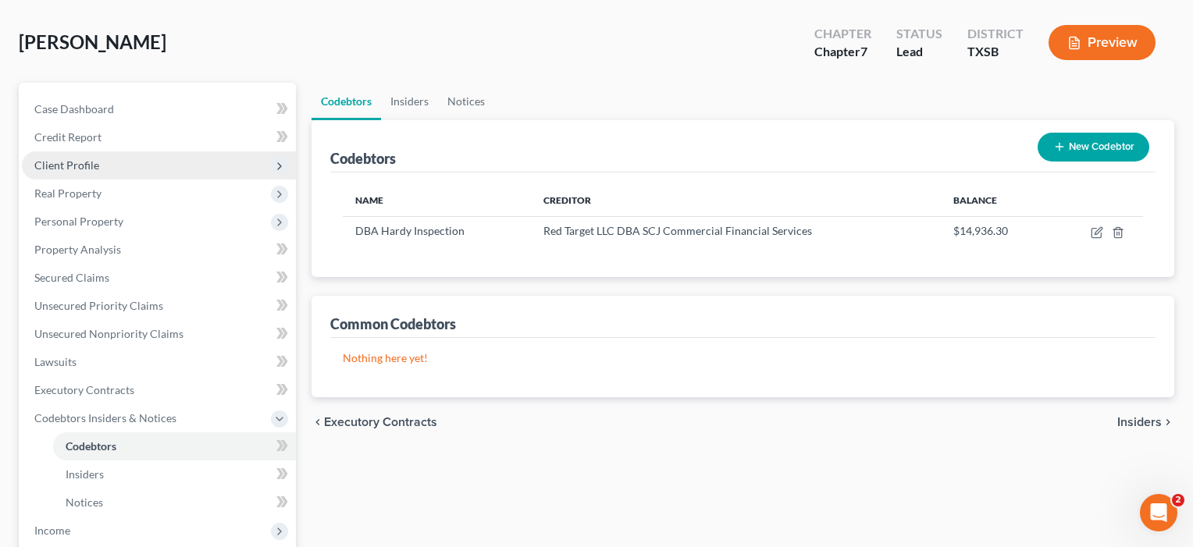
scroll to position [45, 0]
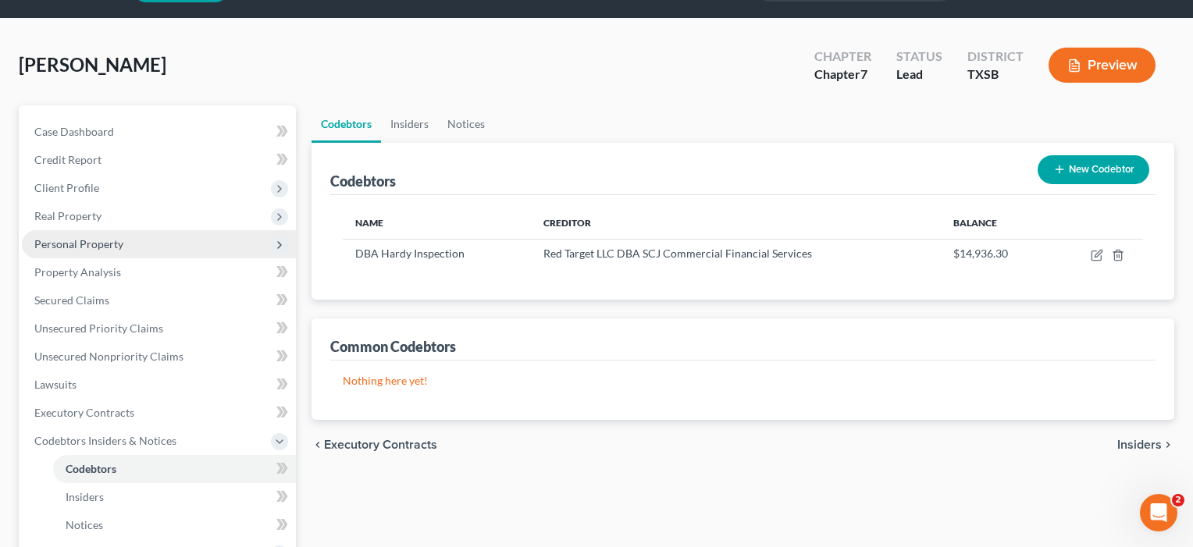
click at [87, 251] on span "Personal Property" at bounding box center [159, 244] width 274 height 28
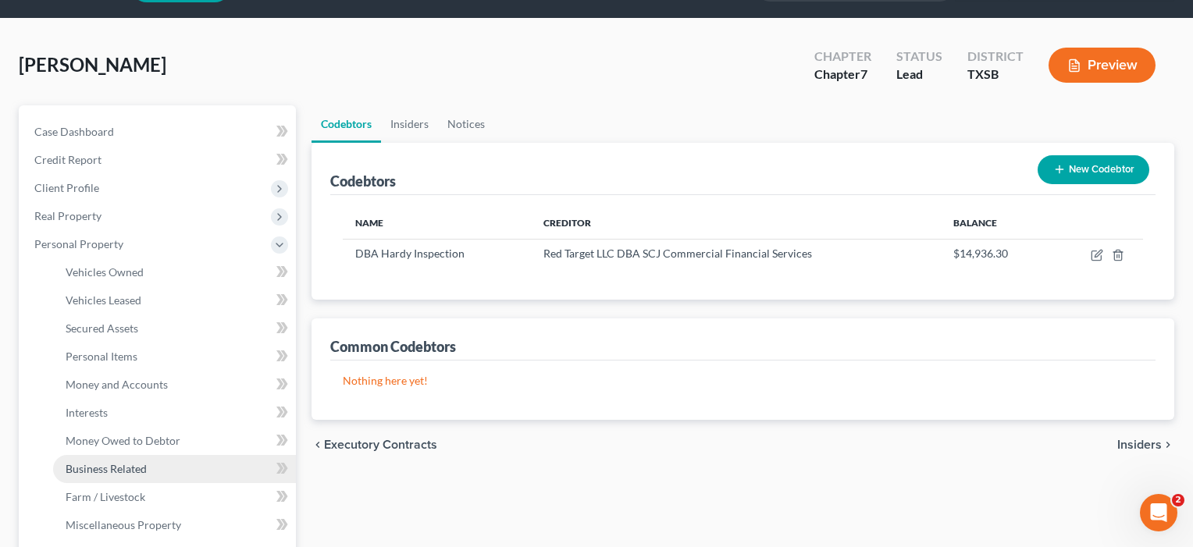
click at [101, 473] on span "Business Related" at bounding box center [106, 468] width 81 height 13
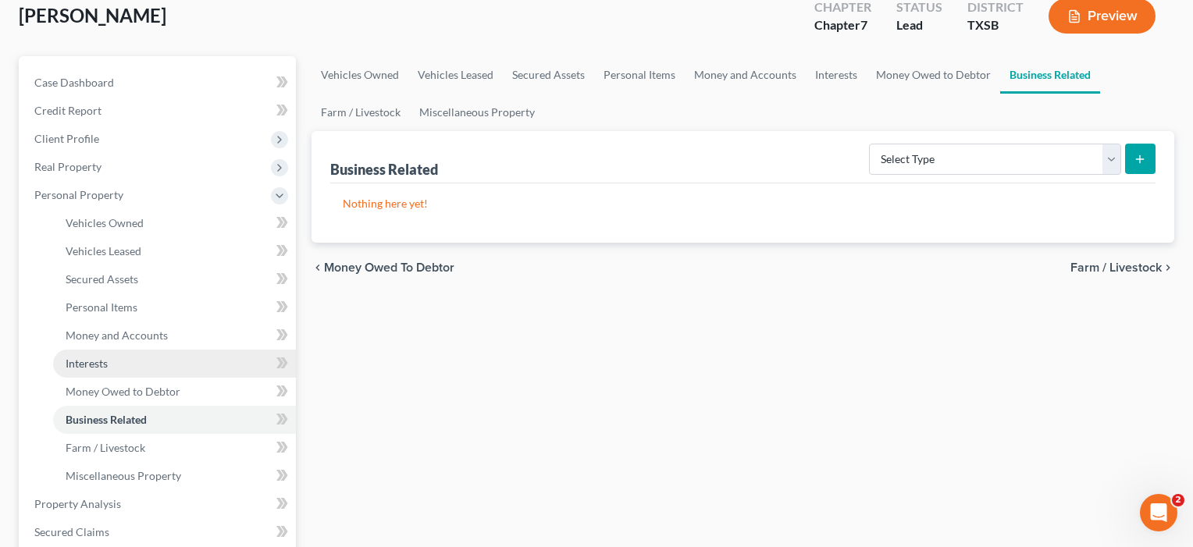
click at [96, 354] on link "Interests" at bounding box center [174, 364] width 243 height 28
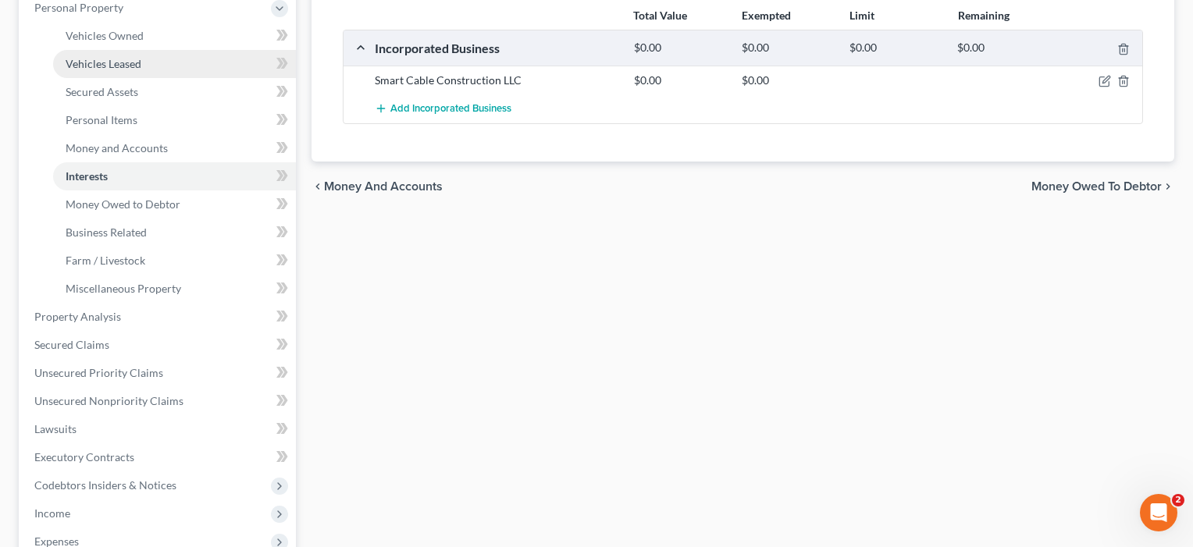
scroll to position [290, 0]
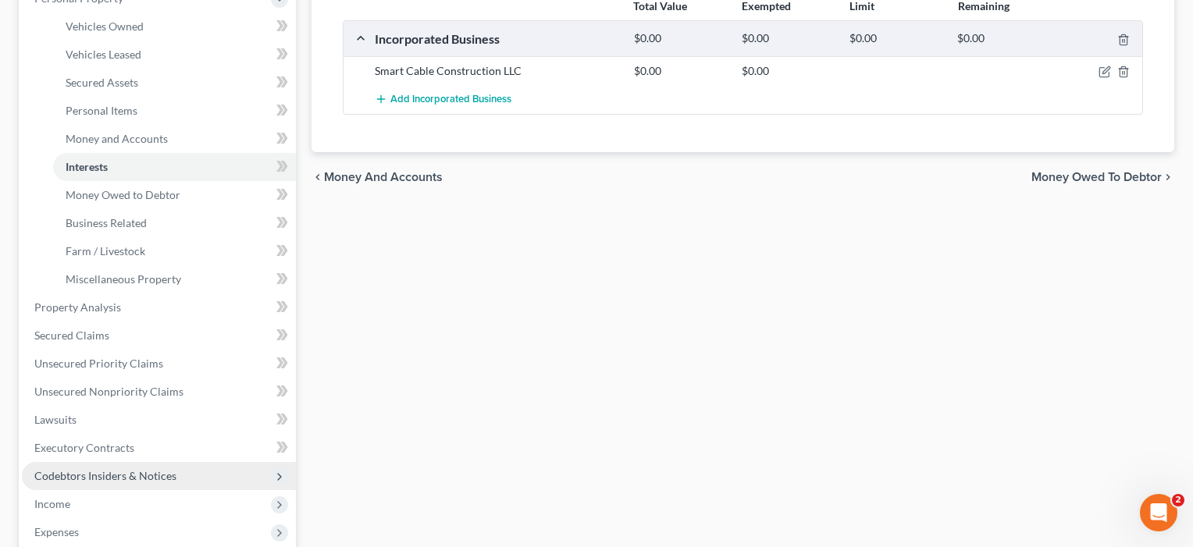
click at [85, 478] on span "Codebtors Insiders & Notices" at bounding box center [105, 475] width 142 height 13
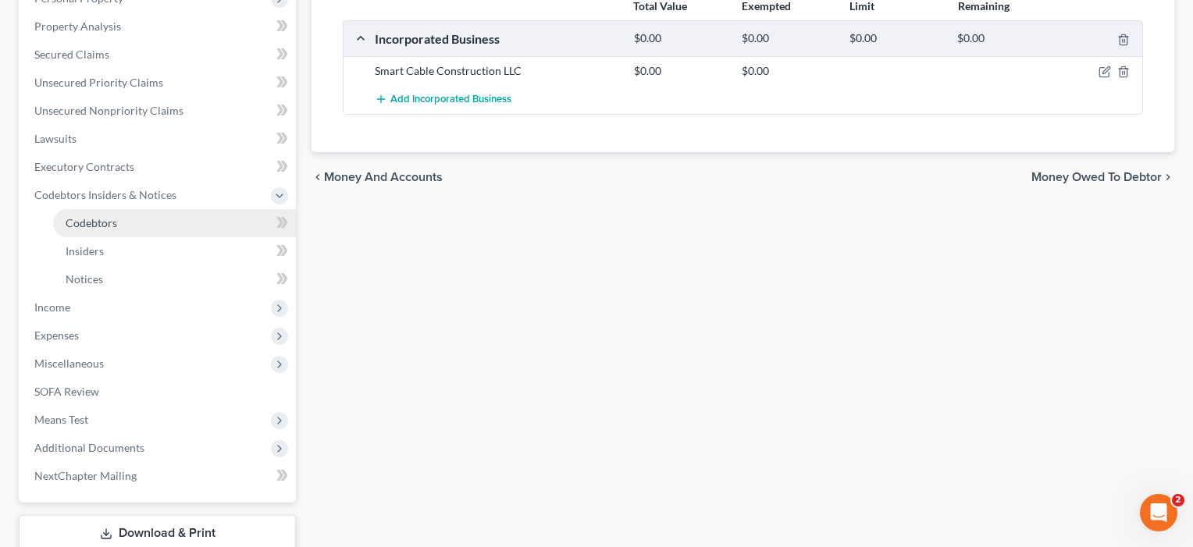
click at [110, 227] on span "Codebtors" at bounding box center [92, 222] width 52 height 13
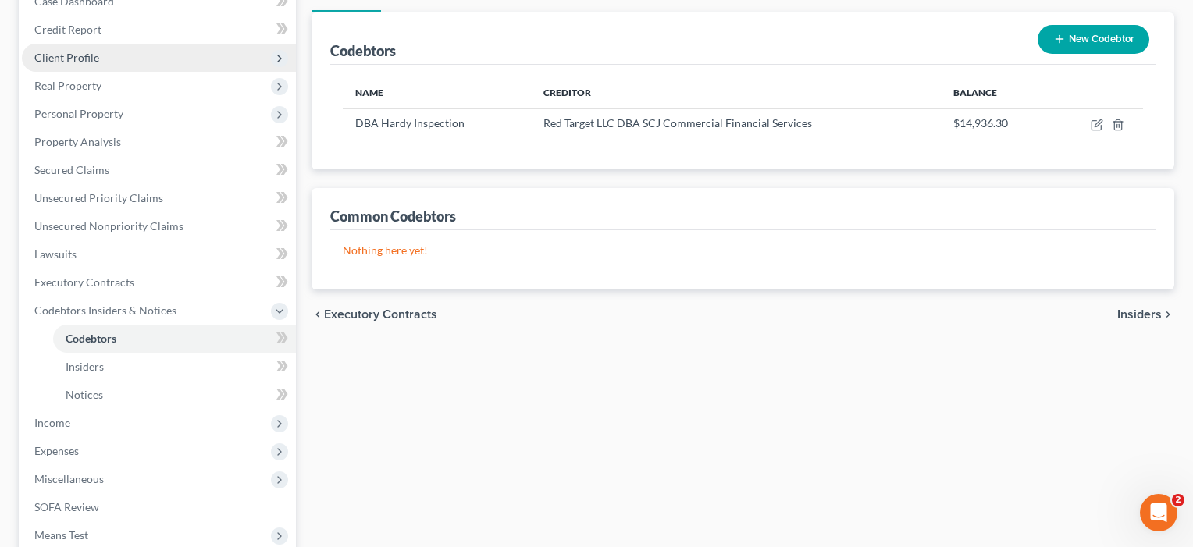
scroll to position [176, 0]
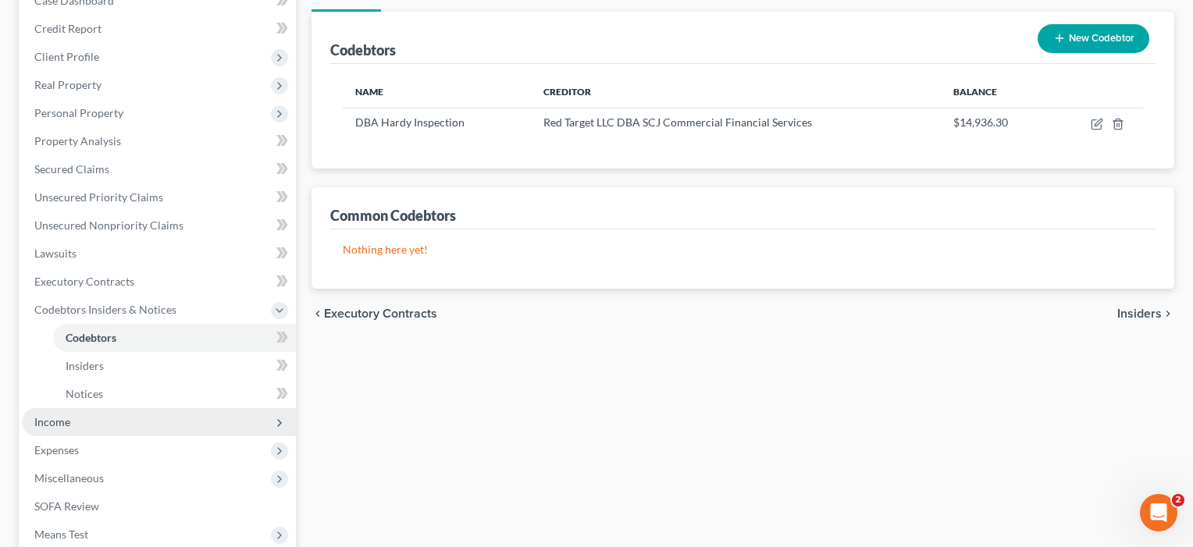
click at [62, 420] on span "Income" at bounding box center [52, 421] width 36 height 13
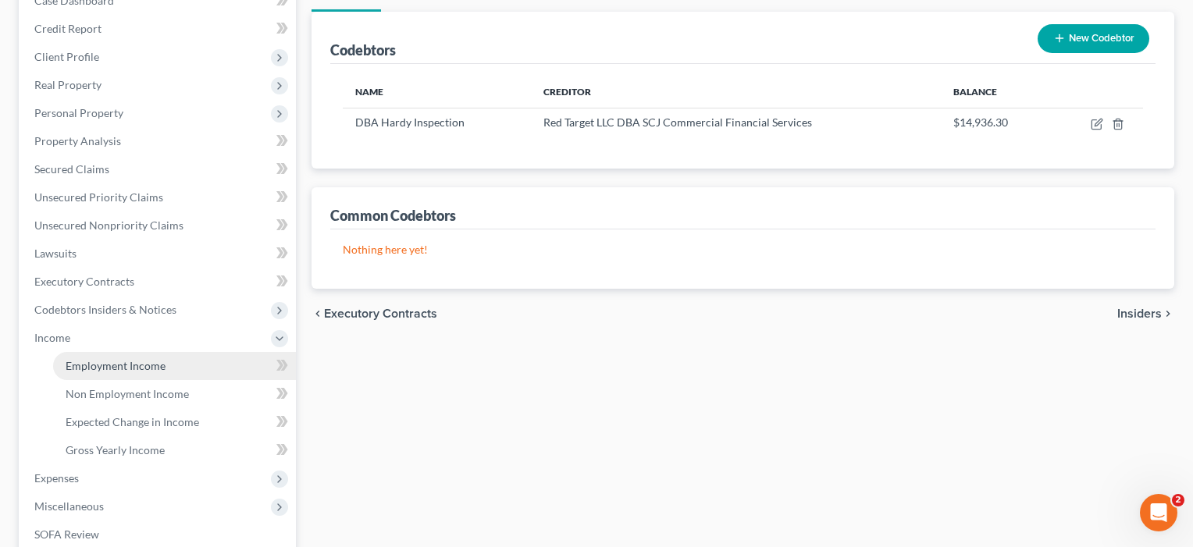
click at [91, 375] on link "Employment Income" at bounding box center [174, 366] width 243 height 28
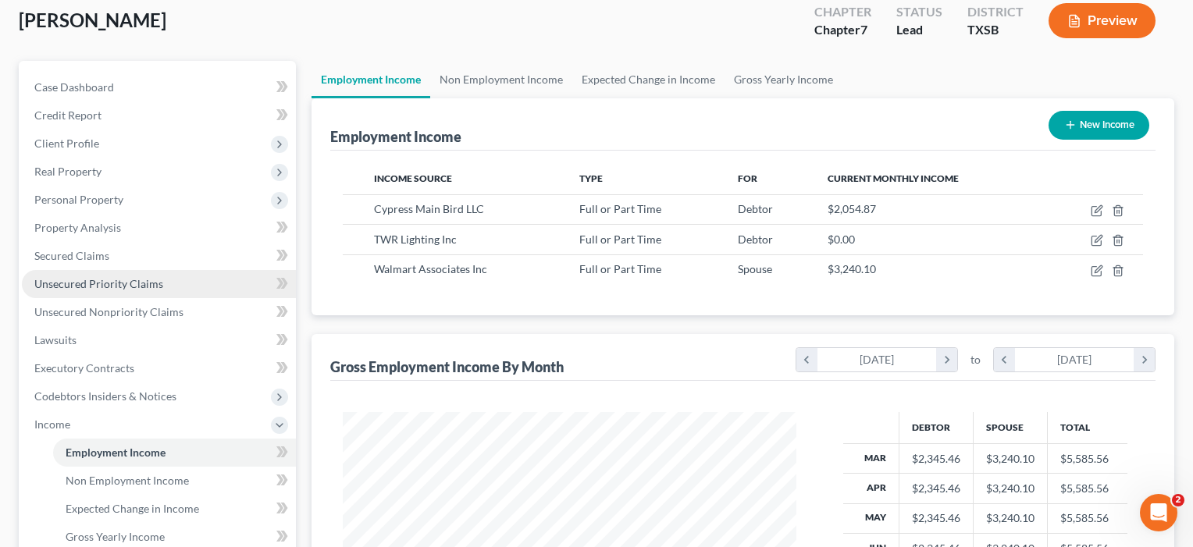
scroll to position [93, 0]
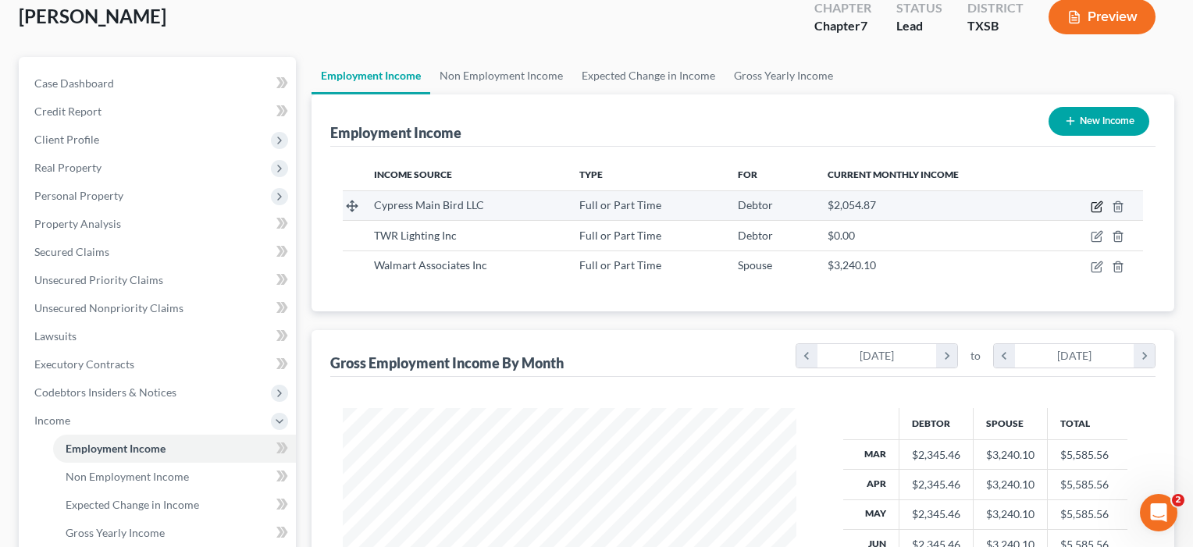
click at [1096, 203] on icon "button" at bounding box center [1096, 207] width 9 height 9
select select "0"
select select "45"
select select "2"
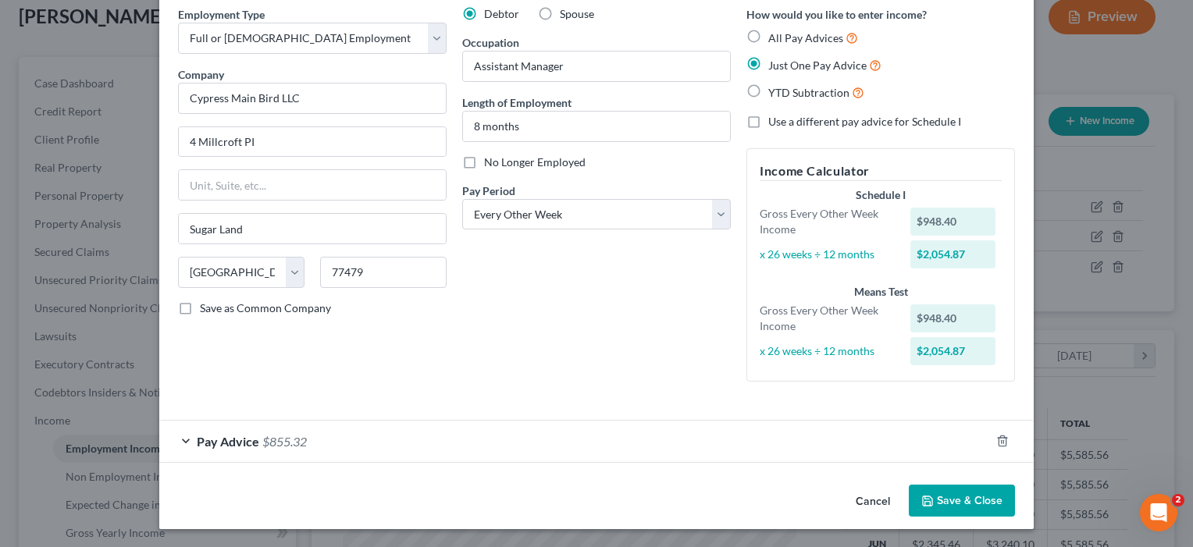
scroll to position [65, 0]
click at [968, 496] on button "Save & Close" at bounding box center [962, 502] width 106 height 33
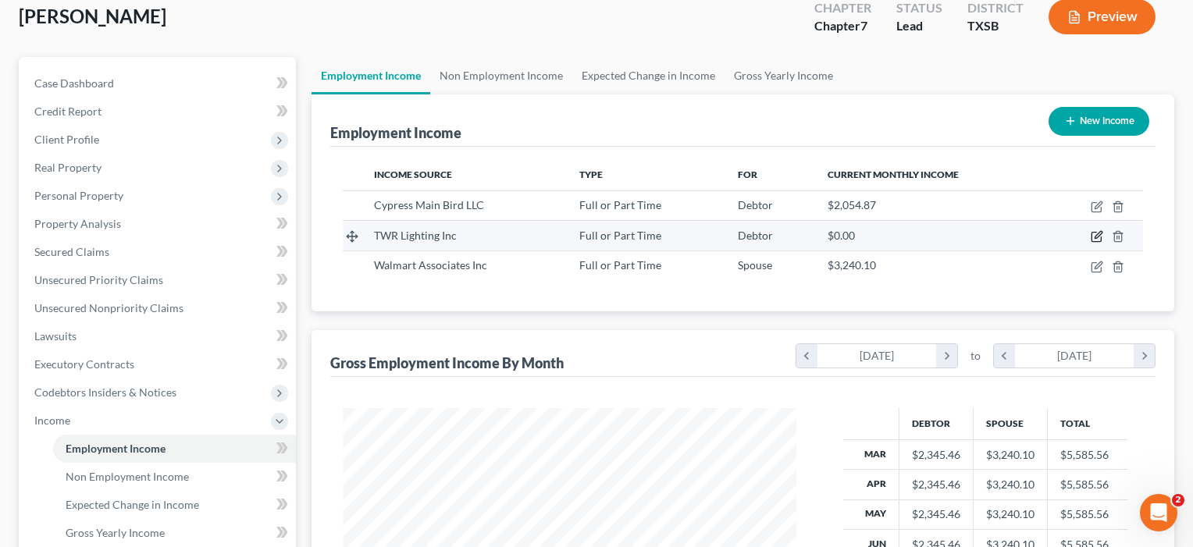
click at [1099, 233] on icon "button" at bounding box center [1098, 235] width 7 height 7
select select "0"
select select "45"
select select "3"
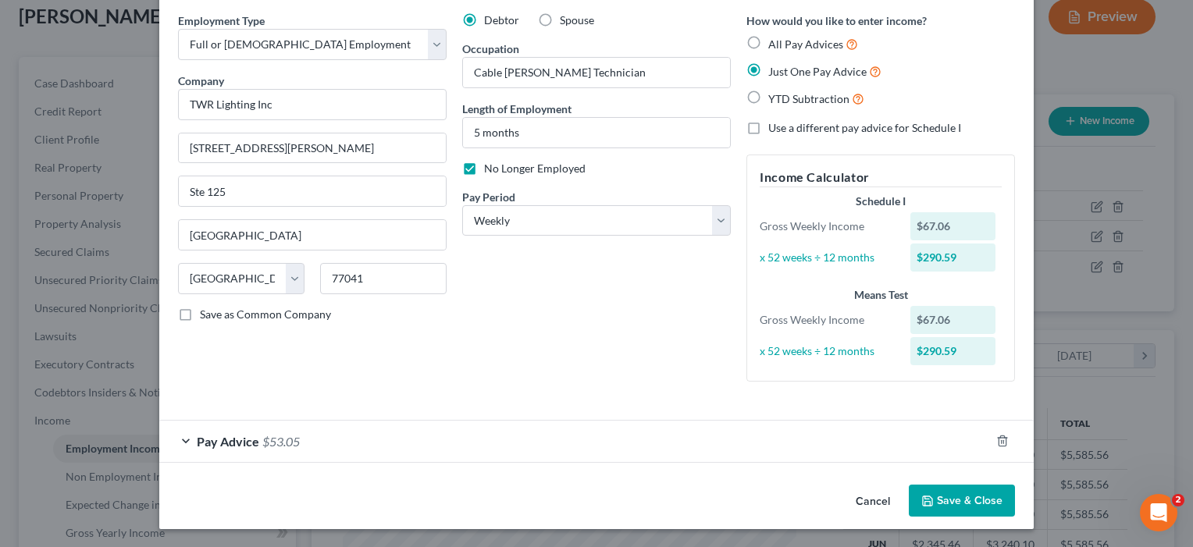
scroll to position [59, 0]
click at [953, 507] on button "Save & Close" at bounding box center [962, 502] width 106 height 33
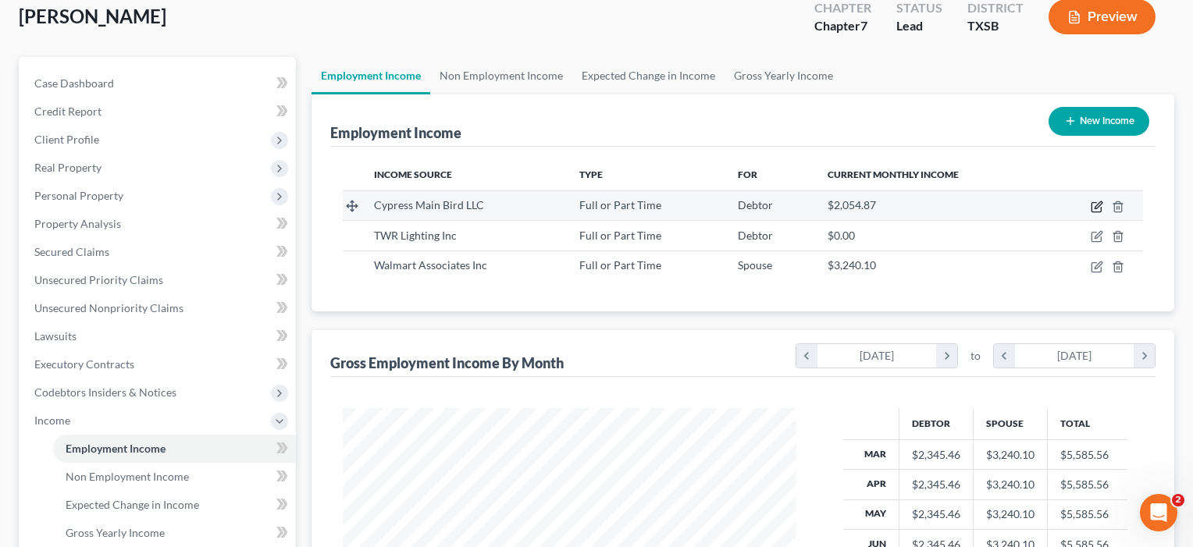
click at [1097, 205] on icon "button" at bounding box center [1098, 204] width 7 height 7
select select "0"
select select "45"
select select "2"
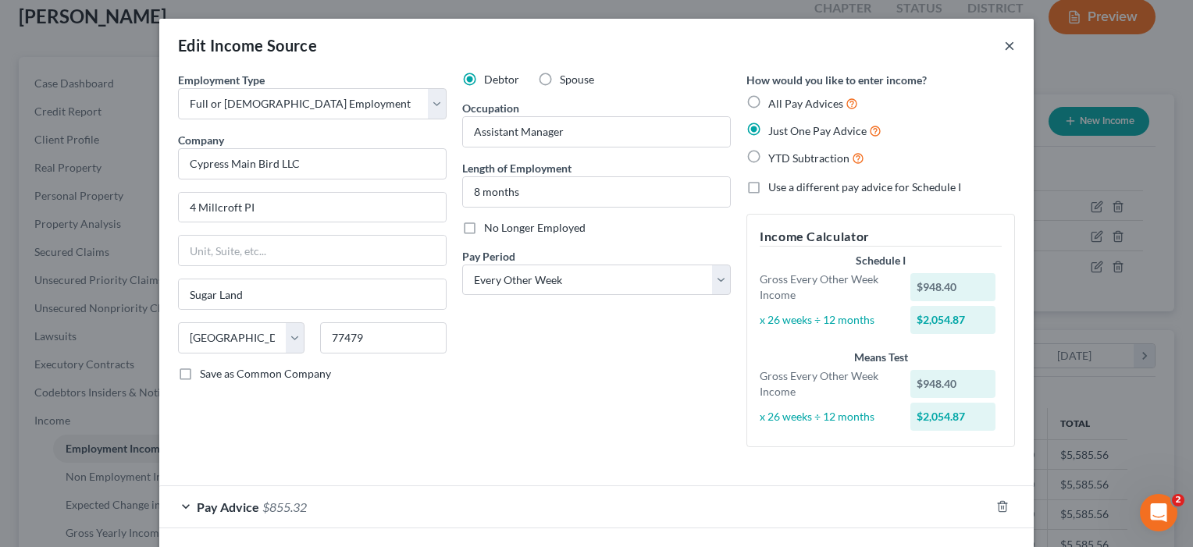
click at [1013, 42] on button "×" at bounding box center [1009, 45] width 11 height 19
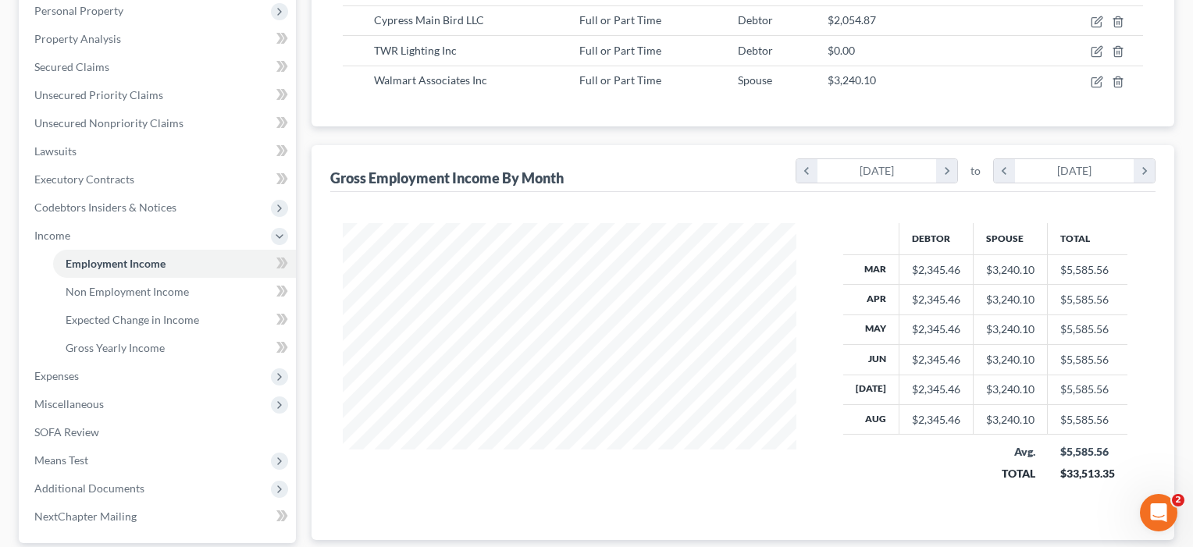
scroll to position [287, 0]
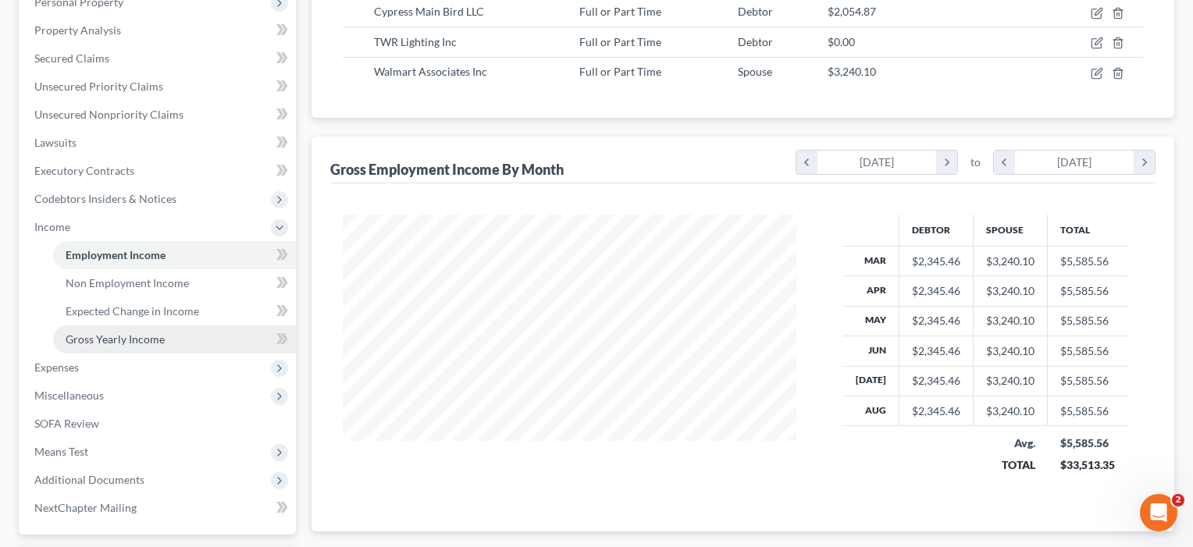
click at [123, 345] on span "Gross Yearly Income" at bounding box center [115, 339] width 99 height 13
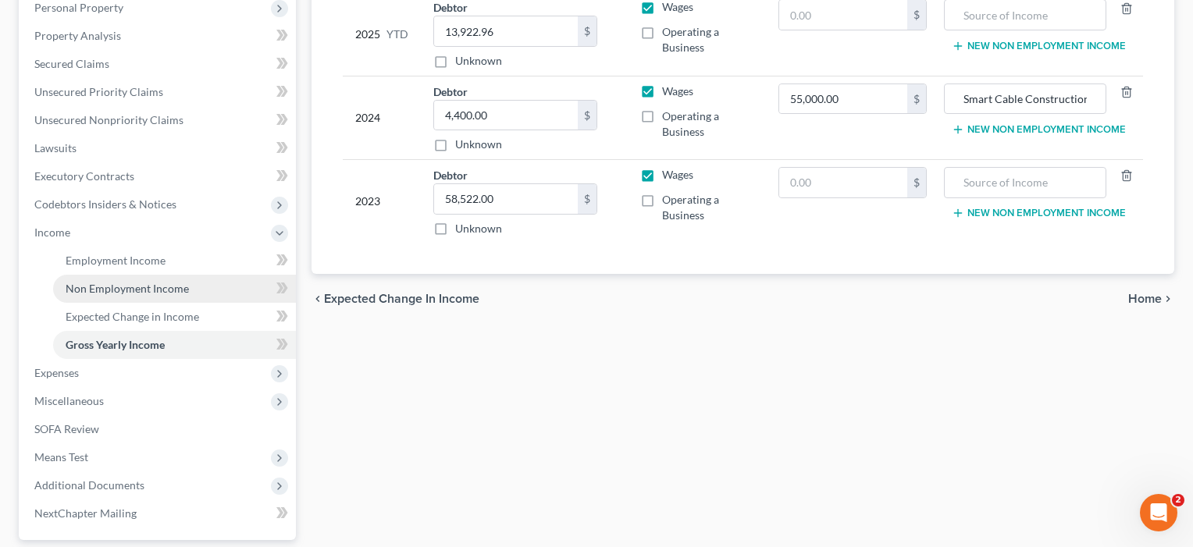
scroll to position [287, 0]
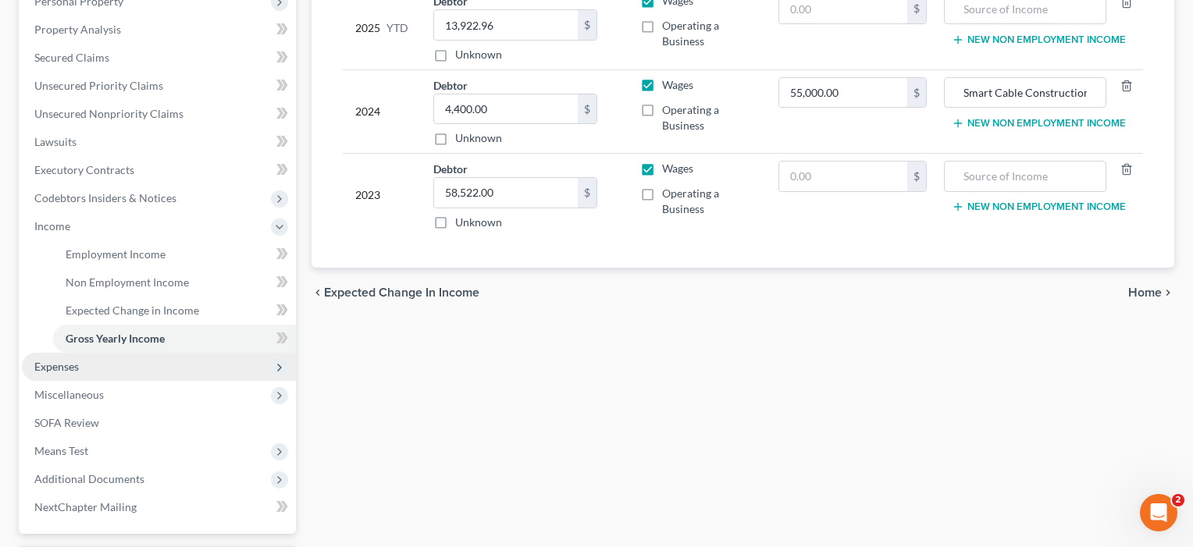
click at [59, 369] on span "Expenses" at bounding box center [56, 366] width 45 height 13
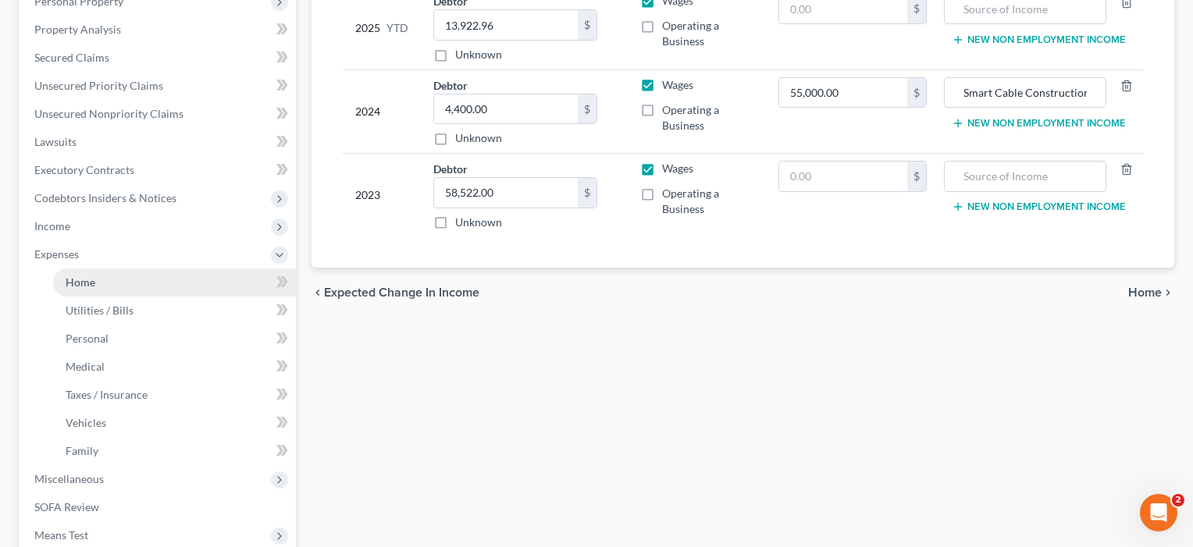
click at [88, 293] on link "Home" at bounding box center [174, 283] width 243 height 28
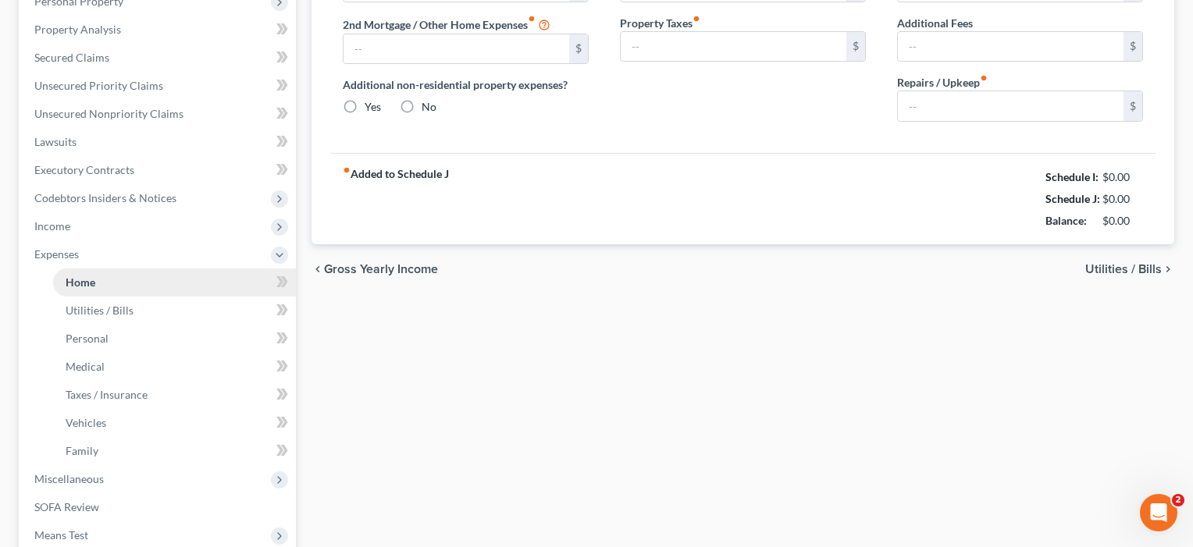
scroll to position [68, 0]
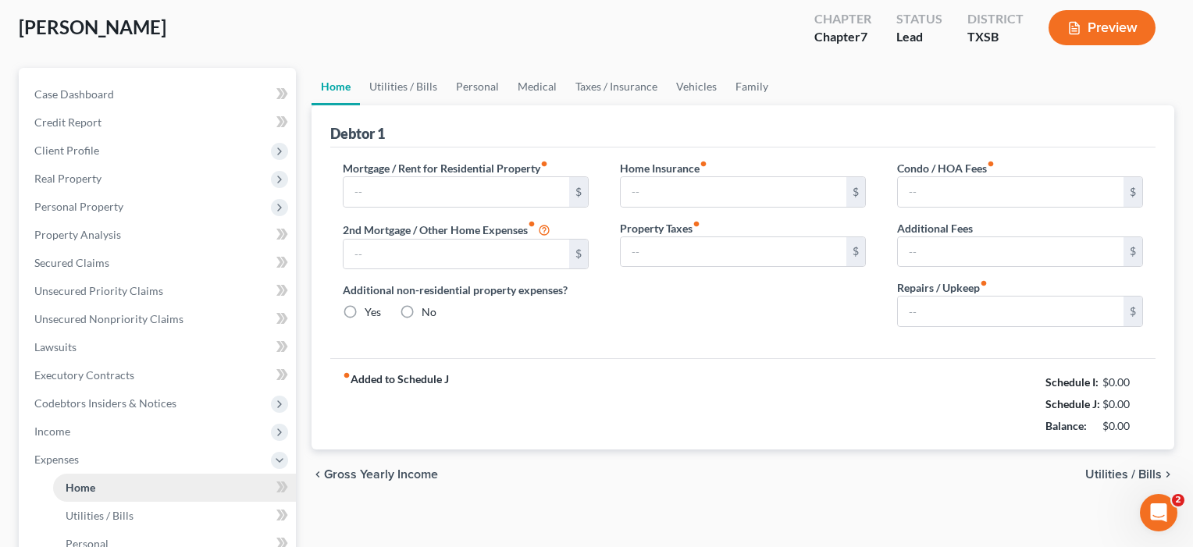
type input "1,305.00"
type input "0.00"
radio input "true"
type input "95.00"
type input "0.00"
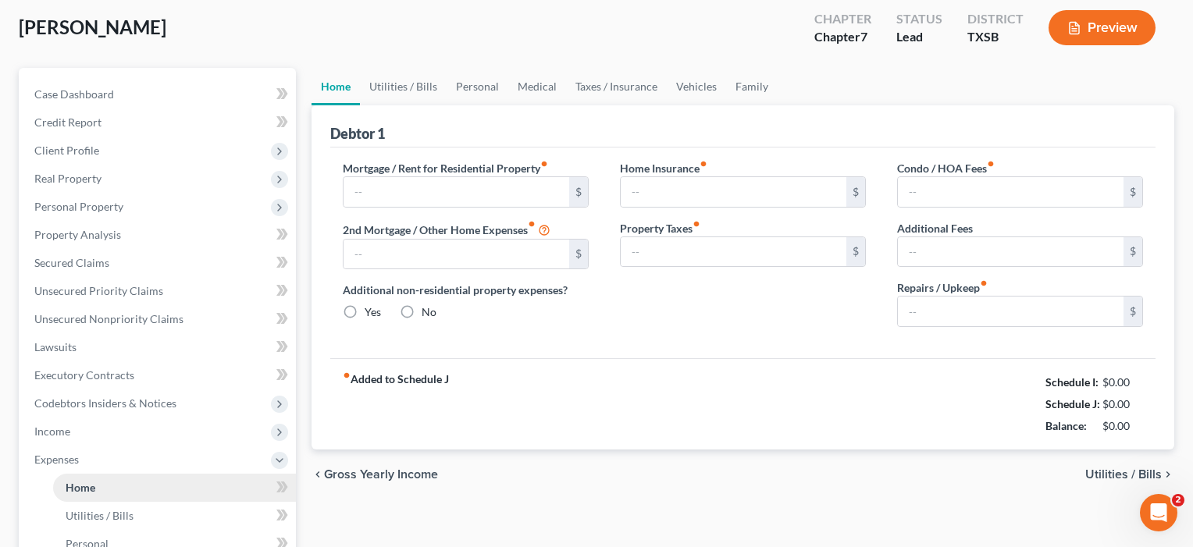
type input "42.00"
type input "0.00"
type input "150.00"
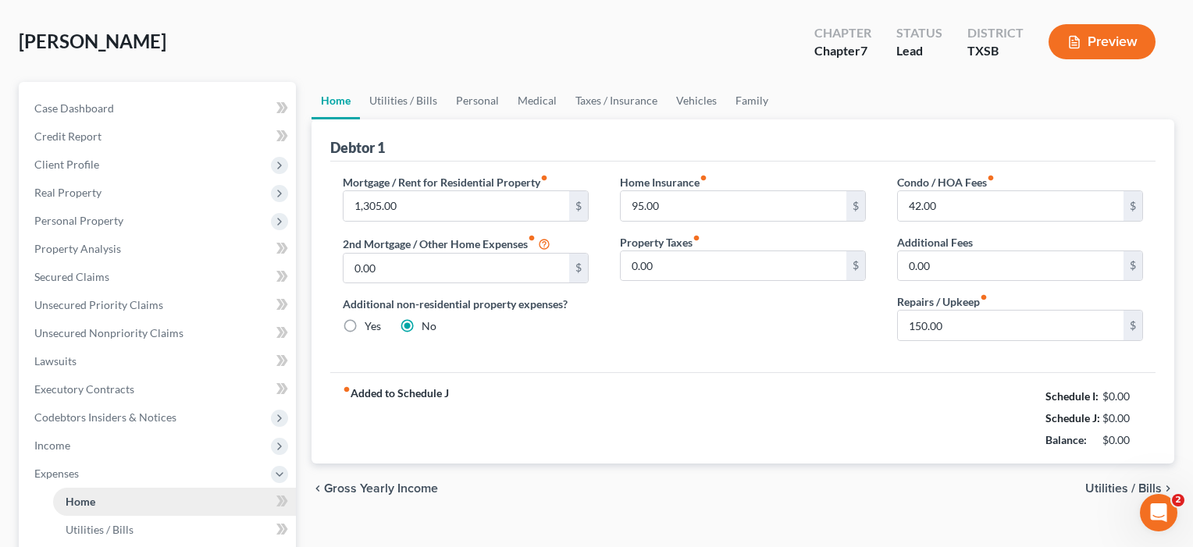
scroll to position [0, 0]
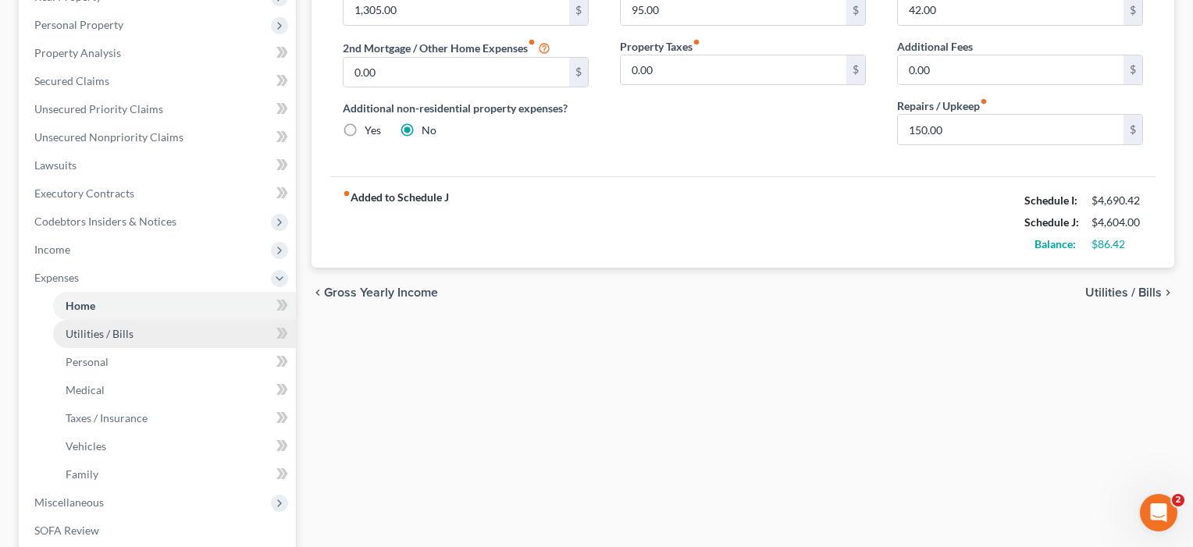
click at [93, 326] on link "Utilities / Bills" at bounding box center [174, 334] width 243 height 28
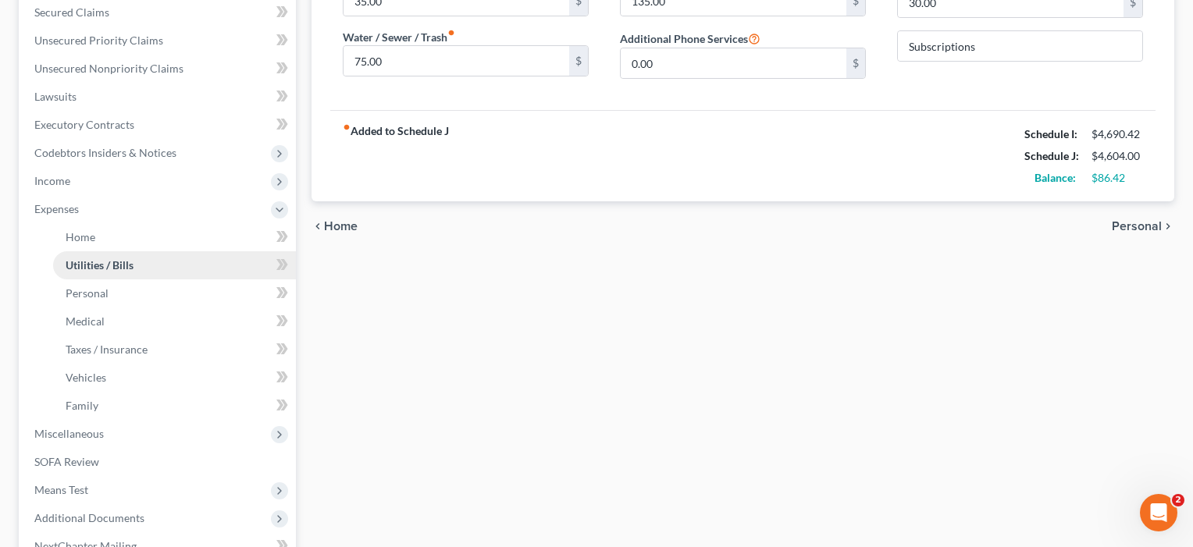
scroll to position [334, 0]
click at [85, 329] on link "Medical" at bounding box center [174, 320] width 243 height 28
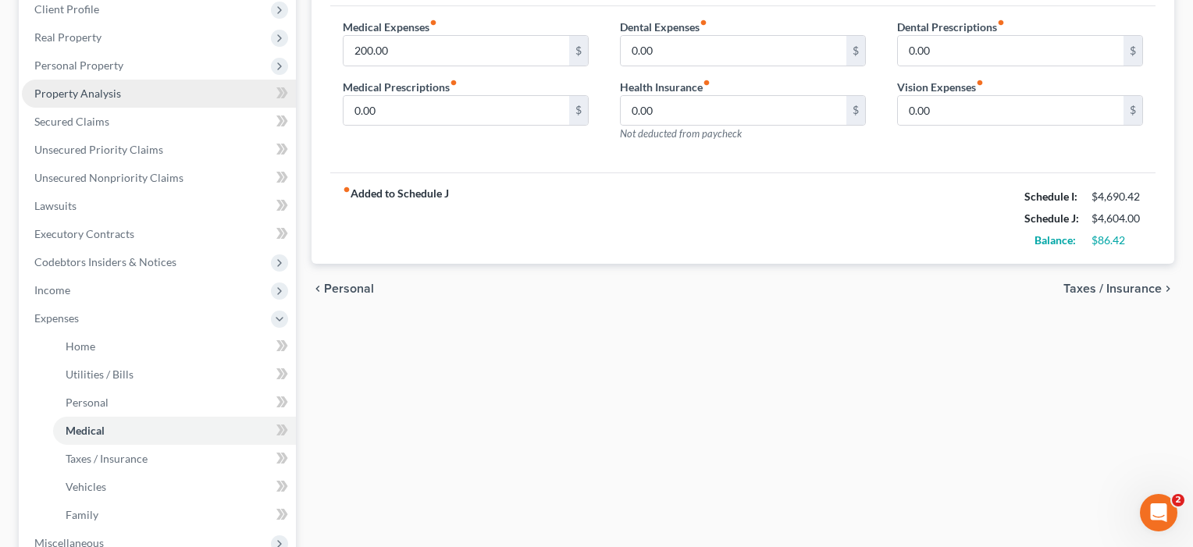
scroll to position [232, 0]
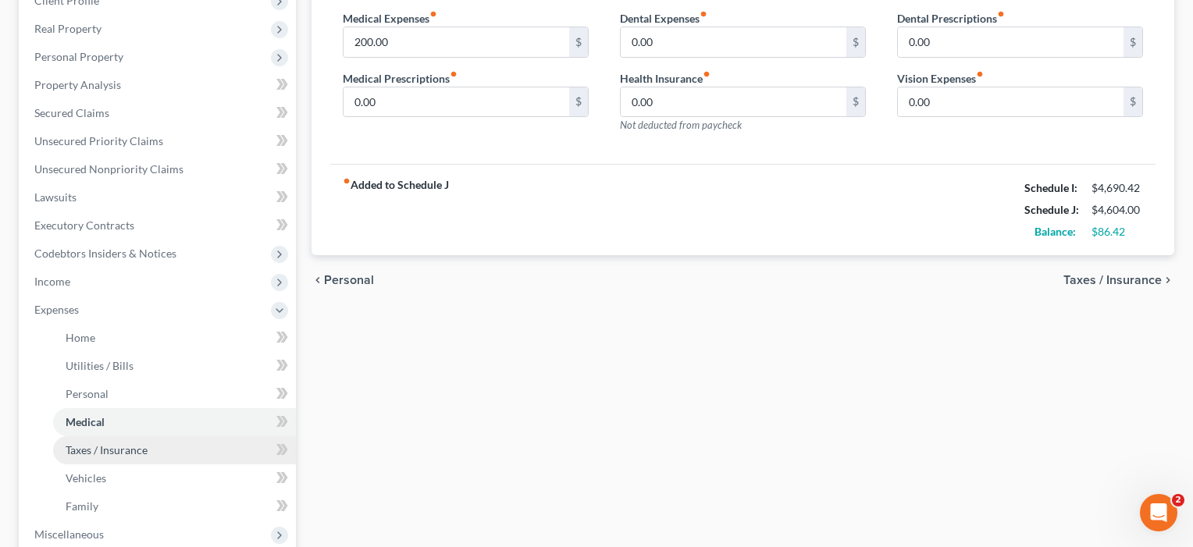
click at [94, 445] on span "Taxes / Insurance" at bounding box center [107, 449] width 82 height 13
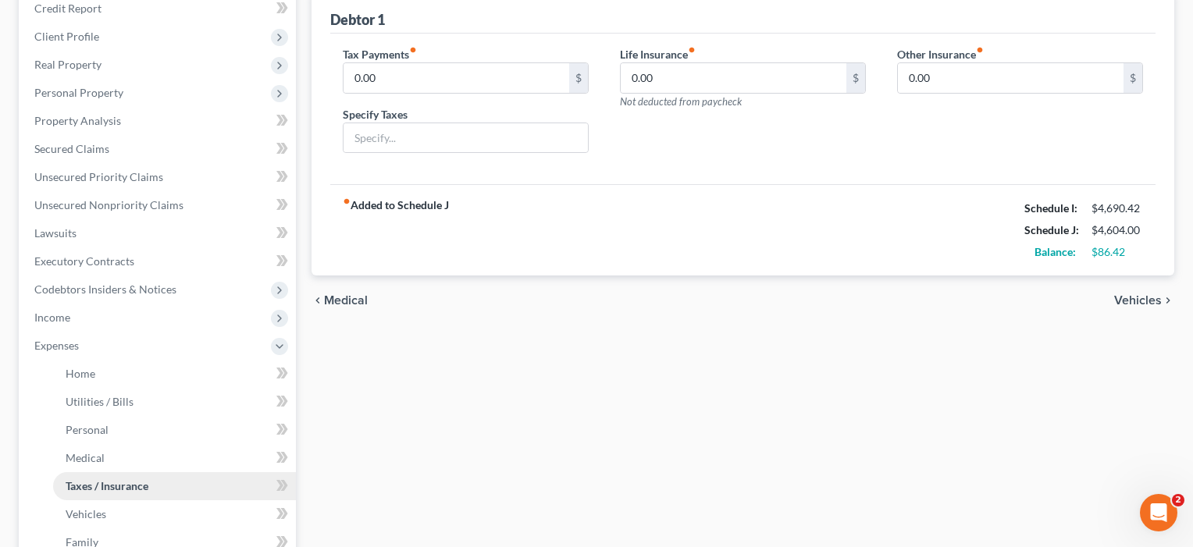
scroll to position [280, 0]
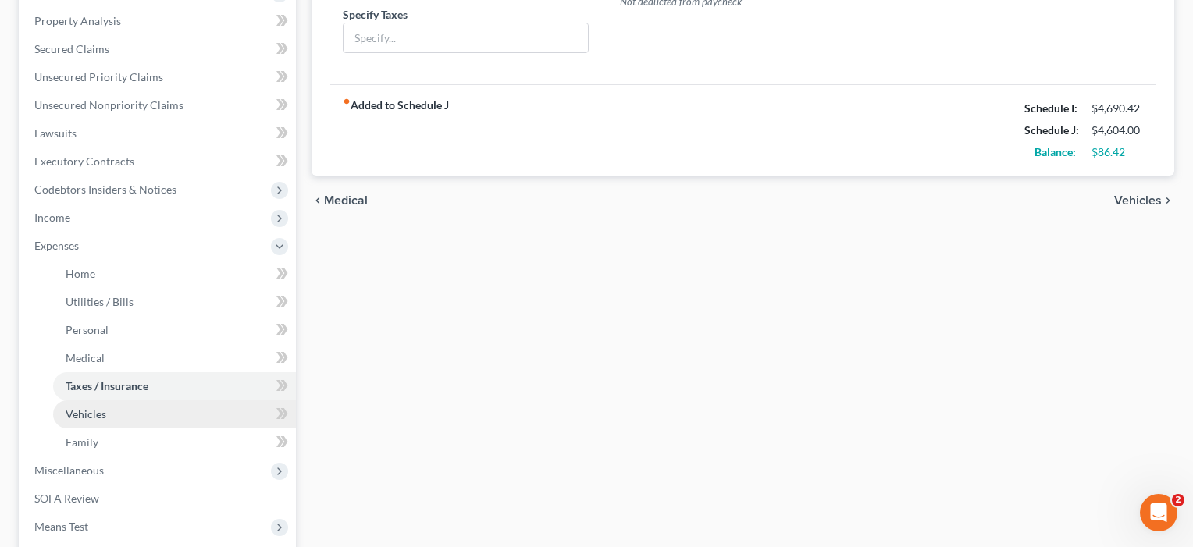
click at [75, 403] on link "Vehicles" at bounding box center [174, 415] width 243 height 28
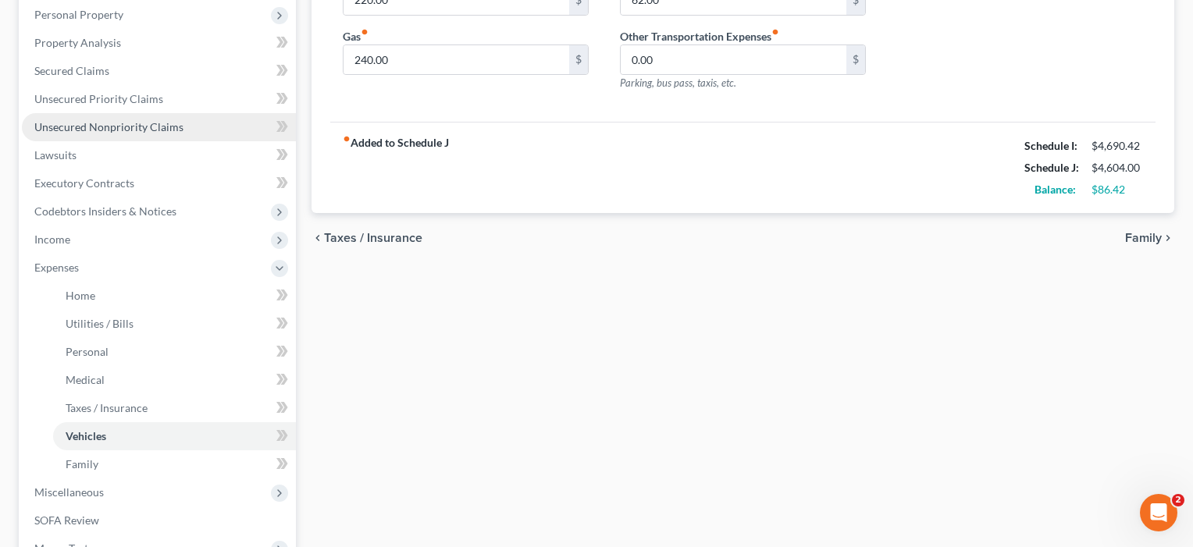
scroll to position [280, 0]
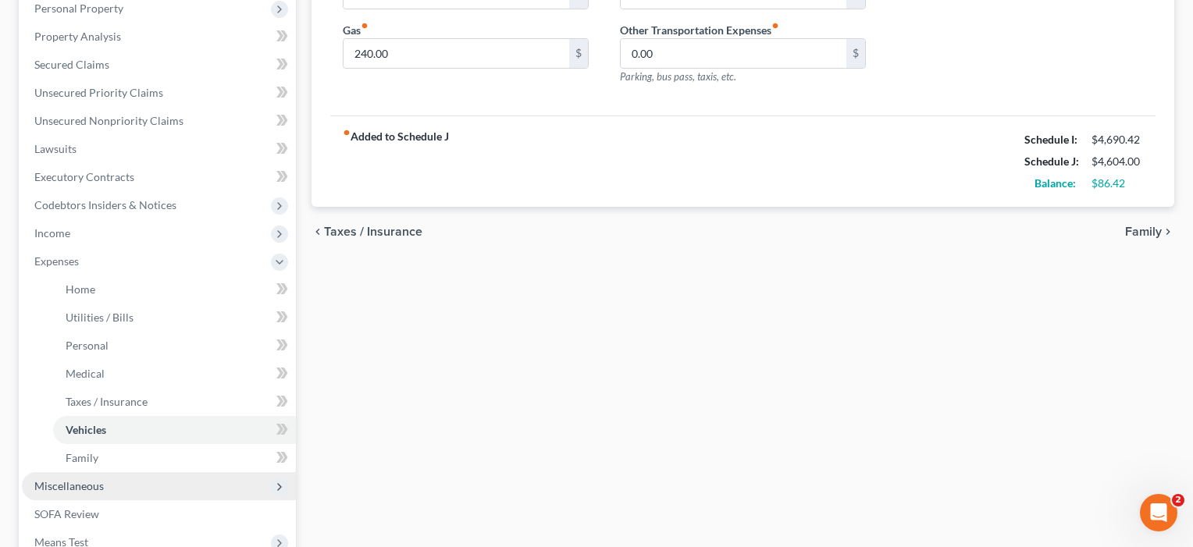
click at [67, 492] on span "Miscellaneous" at bounding box center [68, 485] width 69 height 13
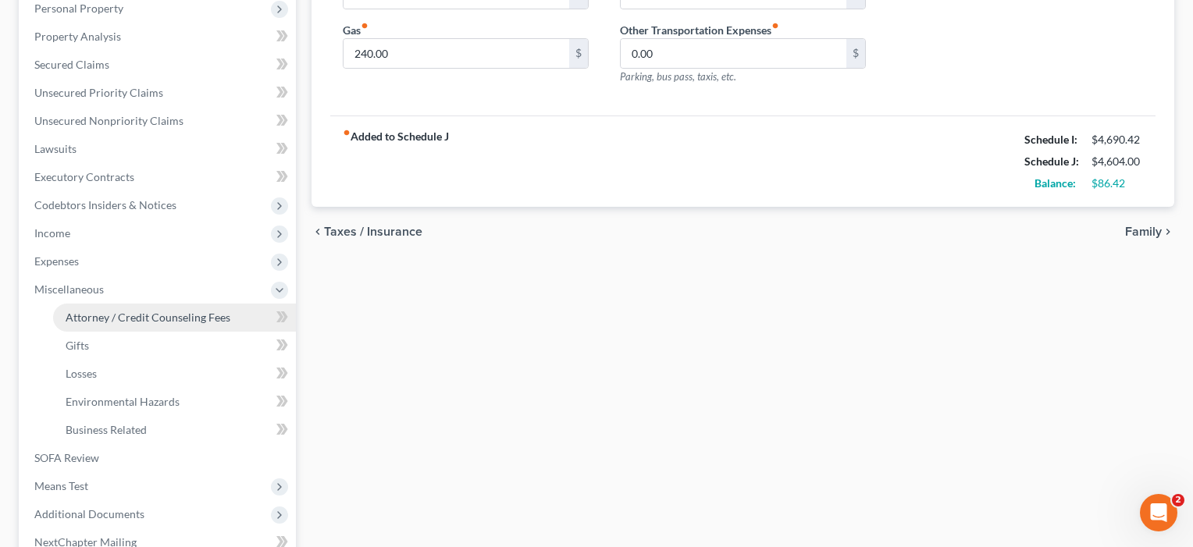
click at [129, 322] on span "Attorney / Credit Counseling Fees" at bounding box center [148, 317] width 165 height 13
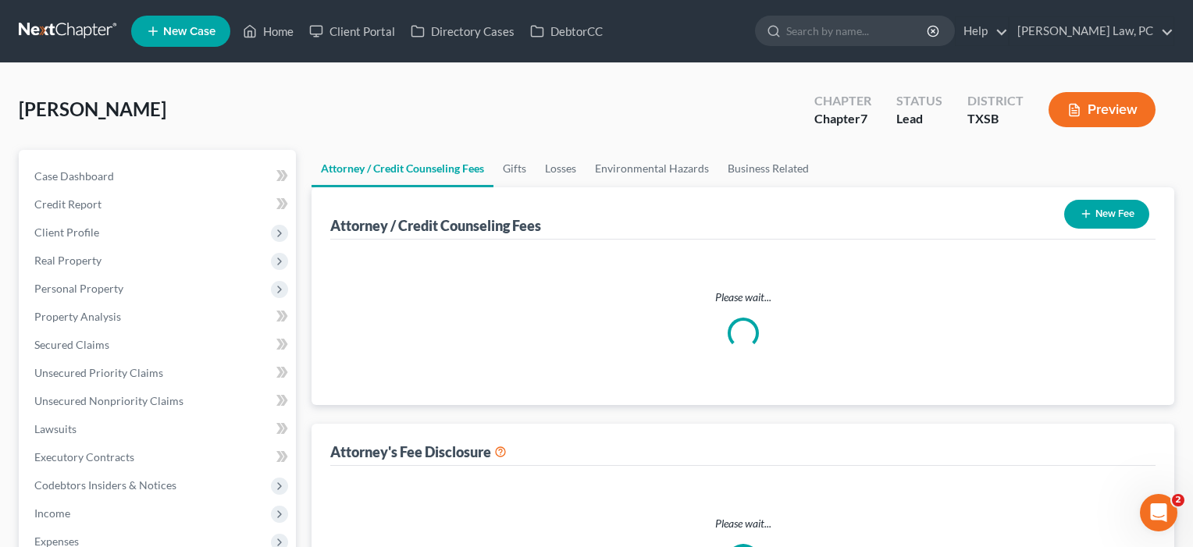
select select "4"
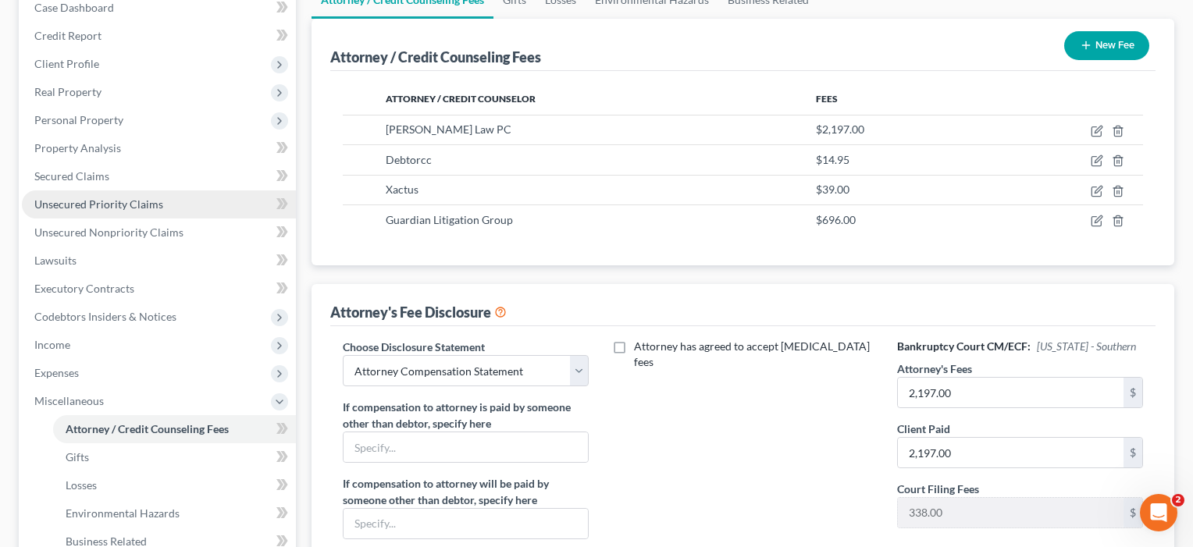
scroll to position [172, 0]
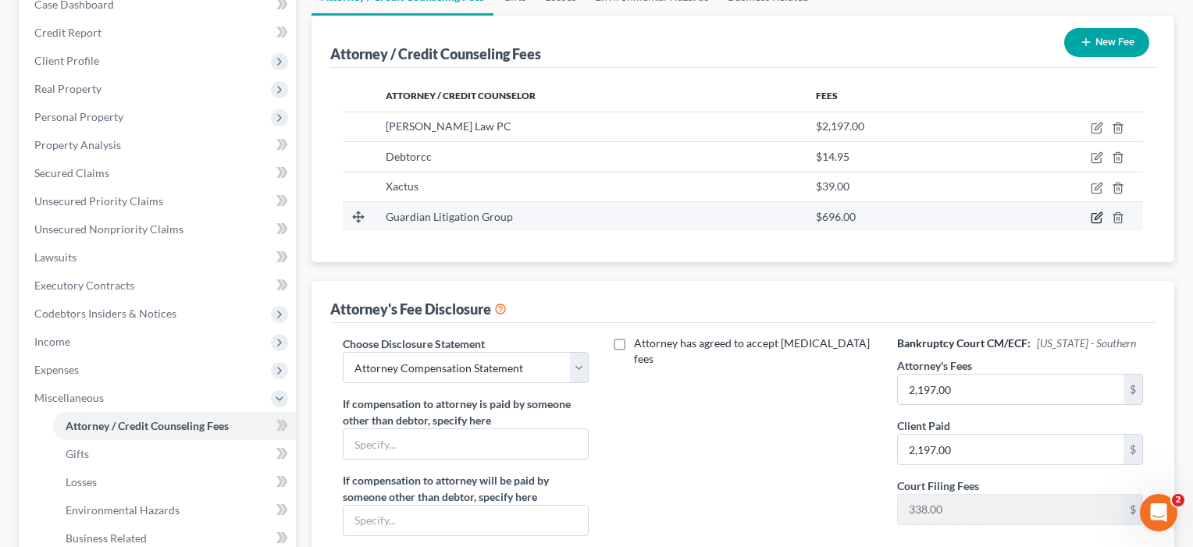
click at [1095, 218] on icon "button" at bounding box center [1097, 218] width 12 height 12
select select "4"
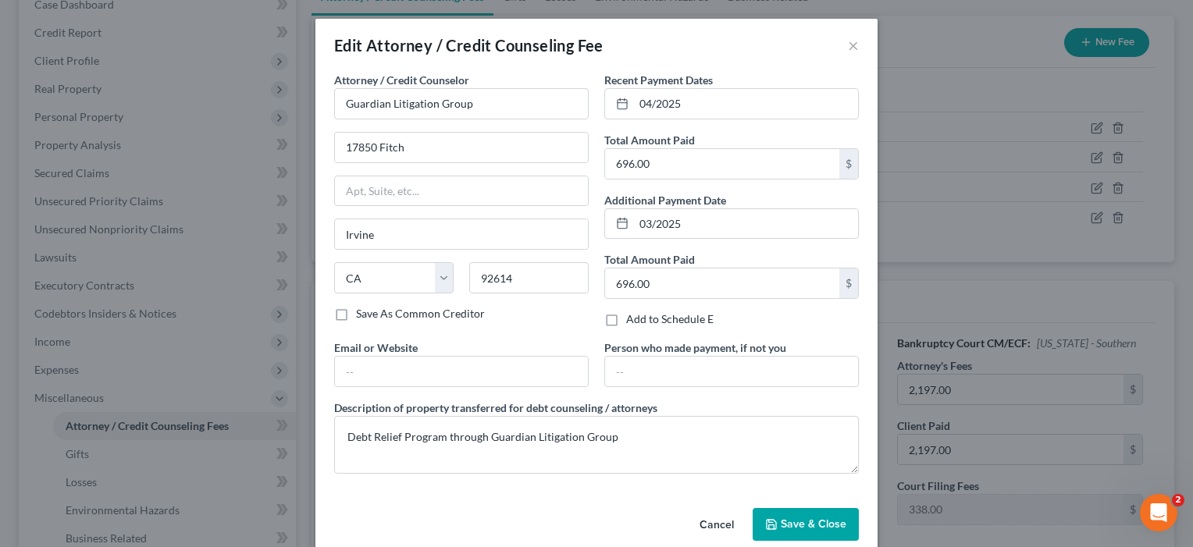
click at [818, 516] on button "Save & Close" at bounding box center [806, 524] width 106 height 33
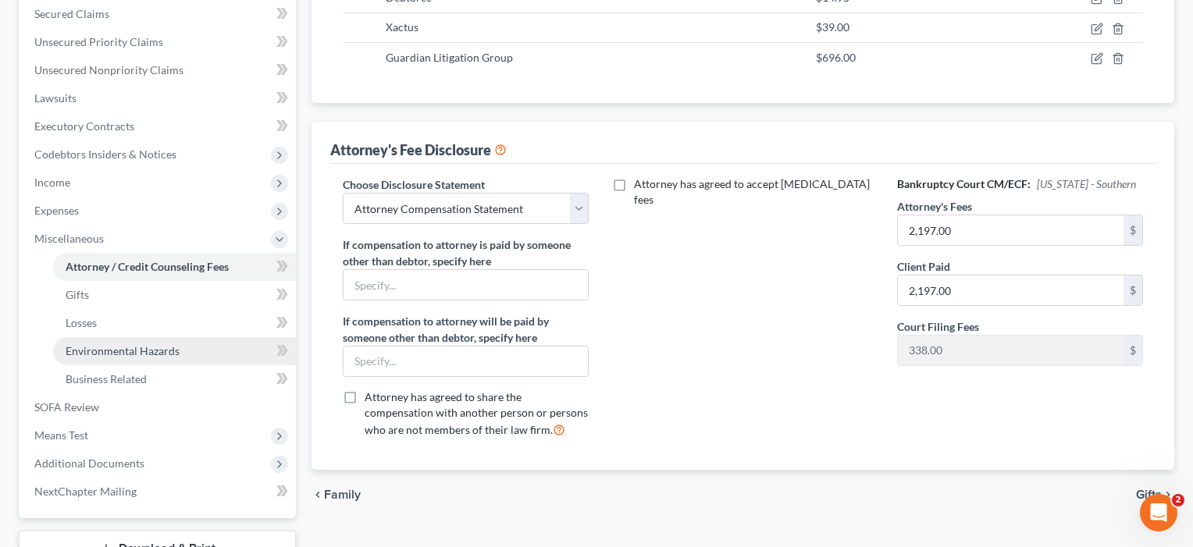
scroll to position [337, 0]
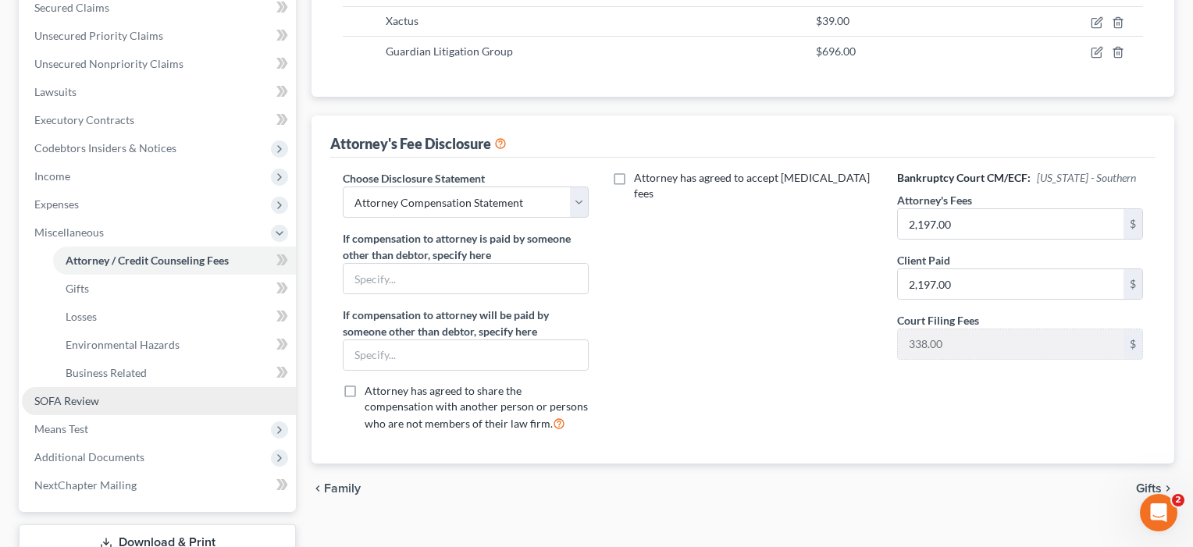
click at [72, 396] on span "SOFA Review" at bounding box center [66, 400] width 65 height 13
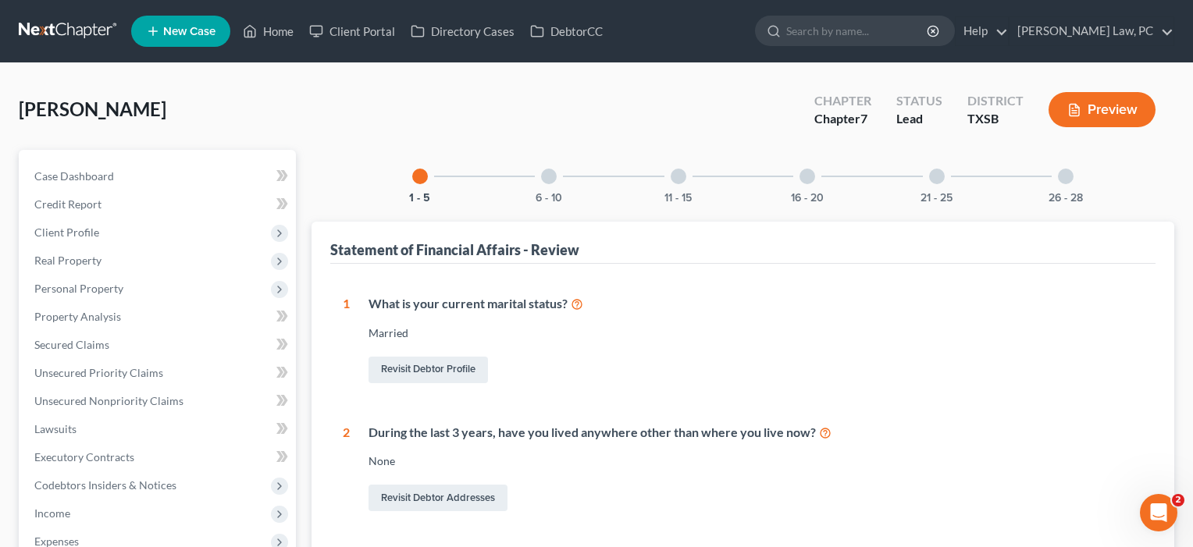
click at [546, 182] on div at bounding box center [549, 177] width 16 height 16
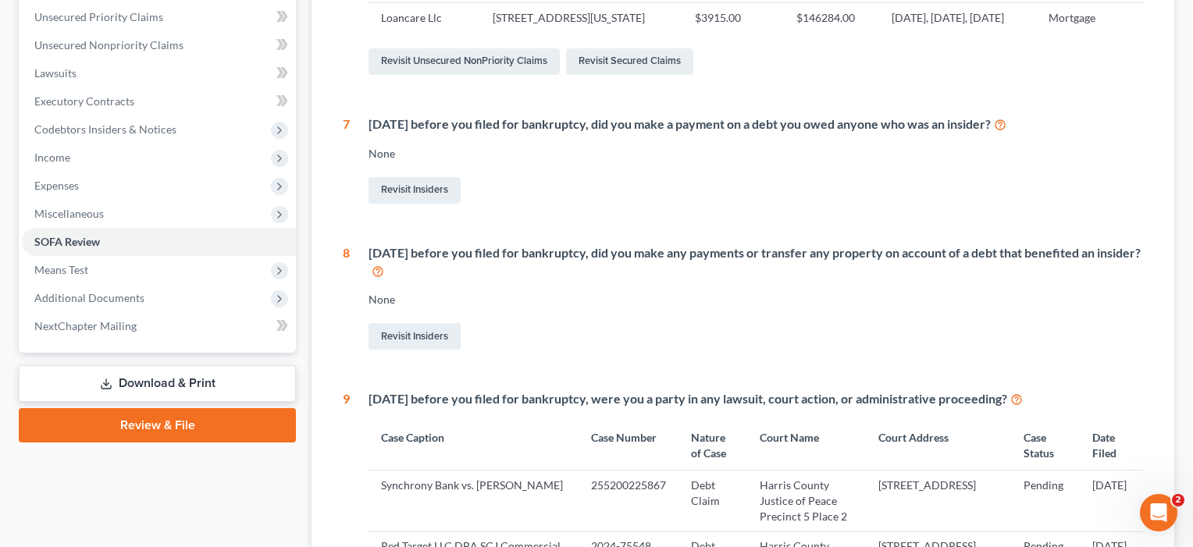
scroll to position [361, 0]
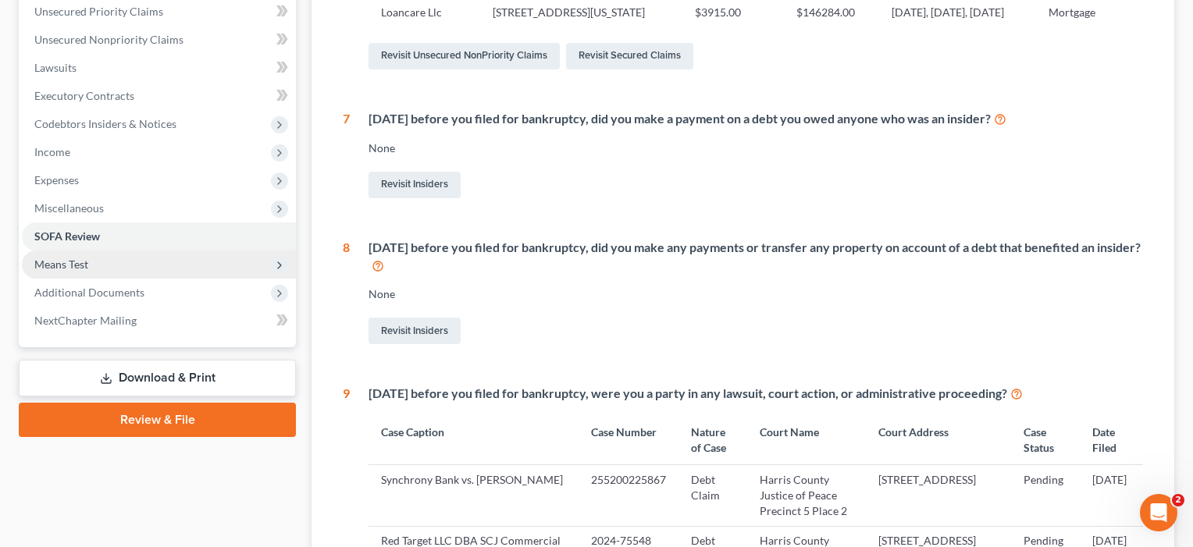
click at [88, 269] on span "Means Test" at bounding box center [61, 264] width 54 height 13
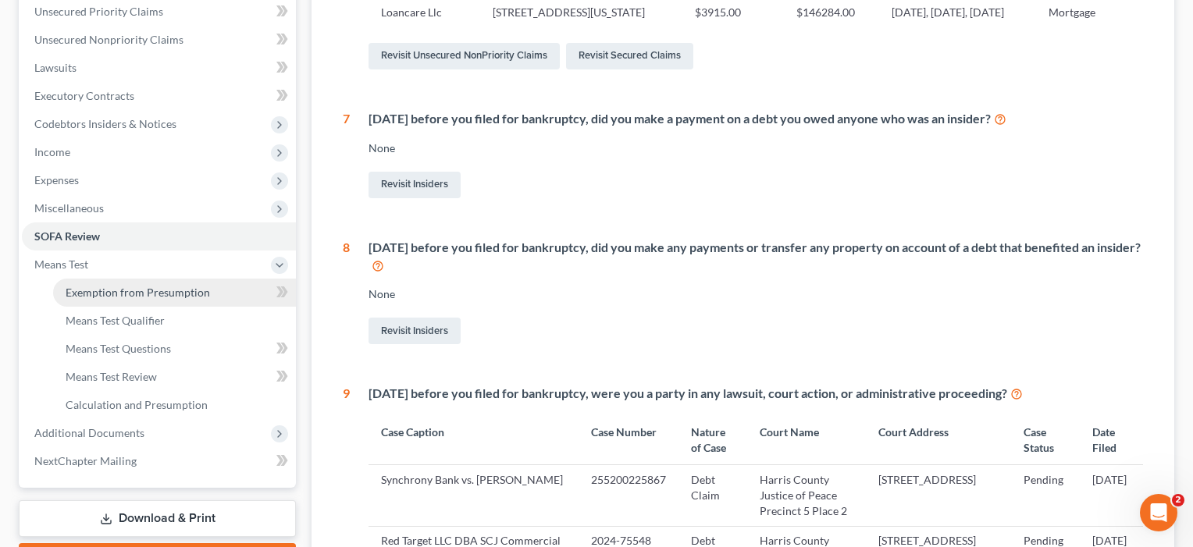
click at [109, 297] on span "Exemption from Presumption" at bounding box center [138, 292] width 144 height 13
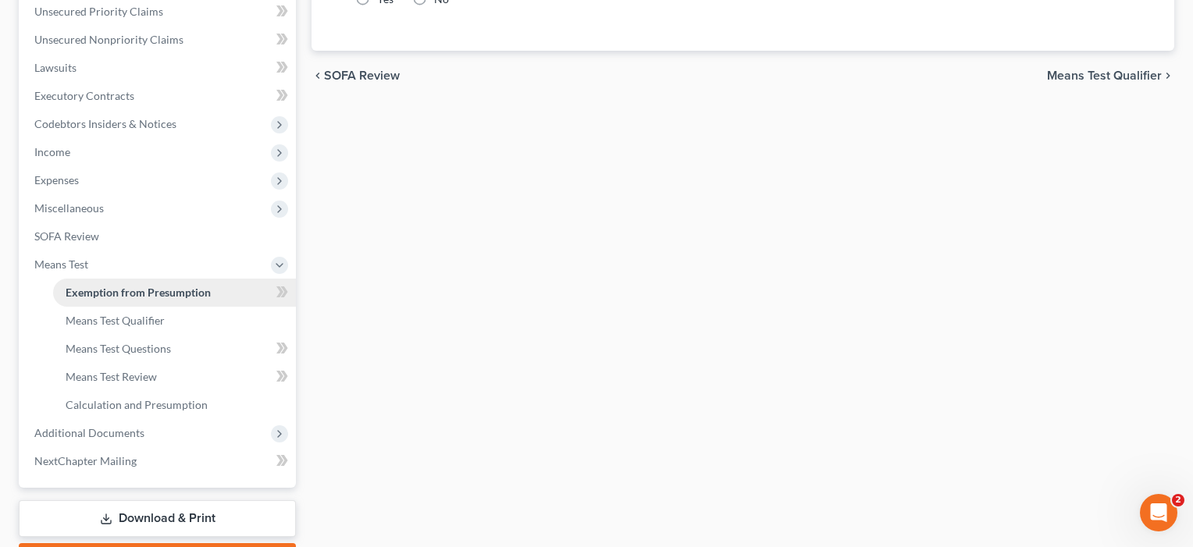
scroll to position [69, 0]
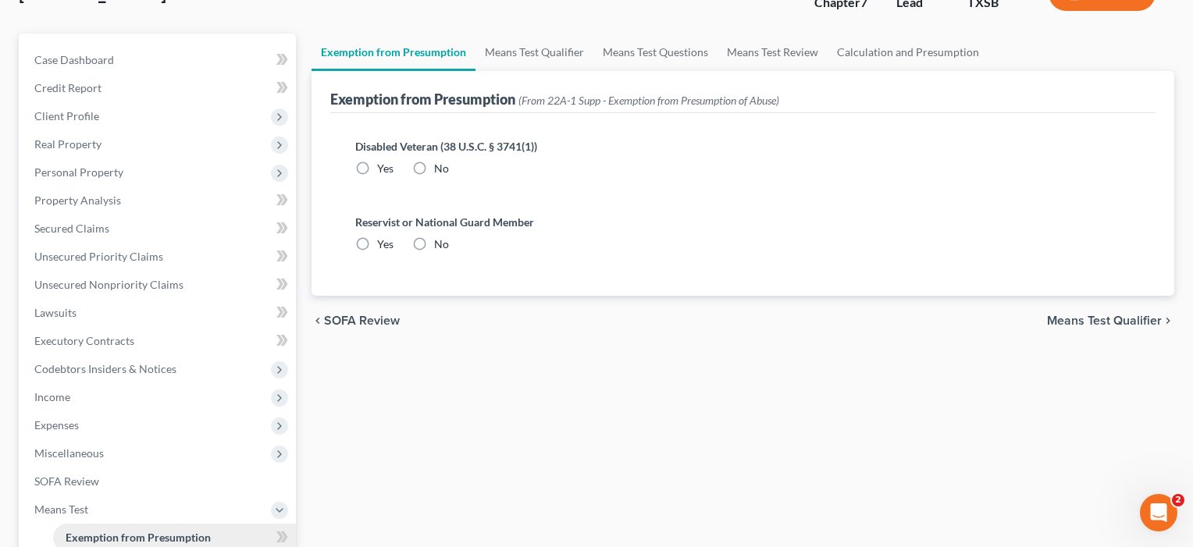
radio input "true"
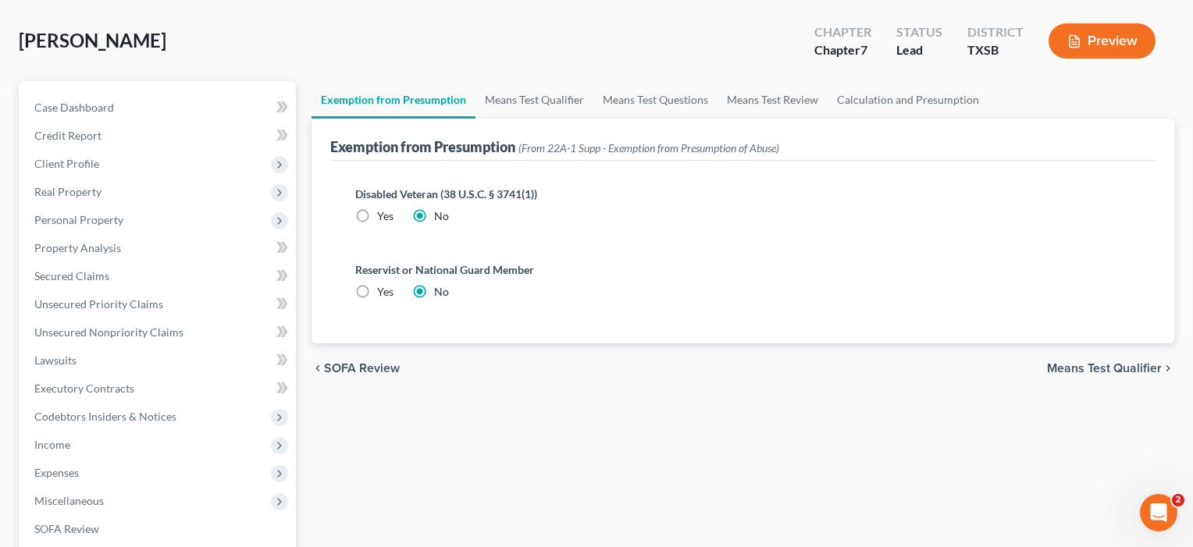
scroll to position [0, 0]
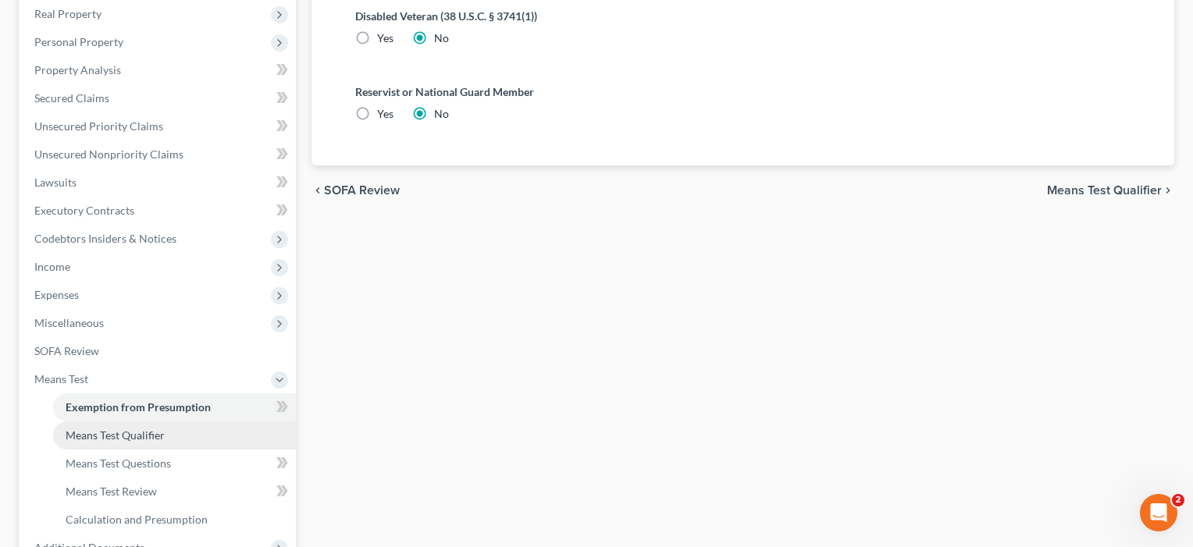
click at [78, 434] on span "Means Test Qualifier" at bounding box center [115, 435] width 99 height 13
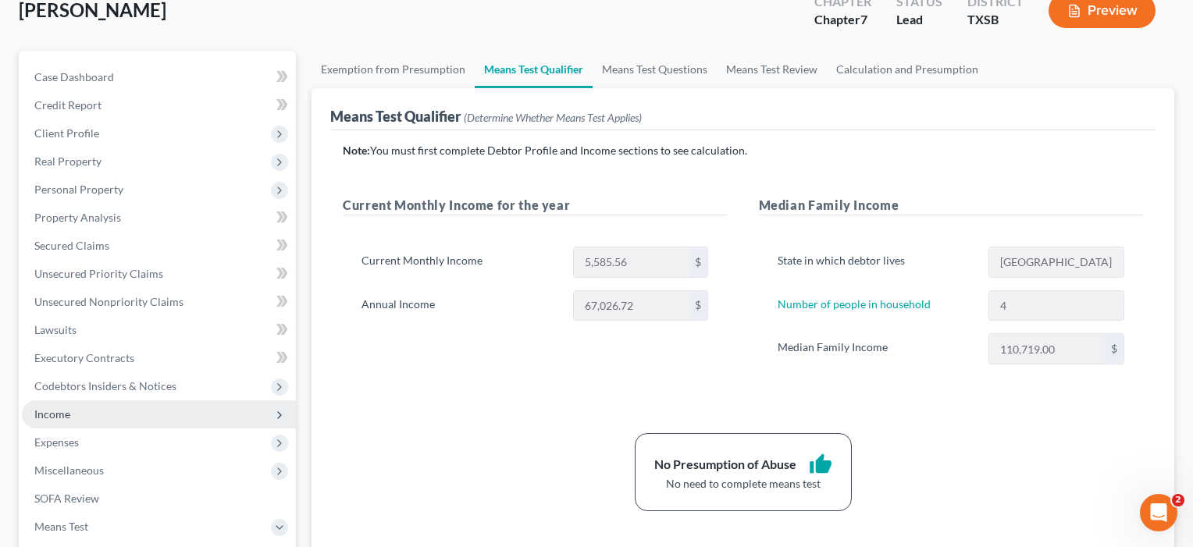
scroll to position [118, 0]
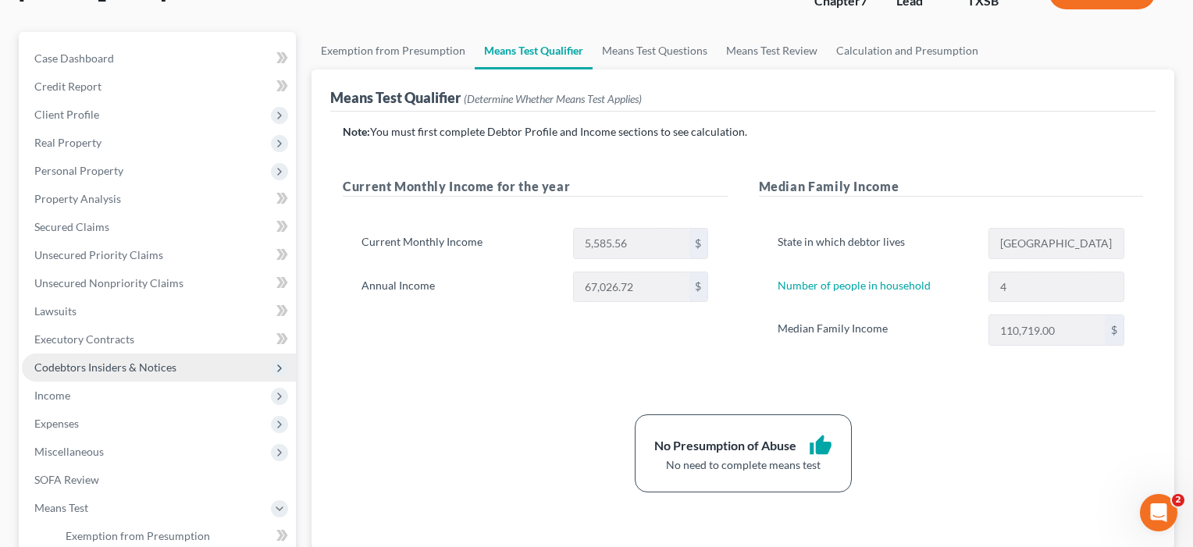
click at [94, 366] on span "Codebtors Insiders & Notices" at bounding box center [105, 367] width 142 height 13
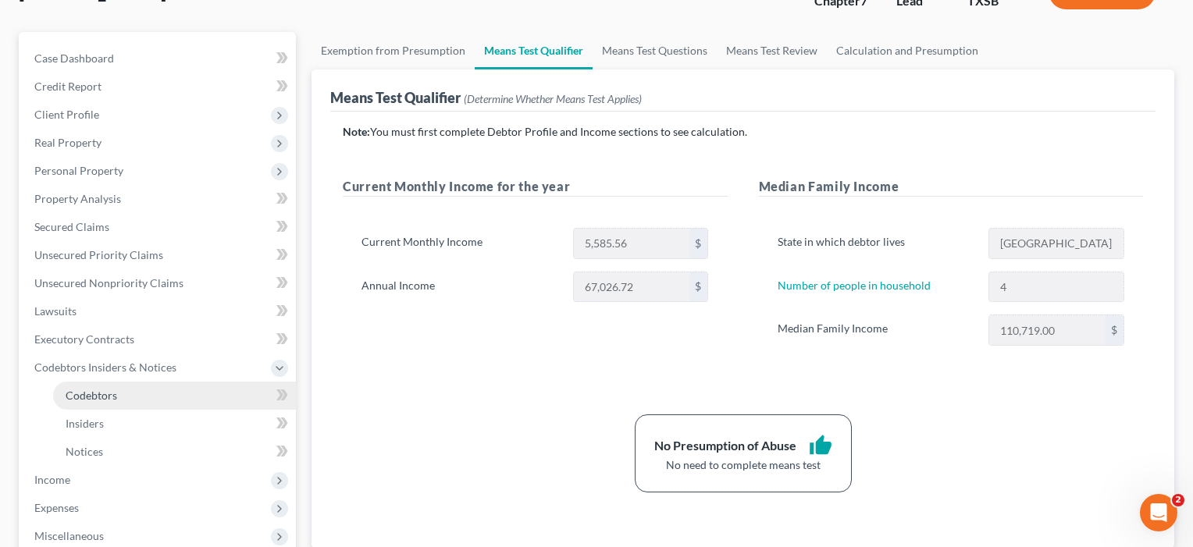
click at [96, 390] on span "Codebtors" at bounding box center [92, 395] width 52 height 13
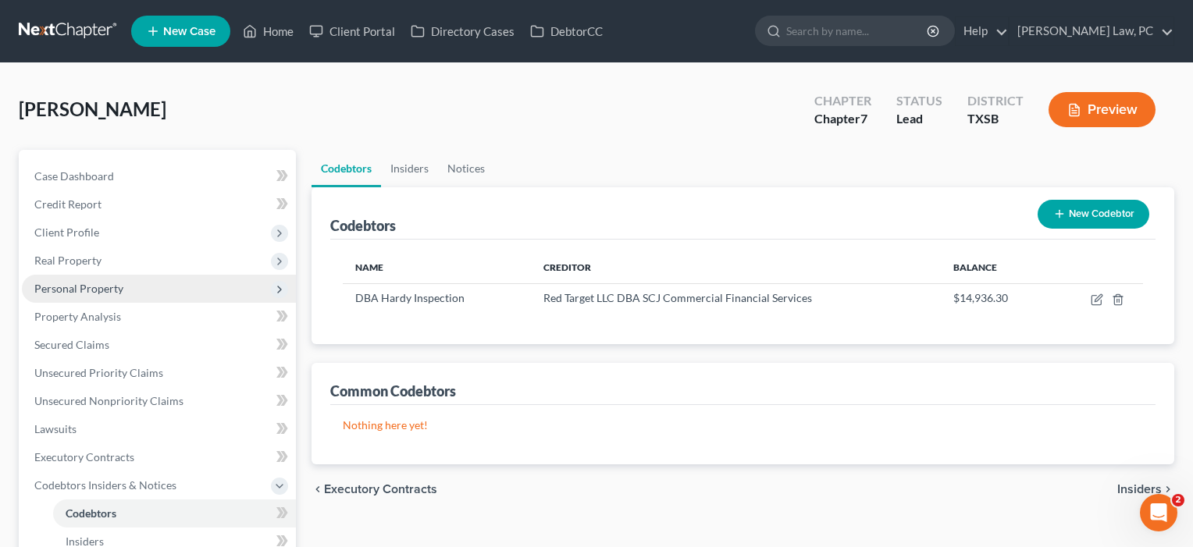
click at [80, 285] on span "Personal Property" at bounding box center [78, 288] width 89 height 13
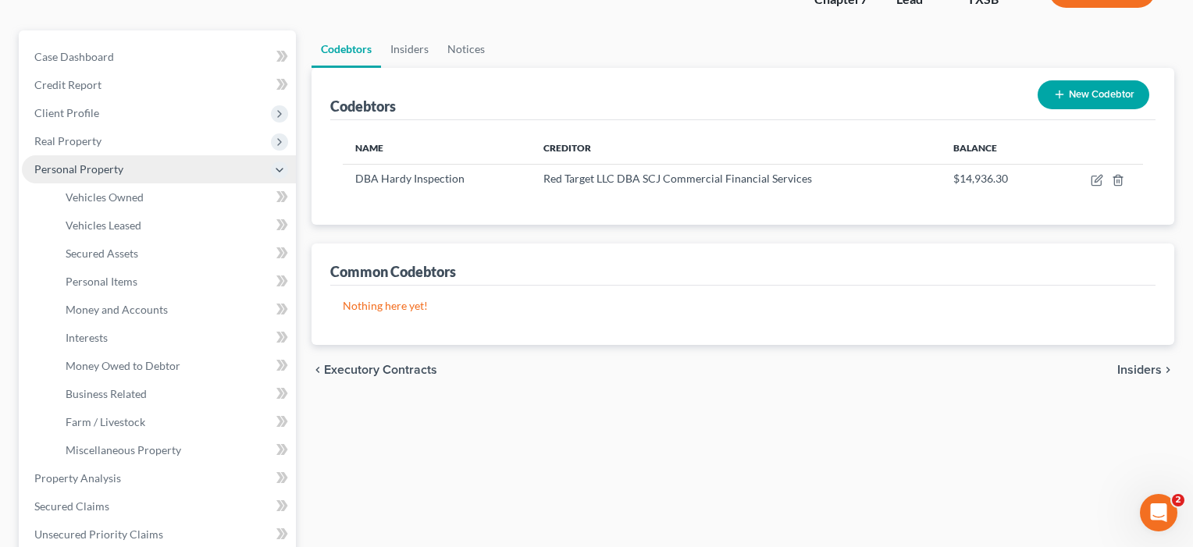
scroll to position [122, 0]
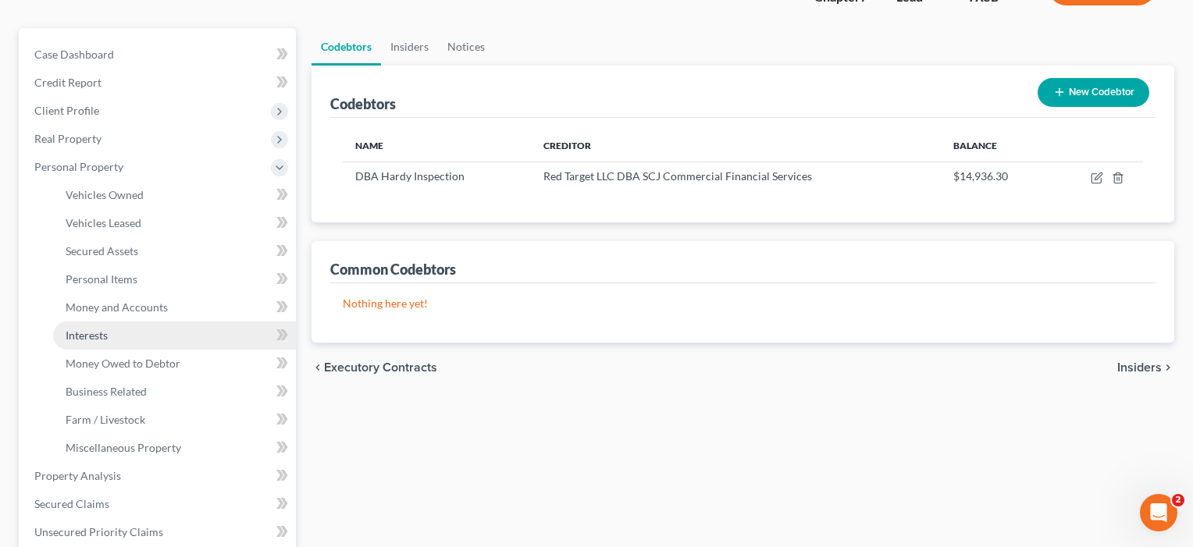
click at [84, 330] on span "Interests" at bounding box center [87, 335] width 42 height 13
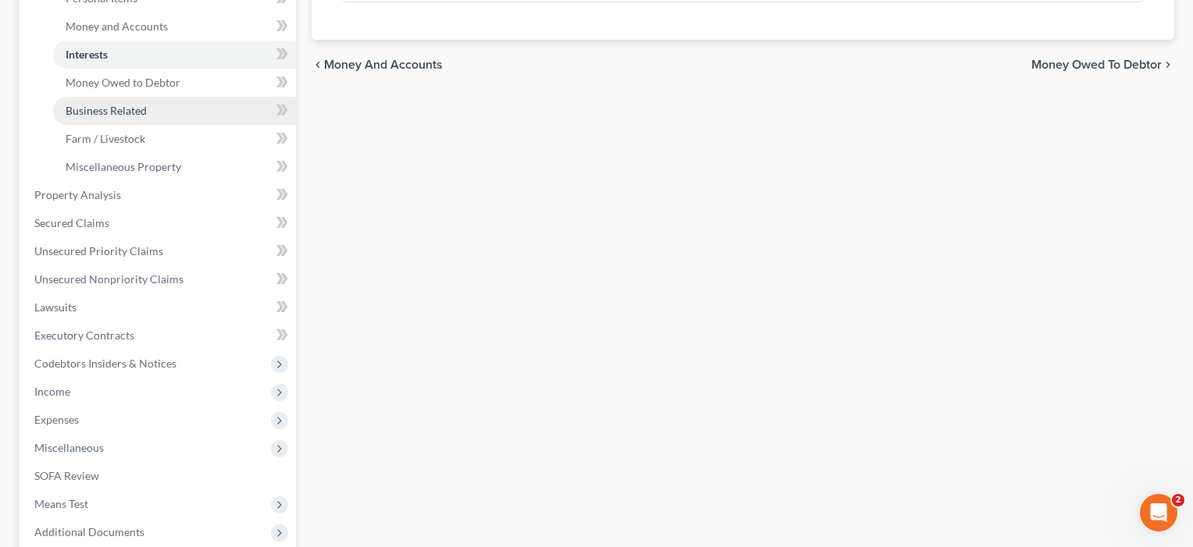
scroll to position [433, 0]
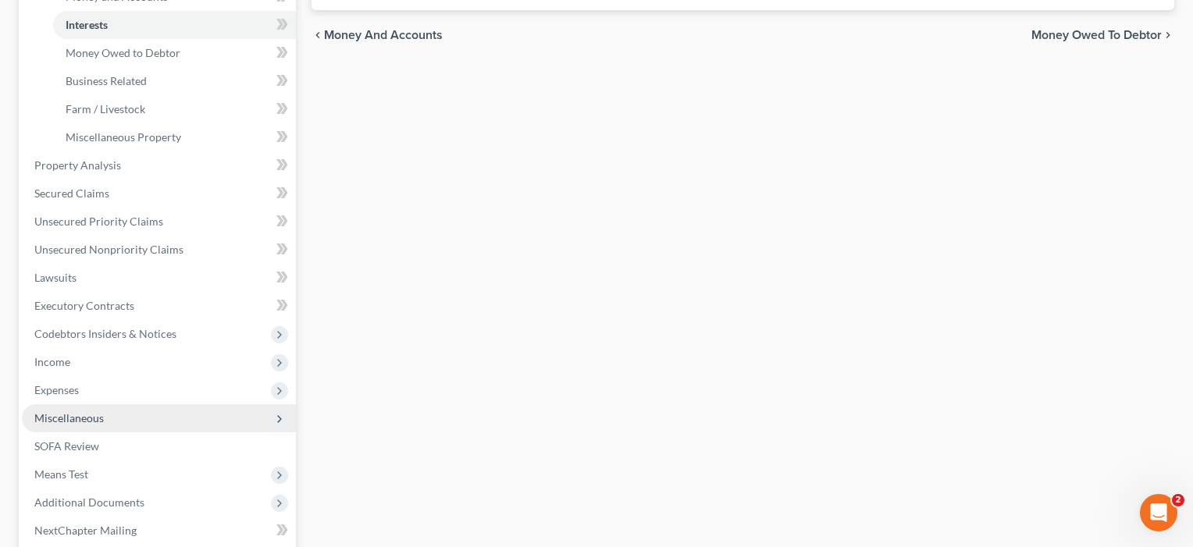
click at [69, 419] on span "Miscellaneous" at bounding box center [68, 417] width 69 height 13
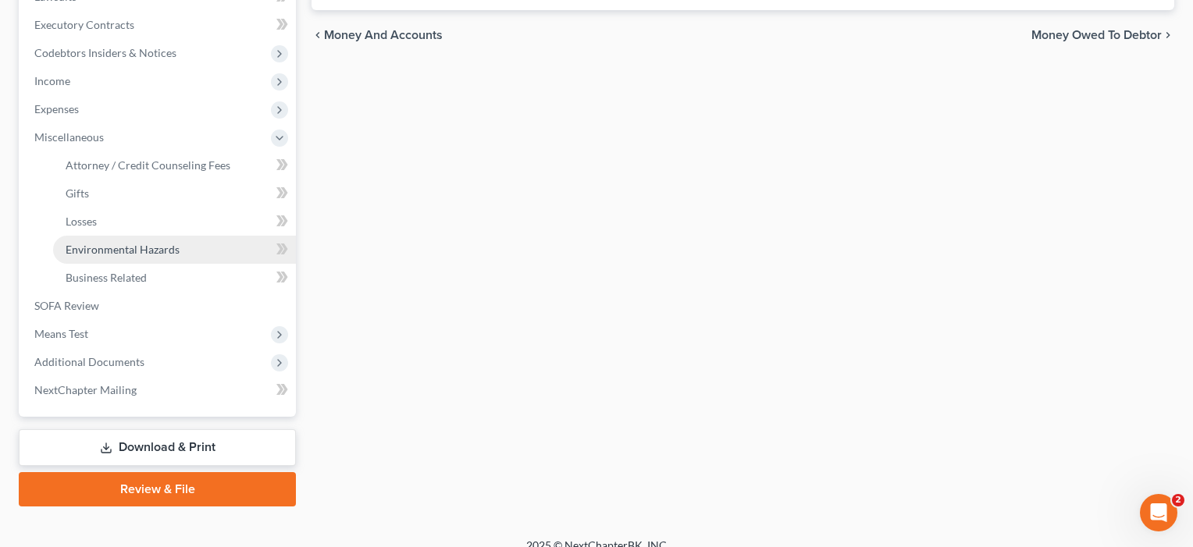
scroll to position [427, 0]
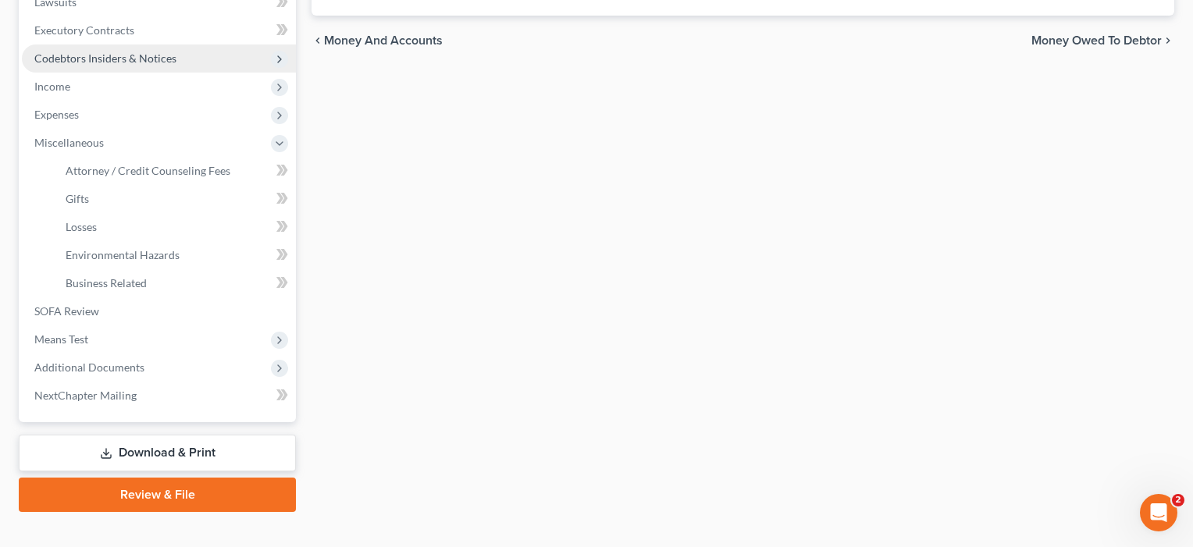
click at [128, 53] on span "Codebtors Insiders & Notices" at bounding box center [105, 58] width 142 height 13
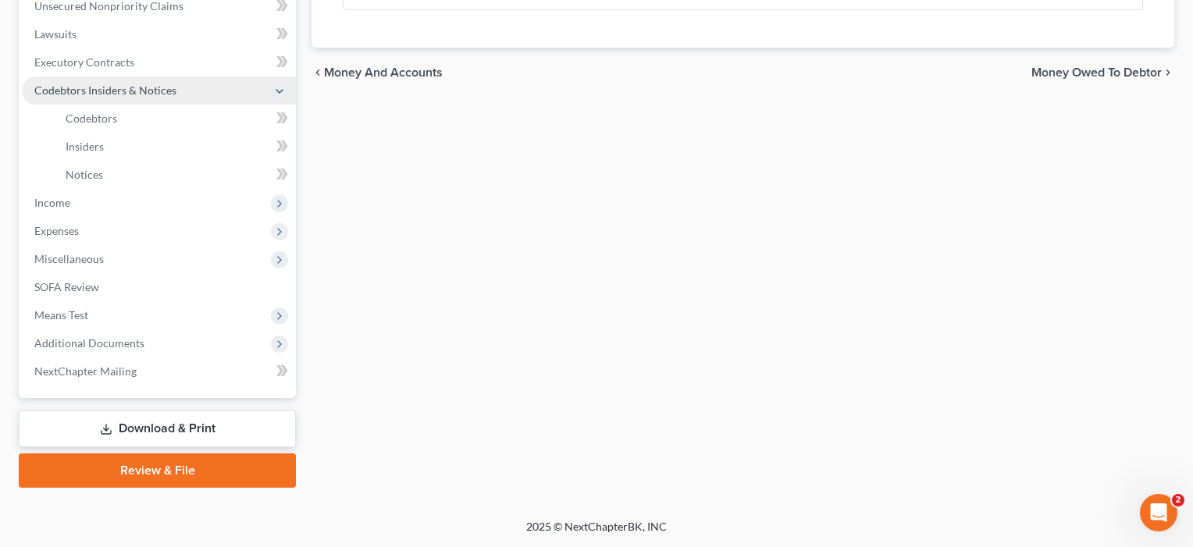
scroll to position [395, 0]
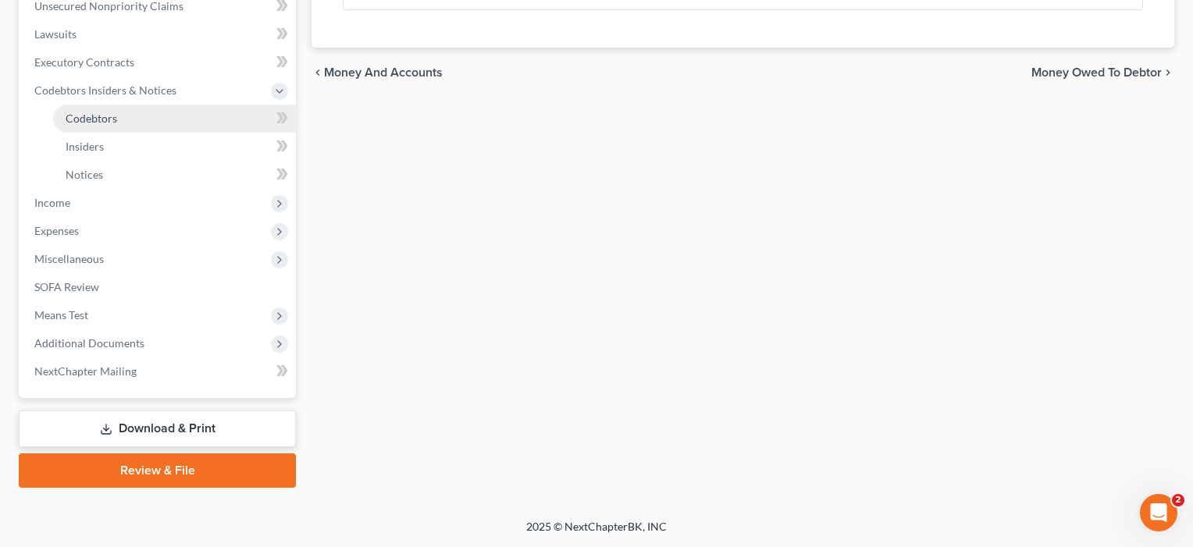
click at [102, 122] on span "Codebtors" at bounding box center [92, 118] width 52 height 13
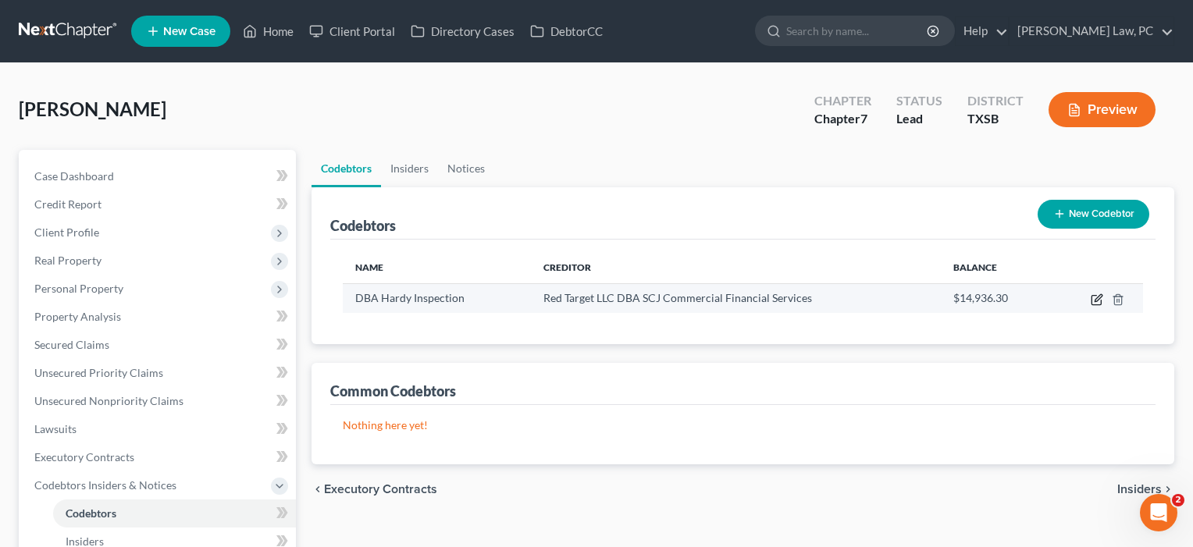
click at [1096, 301] on icon "button" at bounding box center [1098, 297] width 7 height 7
select select "45"
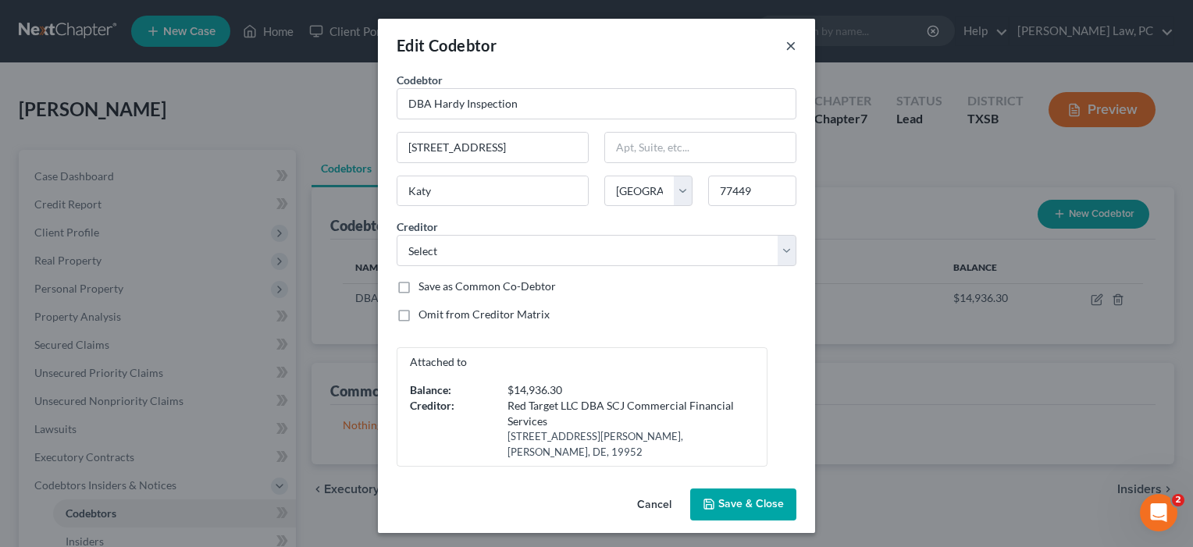
click at [792, 44] on button "×" at bounding box center [790, 45] width 11 height 19
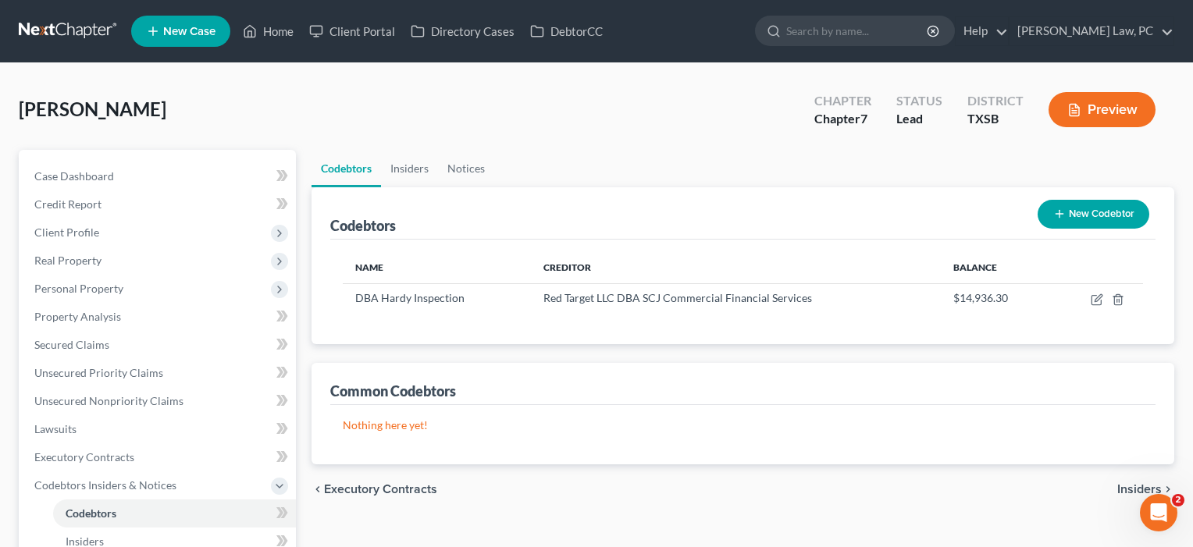
click at [1097, 299] on icon "button" at bounding box center [1097, 300] width 12 height 12
select select "45"
select select "16"
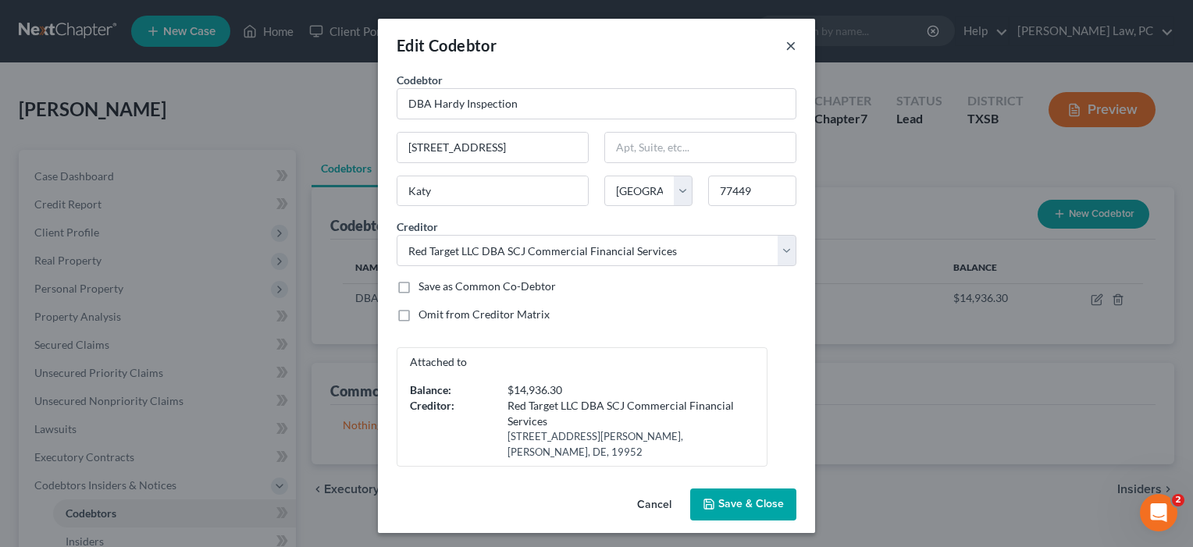
click at [787, 42] on button "×" at bounding box center [790, 45] width 11 height 19
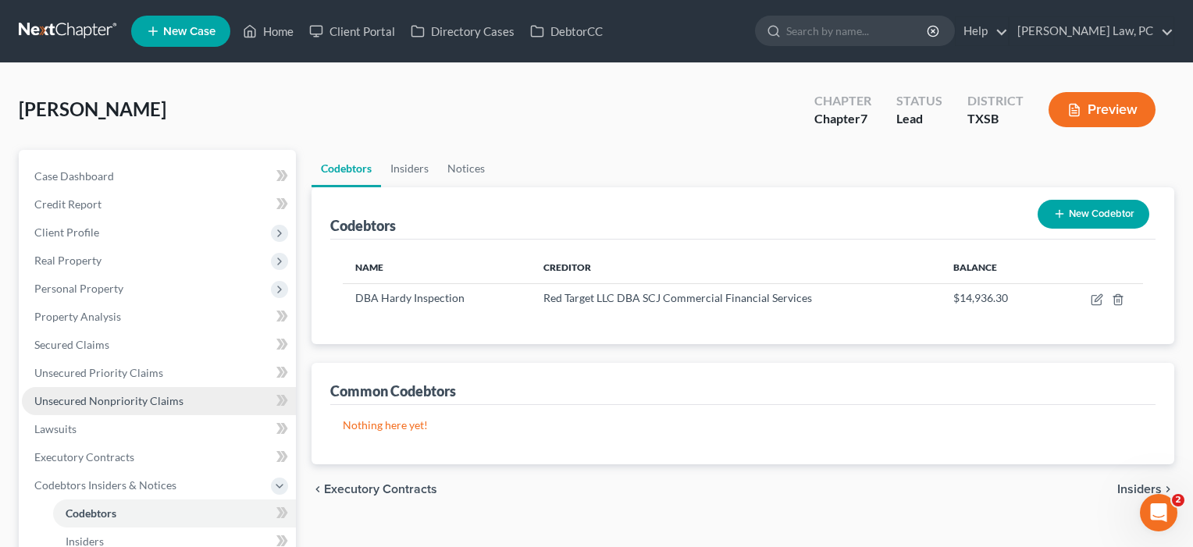
click at [100, 399] on span "Unsecured Nonpriority Claims" at bounding box center [108, 400] width 149 height 13
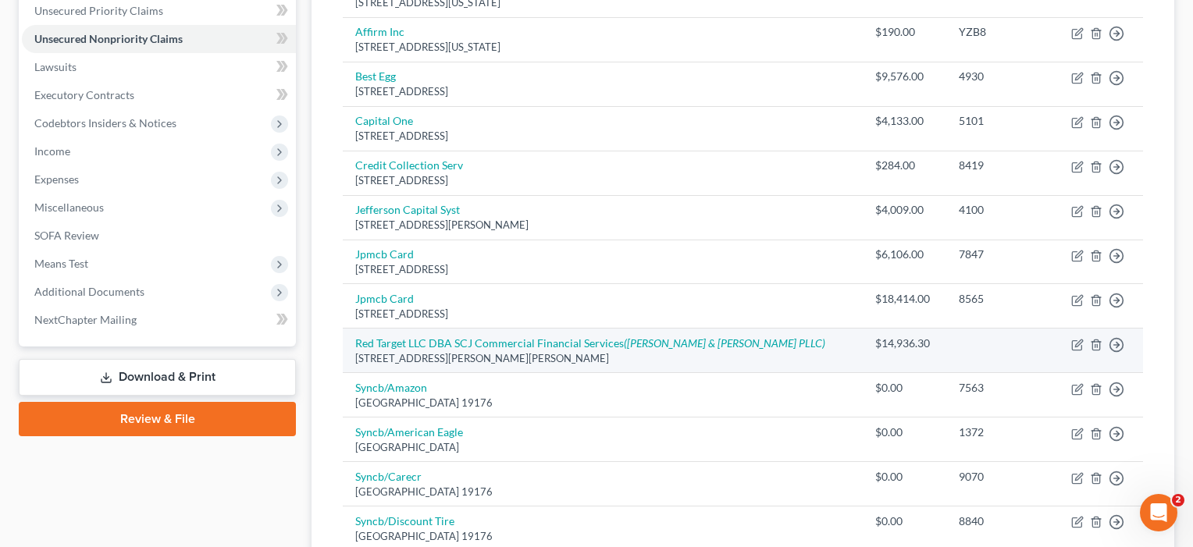
scroll to position [363, 0]
click at [452, 340] on link "Red Target LLC DBA SCJ Commercial Financial Services ([PERSON_NAME] & [PERSON_N…" at bounding box center [590, 342] width 470 height 13
select select "7"
select select "10"
select select "0"
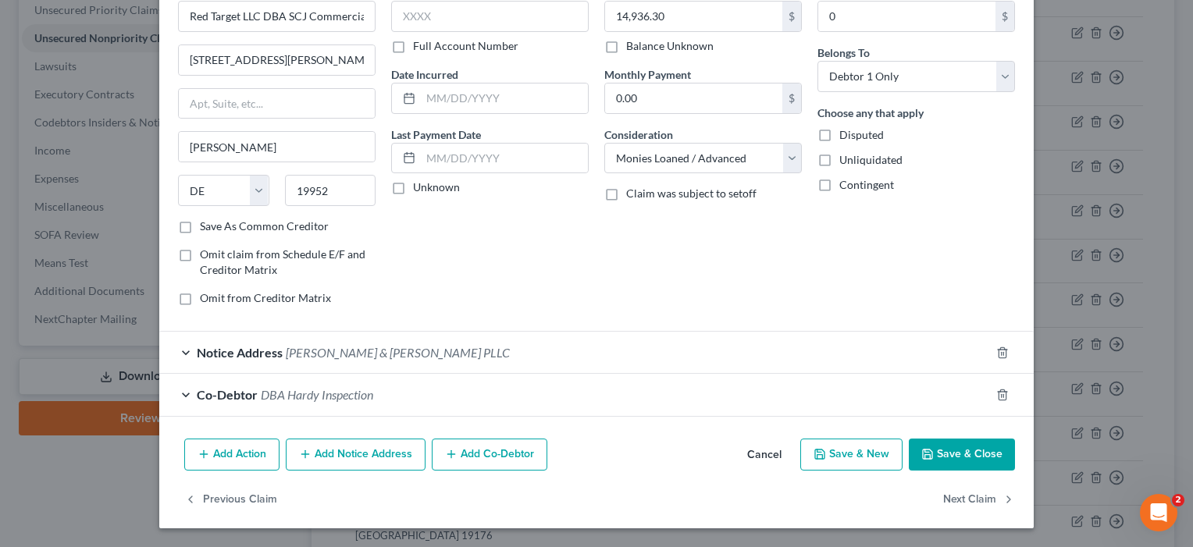
scroll to position [87, 0]
click at [1003, 391] on icon "button" at bounding box center [1002, 396] width 12 height 12
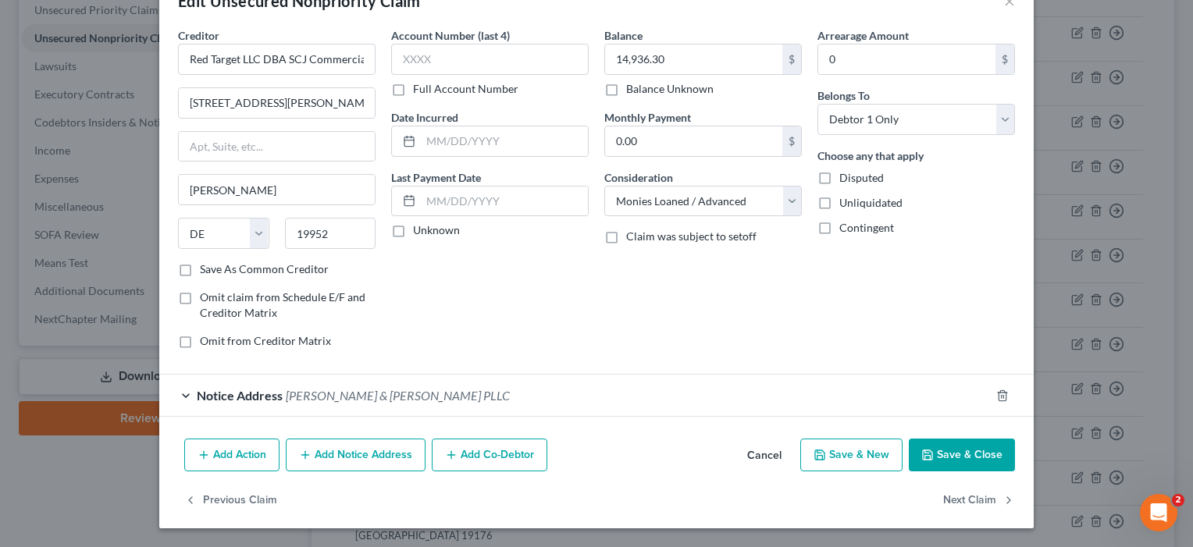
scroll to position [45, 0]
click at [967, 459] on button "Save & Close" at bounding box center [962, 455] width 106 height 33
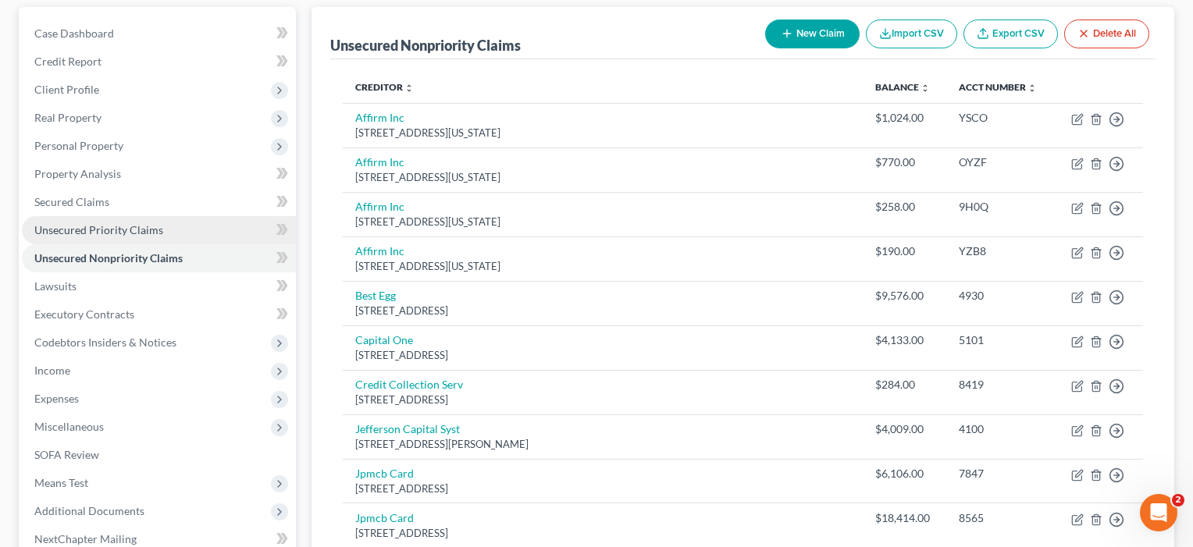
scroll to position [139, 0]
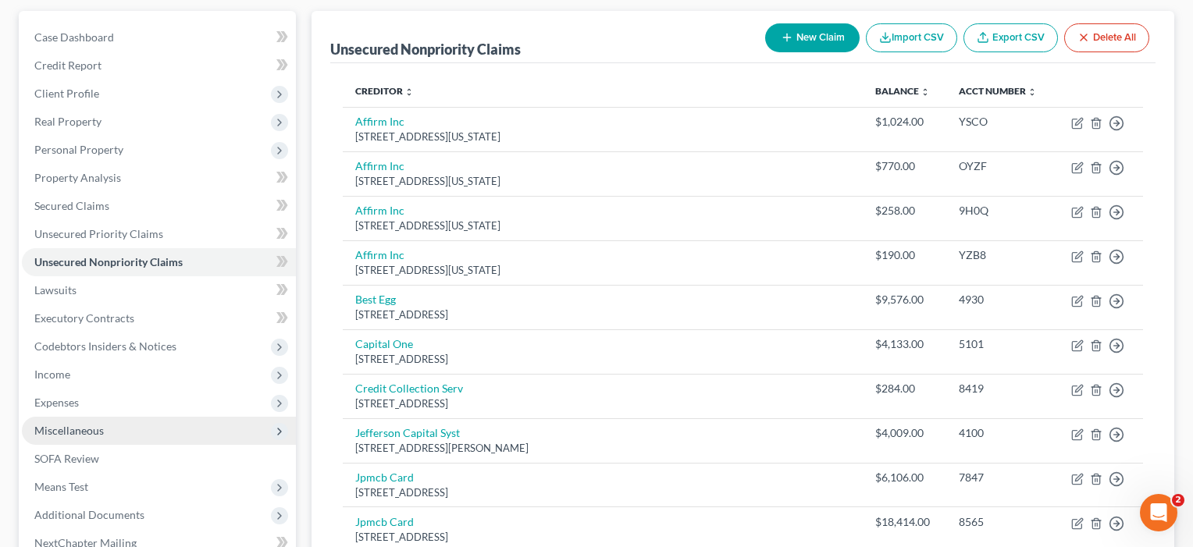
click at [75, 435] on span "Miscellaneous" at bounding box center [68, 430] width 69 height 13
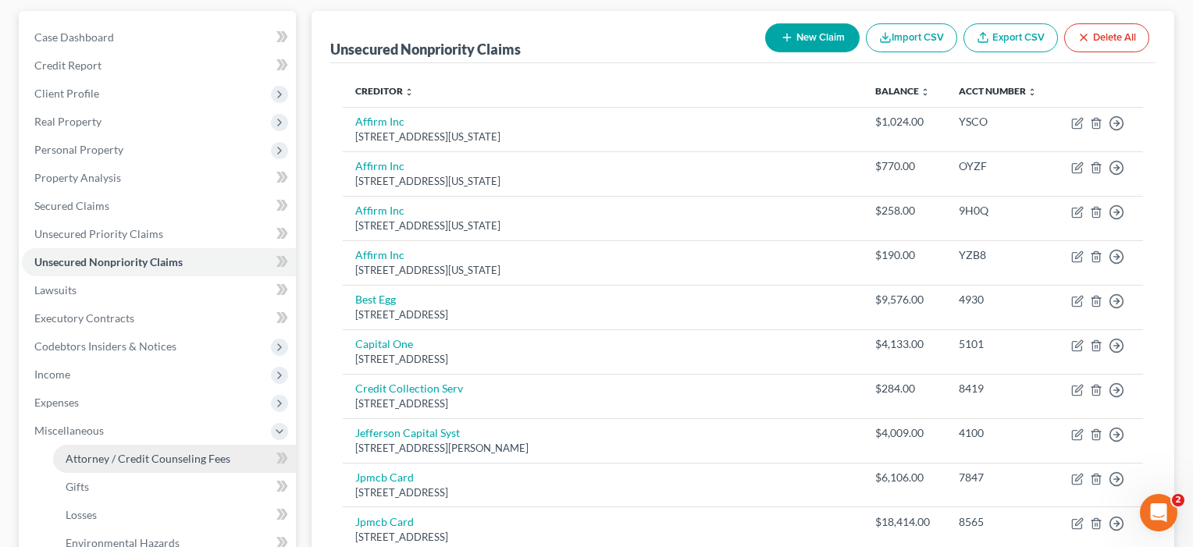
click at [119, 458] on span "Attorney / Credit Counseling Fees" at bounding box center [148, 458] width 165 height 13
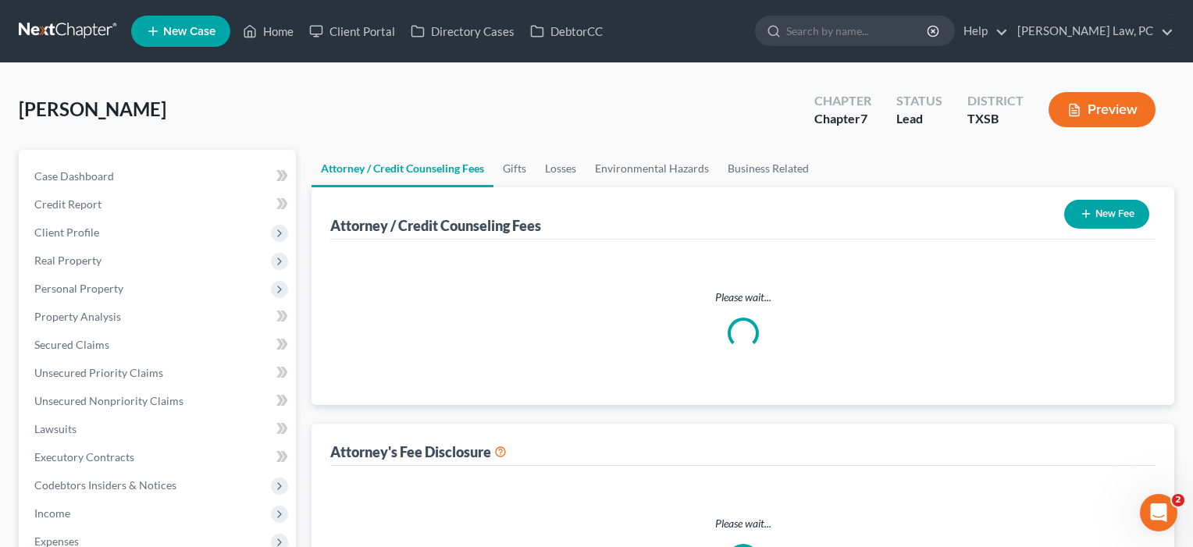
select select "4"
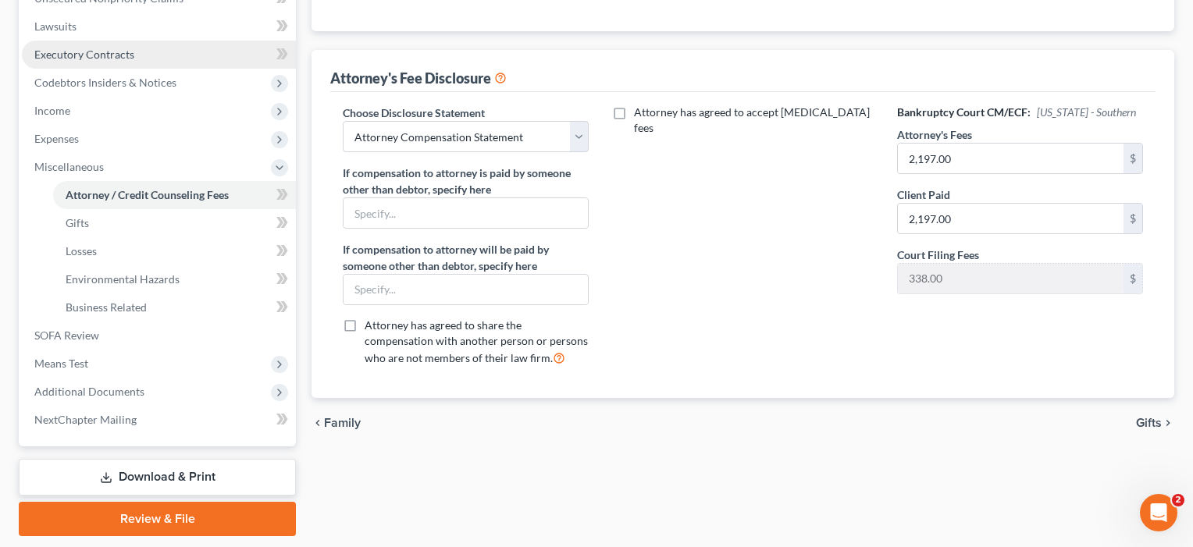
scroll to position [421, 0]
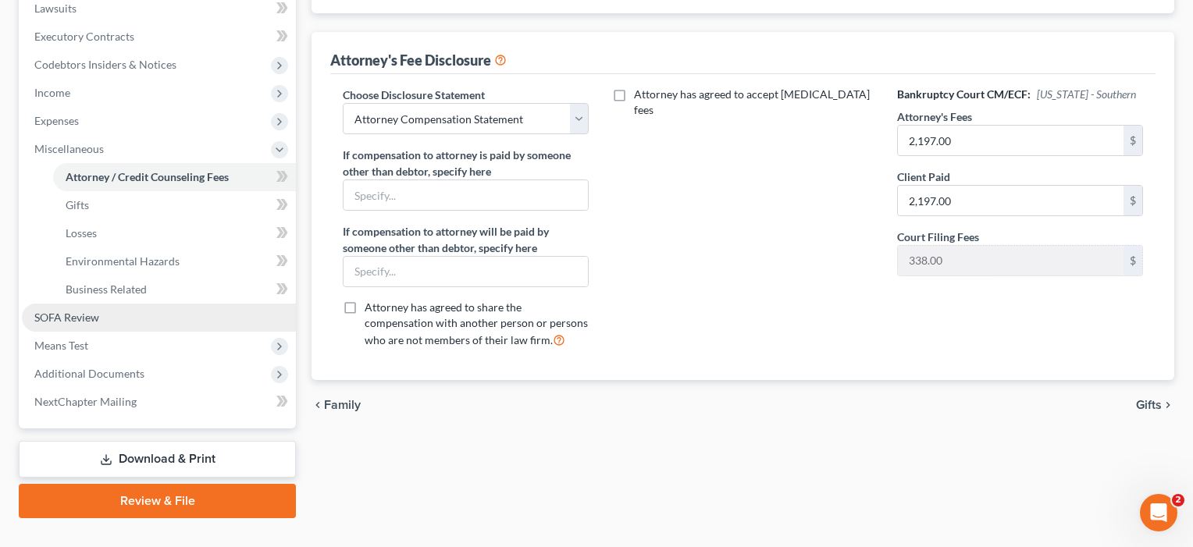
click at [91, 316] on span "SOFA Review" at bounding box center [66, 317] width 65 height 13
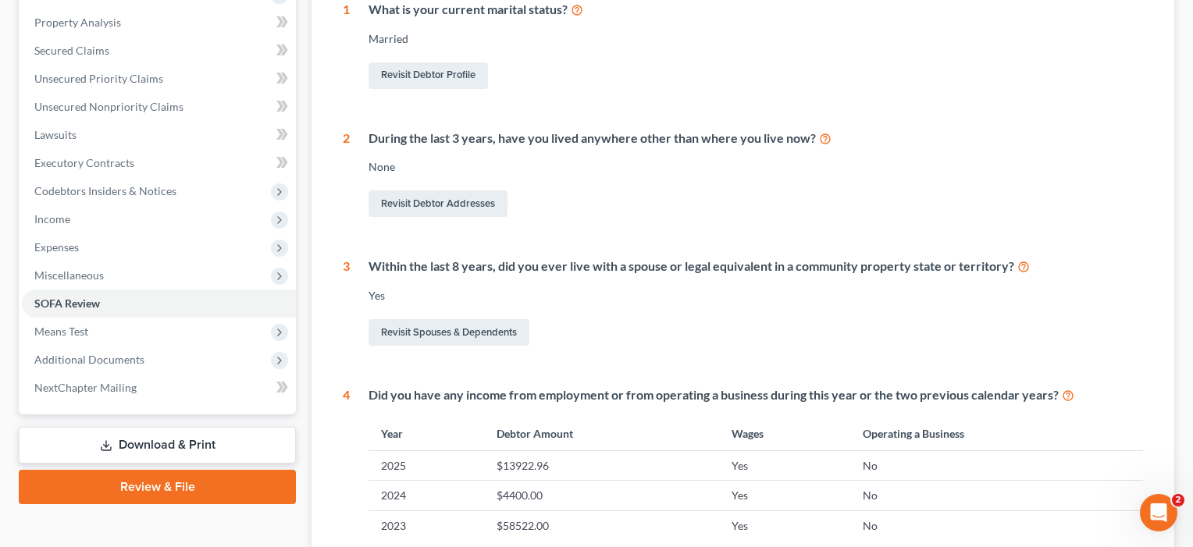
scroll to position [149, 0]
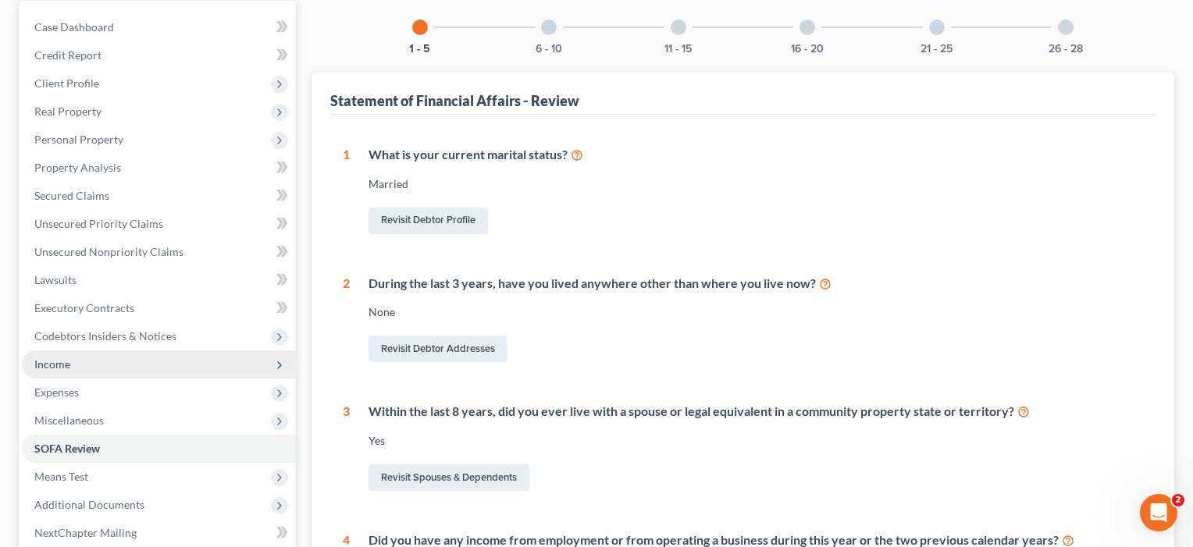
click at [51, 359] on span "Income" at bounding box center [52, 364] width 36 height 13
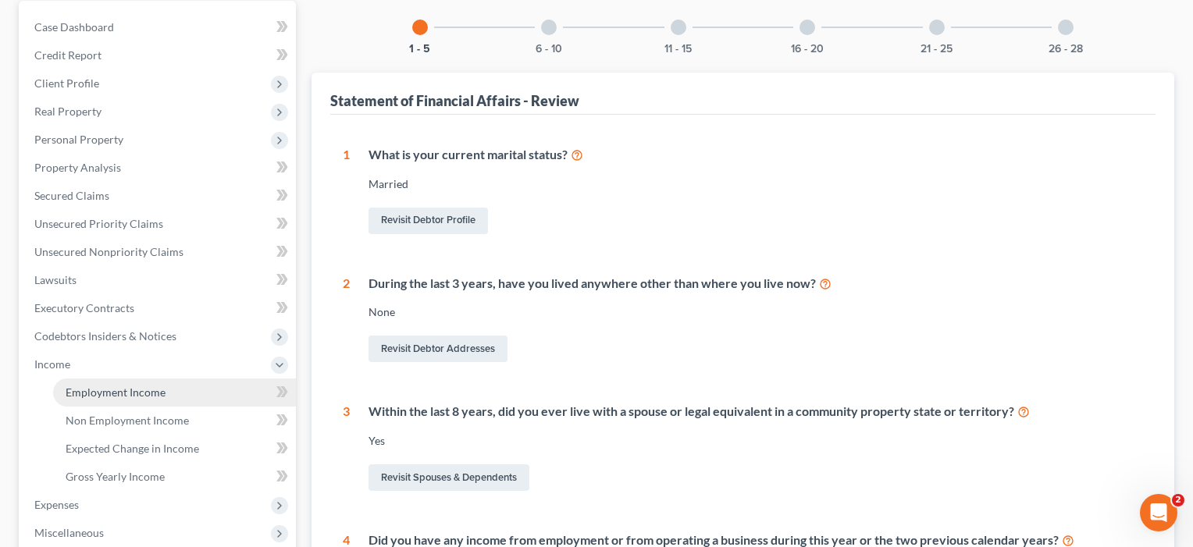
click at [99, 394] on span "Employment Income" at bounding box center [116, 392] width 100 height 13
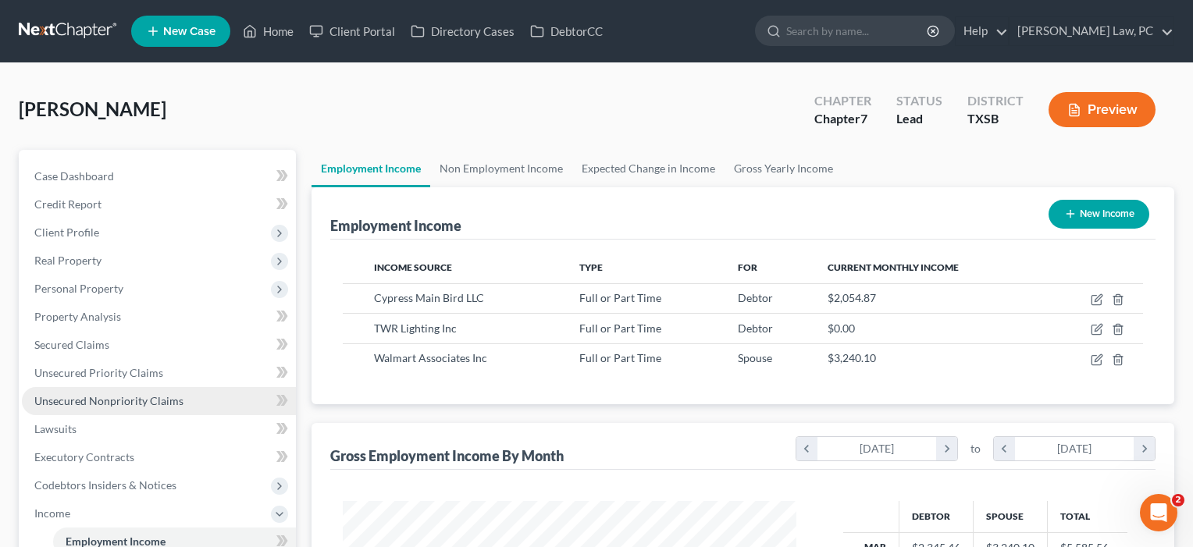
scroll to position [280, 486]
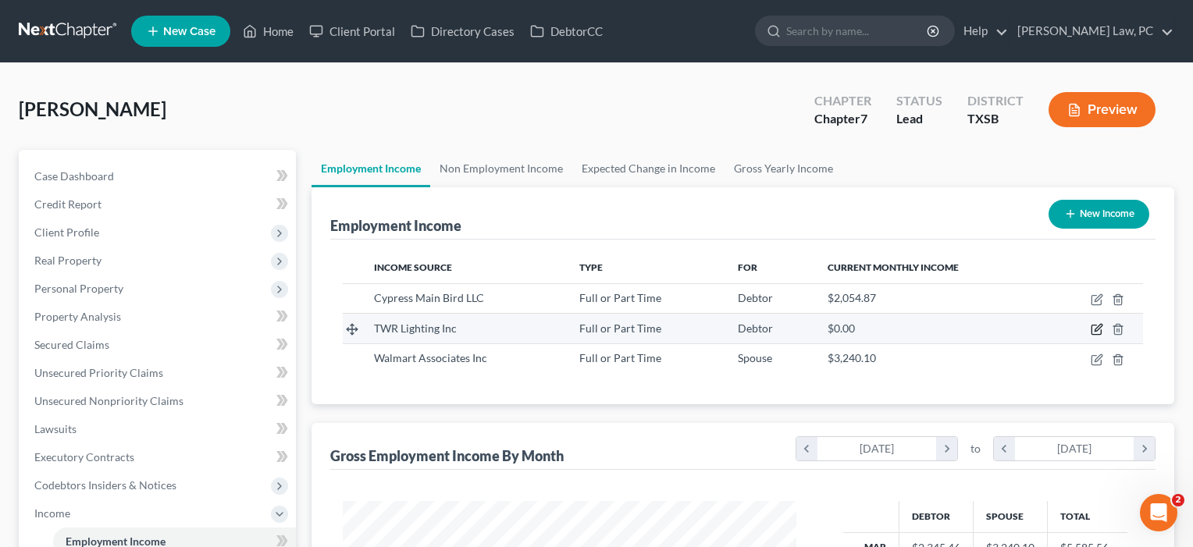
click at [1096, 331] on icon "button" at bounding box center [1098, 328] width 7 height 7
select select "0"
select select "45"
select select "3"
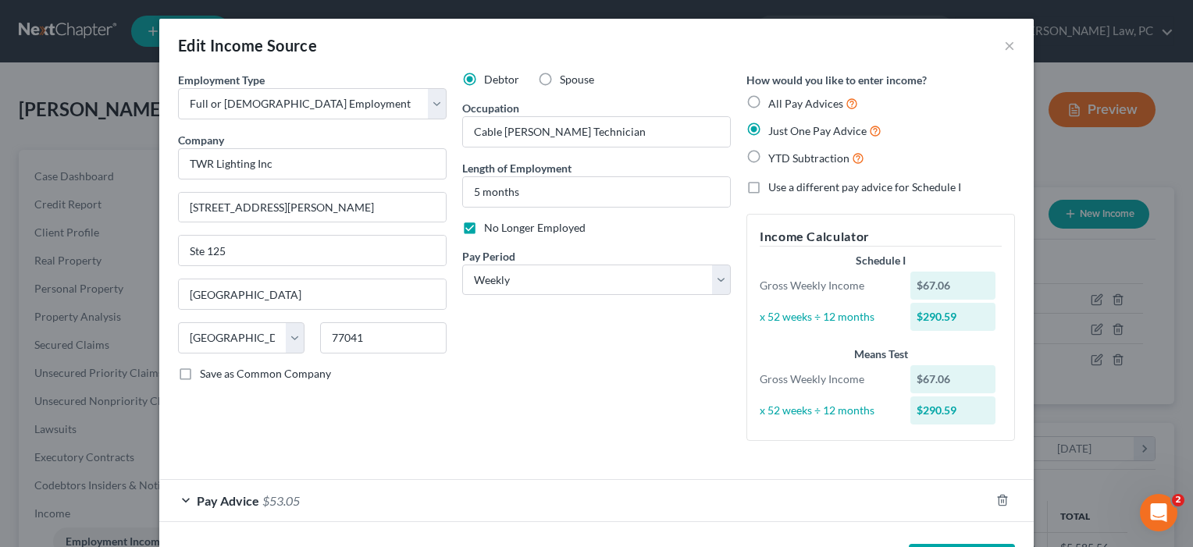
click at [953, 505] on div "Pay Advice $53.05" at bounding box center [574, 500] width 831 height 41
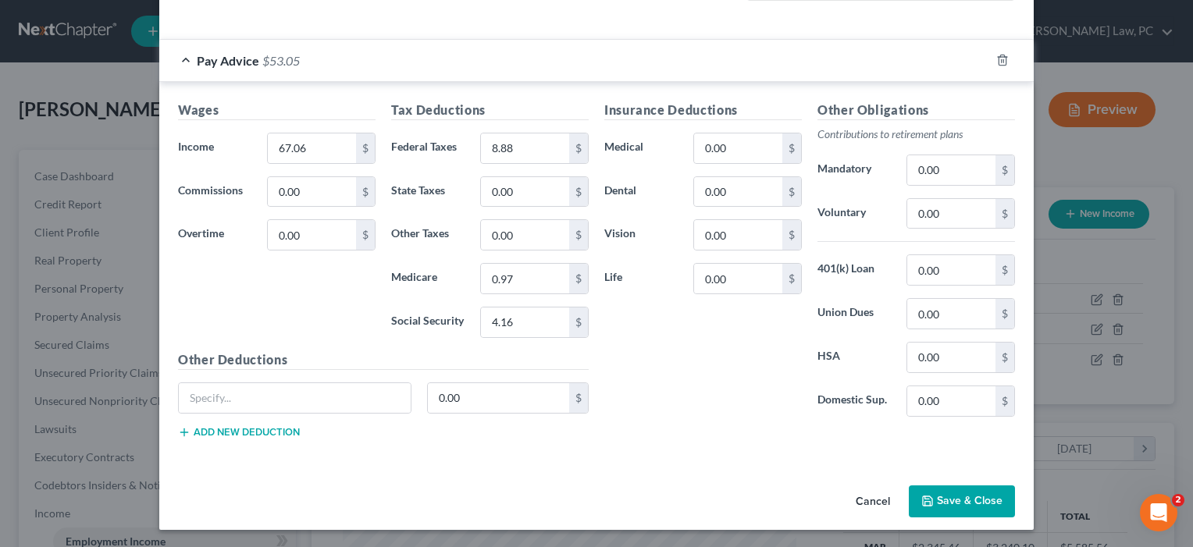
click at [947, 492] on button "Save & Close" at bounding box center [962, 502] width 106 height 33
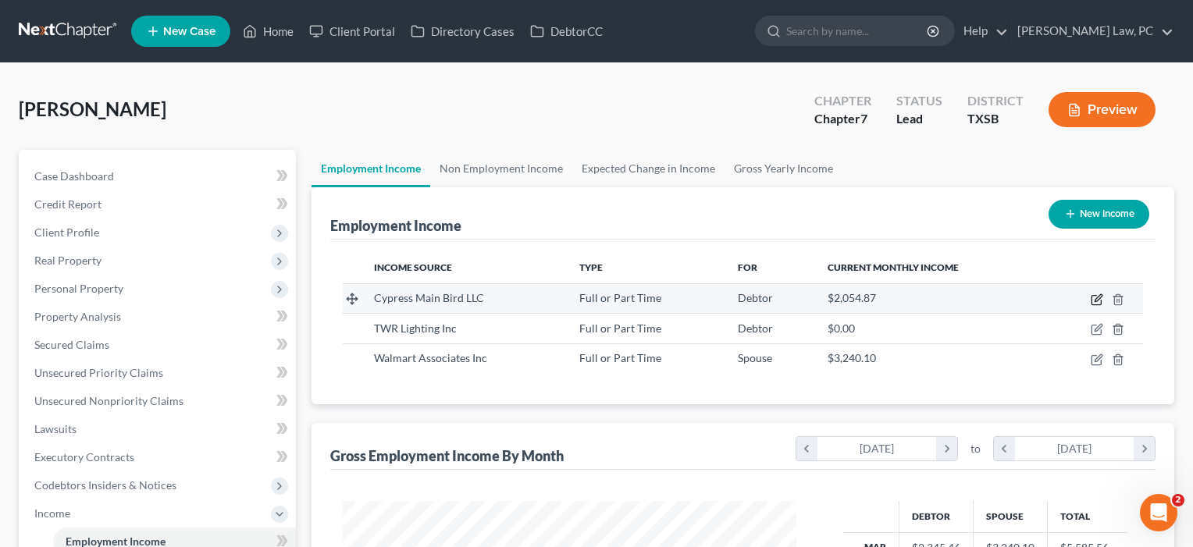
click at [1096, 298] on icon "button" at bounding box center [1098, 297] width 7 height 7
select select "0"
select select "45"
select select "2"
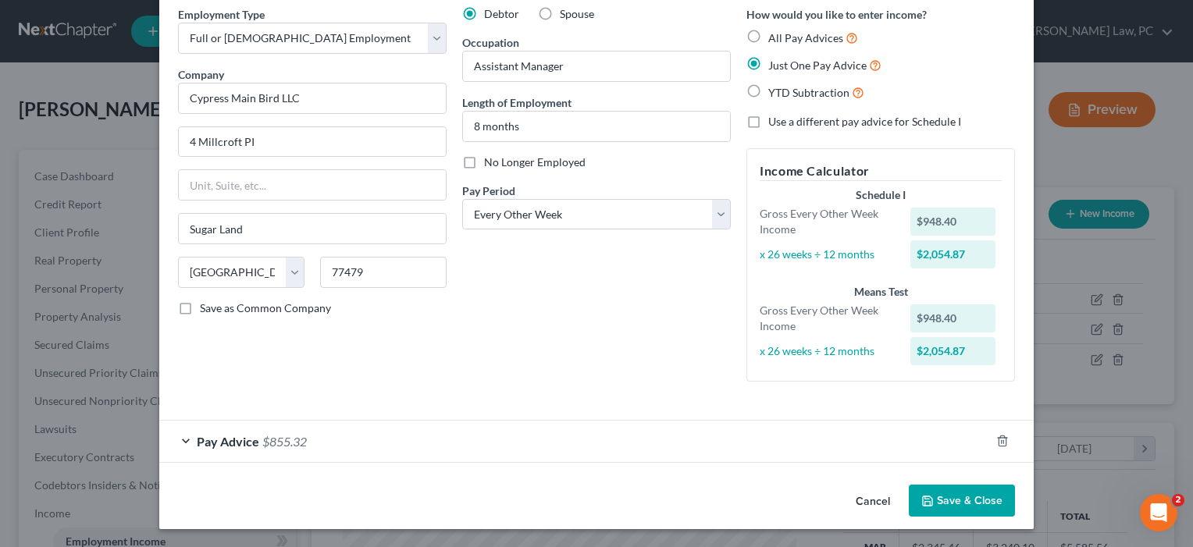
scroll to position [65, 0]
click at [992, 507] on button "Save & Close" at bounding box center [962, 502] width 106 height 33
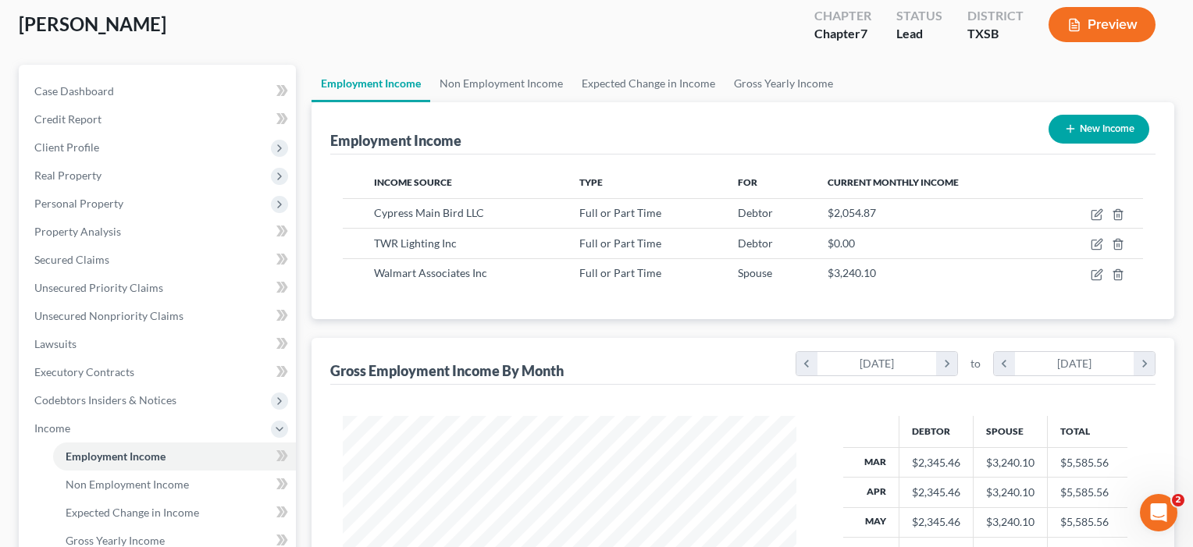
scroll to position [69, 0]
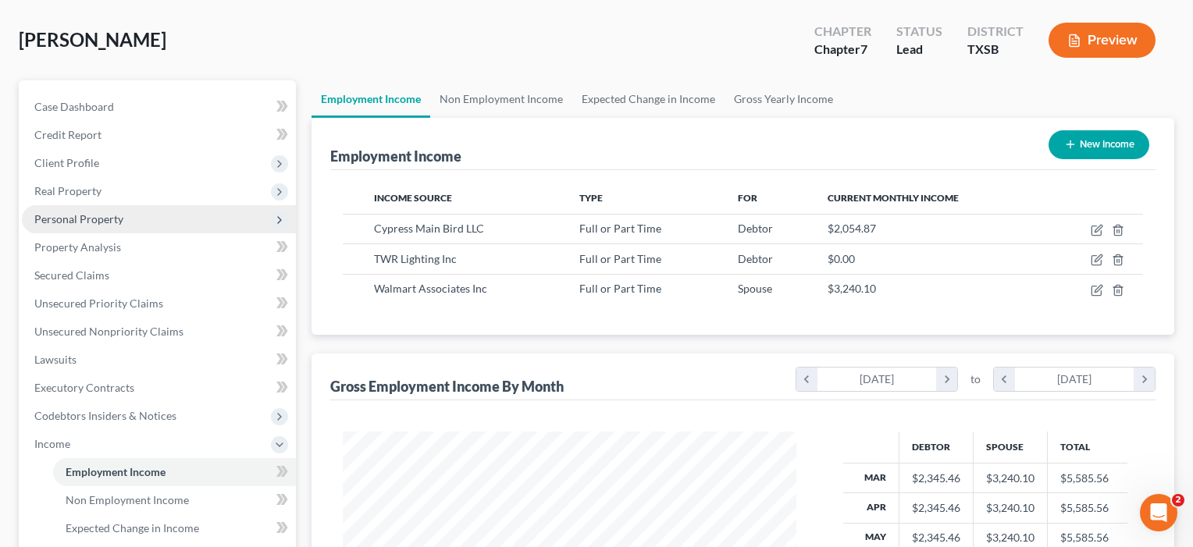
click at [89, 221] on span "Personal Property" at bounding box center [78, 218] width 89 height 13
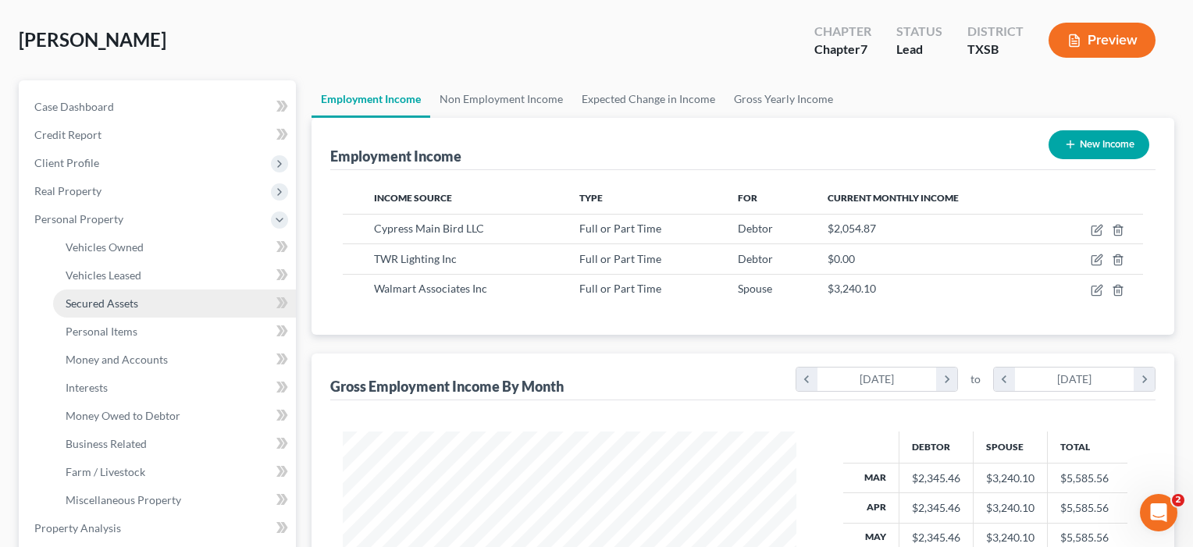
click at [105, 309] on span "Secured Assets" at bounding box center [102, 303] width 73 height 13
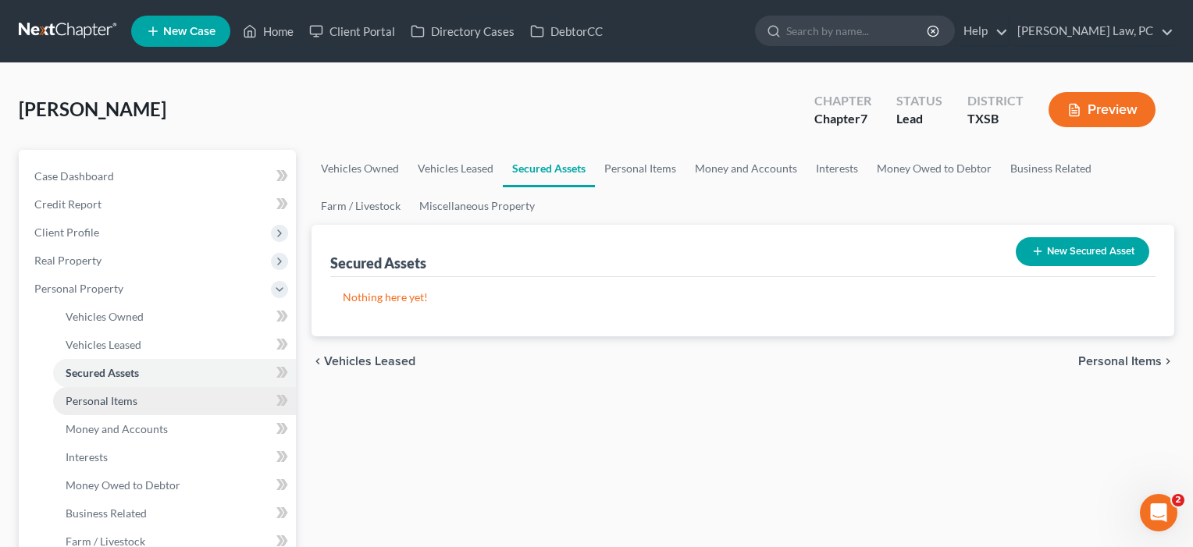
click at [106, 401] on span "Personal Items" at bounding box center [102, 400] width 72 height 13
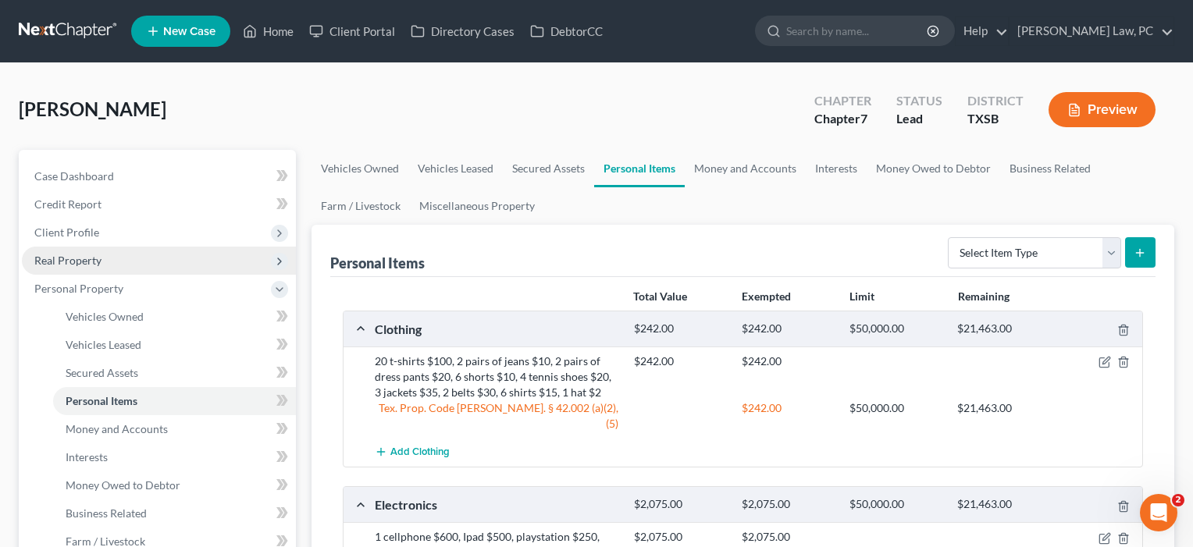
click at [75, 261] on span "Real Property" at bounding box center [67, 260] width 67 height 13
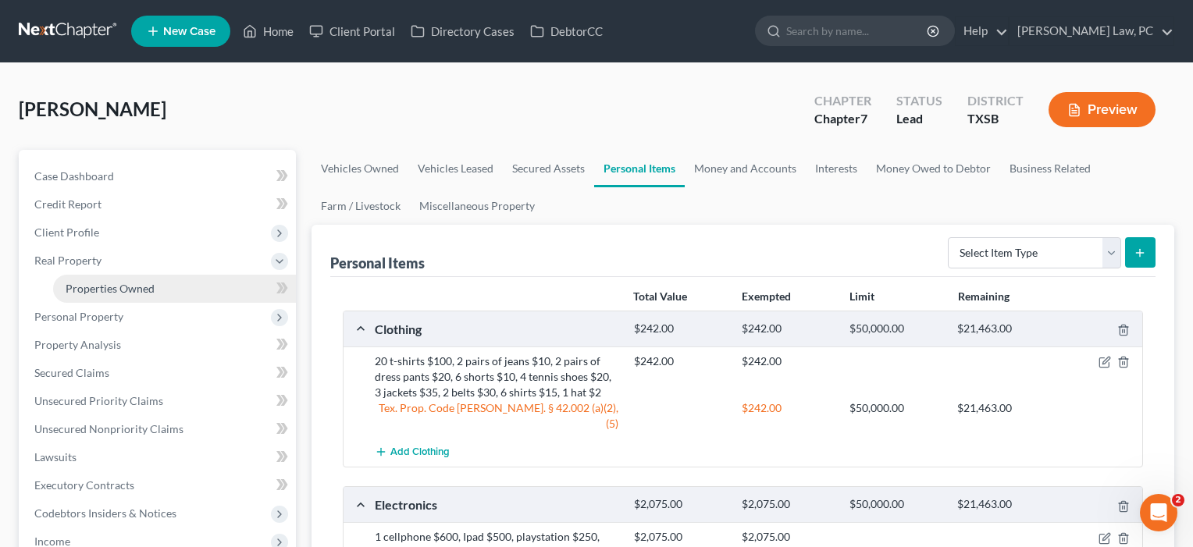
click at [84, 280] on link "Properties Owned" at bounding box center [174, 289] width 243 height 28
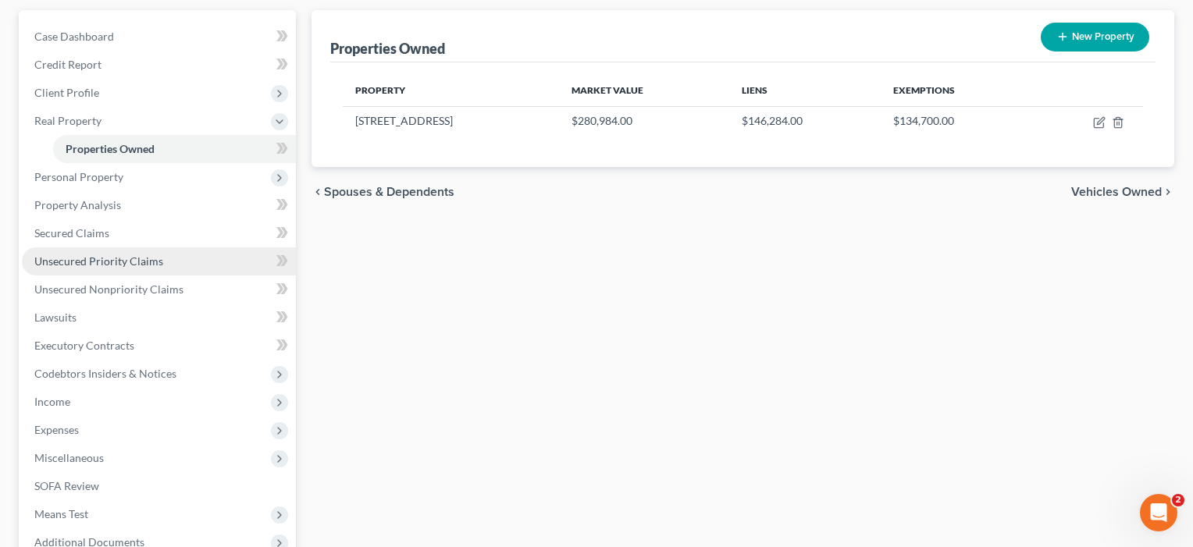
scroll to position [141, 0]
